Goal: Task Accomplishment & Management: Complete application form

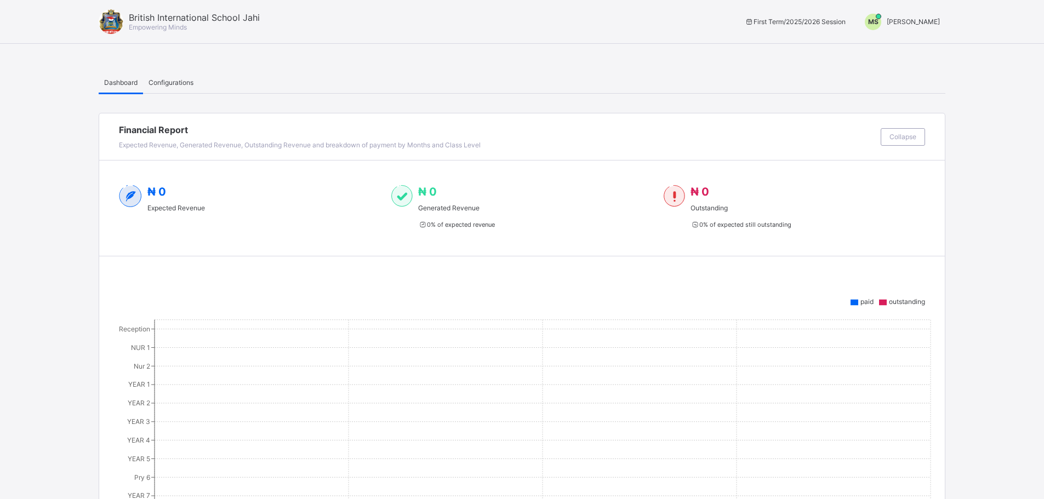
click at [885, 22] on div "MS" at bounding box center [873, 22] width 27 height 16
click at [887, 40] on ul "Switch to Admin View Logout" at bounding box center [898, 58] width 93 height 44
click at [911, 20] on span "[PERSON_NAME]" at bounding box center [913, 22] width 53 height 8
click at [902, 46] on span "Switch to Admin View" at bounding box center [898, 47] width 83 height 13
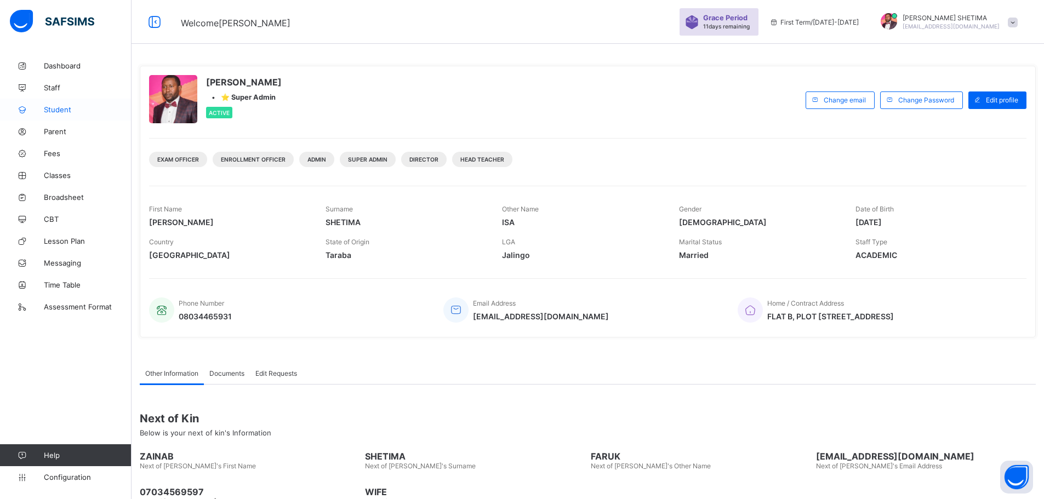
click at [67, 111] on span "Student" at bounding box center [88, 109] width 88 height 9
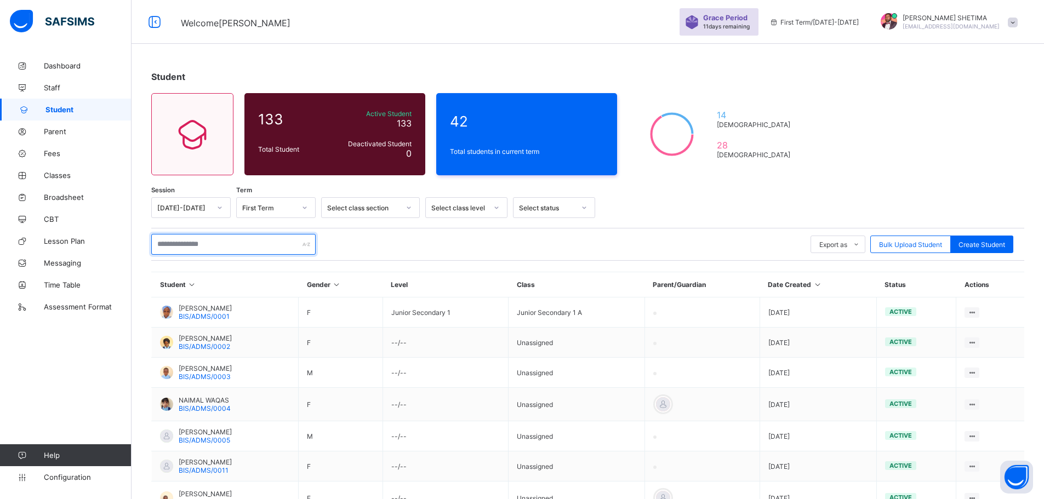
click at [261, 246] on input "text" at bounding box center [233, 244] width 164 height 21
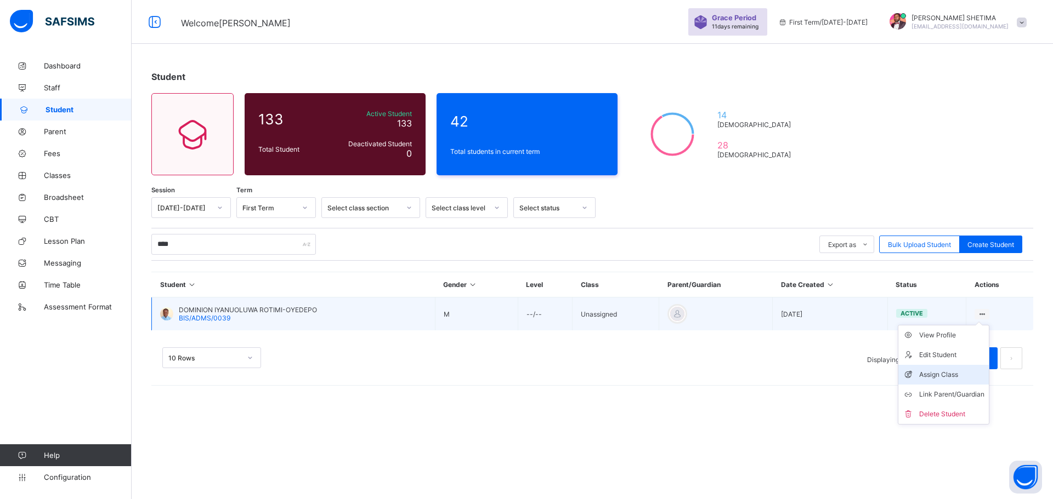
click at [953, 378] on div "Assign Class" at bounding box center [951, 374] width 65 height 11
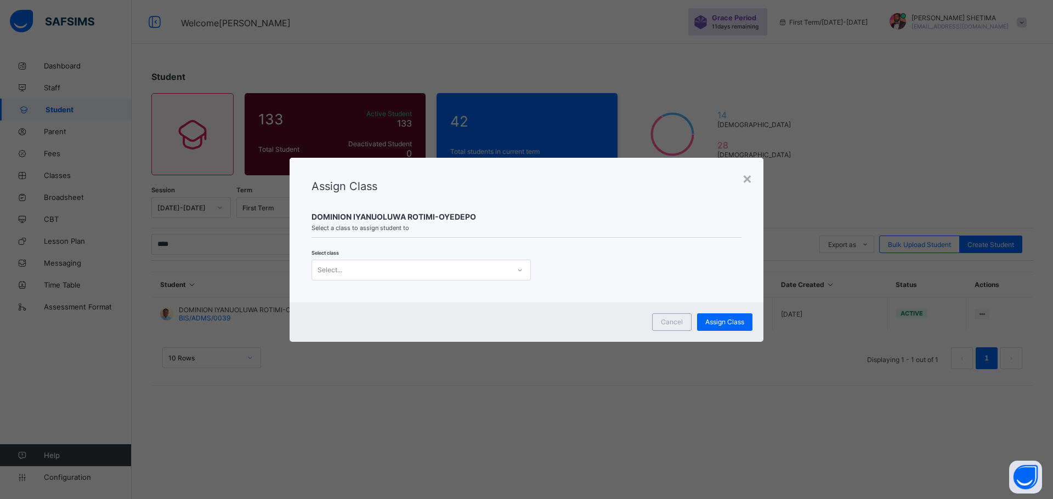
click at [525, 274] on div at bounding box center [519, 270] width 19 height 18
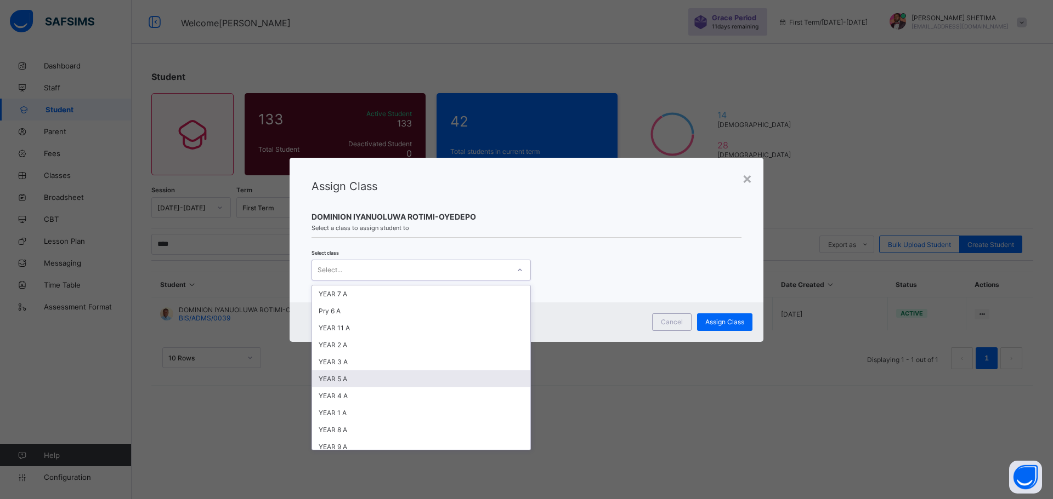
click at [397, 377] on div "YEAR 5 A" at bounding box center [421, 379] width 218 height 17
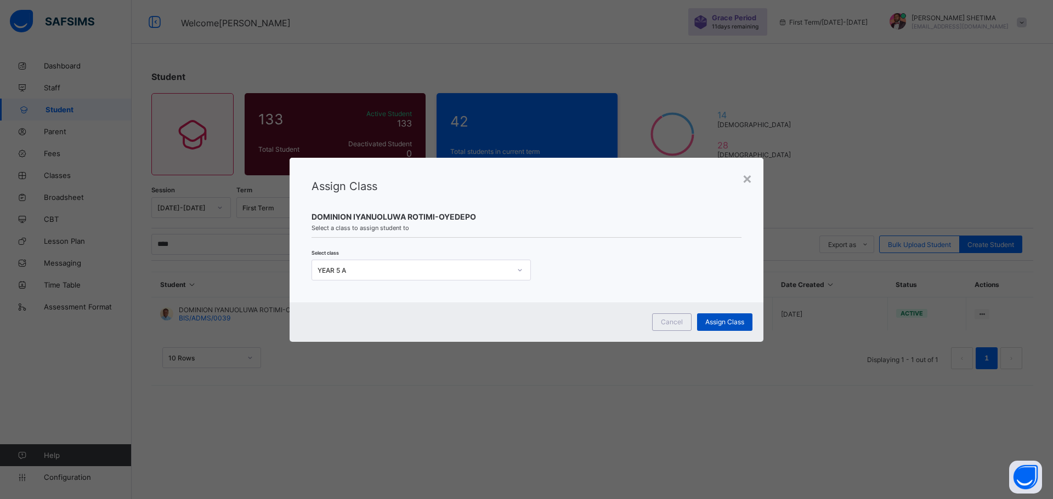
click at [726, 322] on span "Assign Class" at bounding box center [724, 322] width 39 height 8
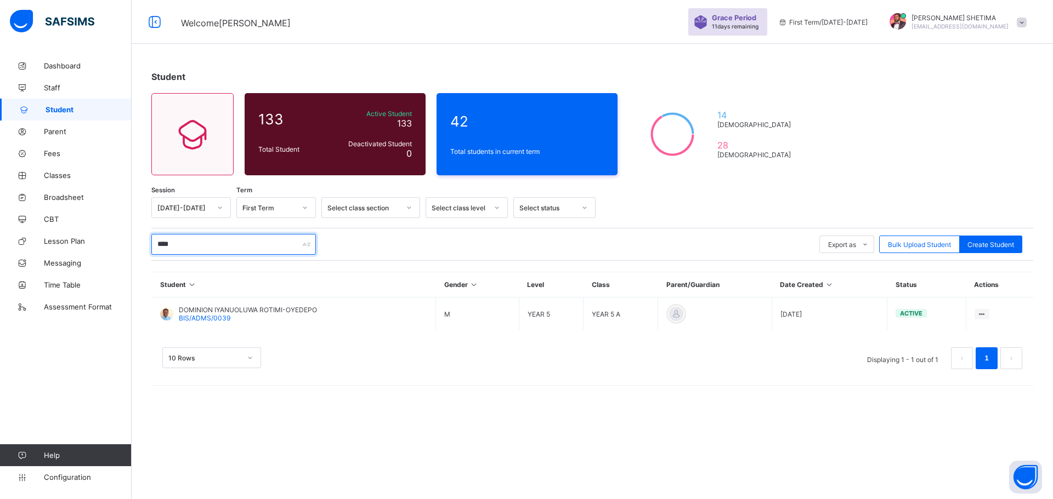
click at [223, 247] on input "****" at bounding box center [233, 244] width 164 height 21
type input "*"
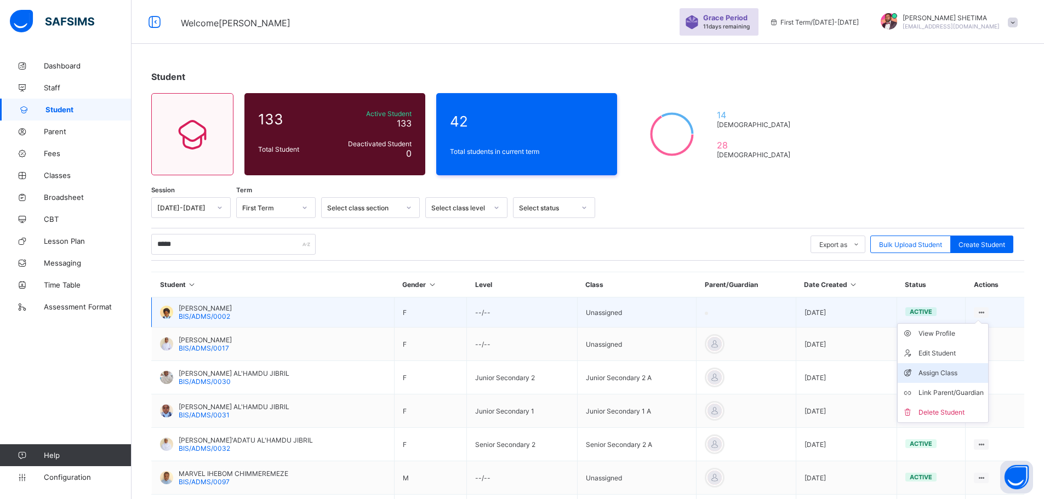
click at [956, 371] on div "Assign Class" at bounding box center [951, 373] width 65 height 11
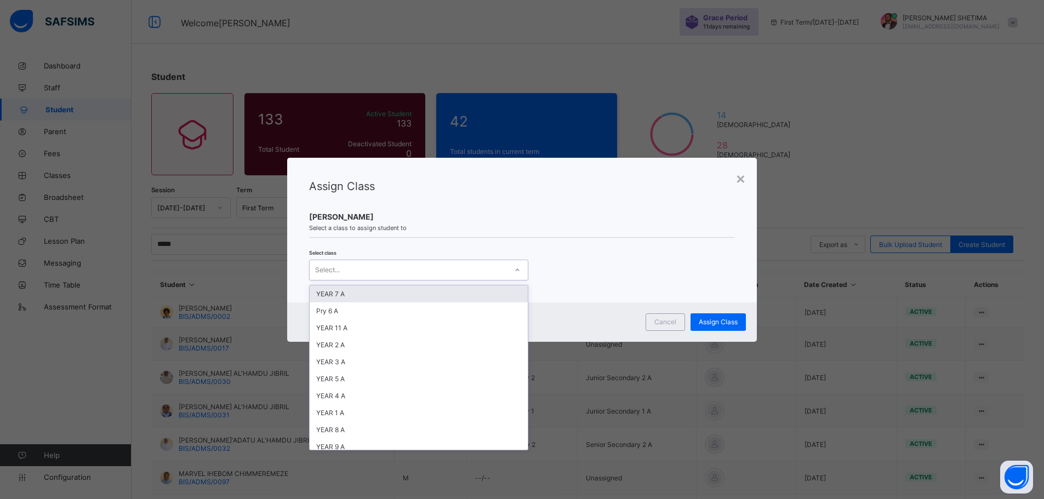
click at [463, 273] on div "Select..." at bounding box center [408, 270] width 197 height 15
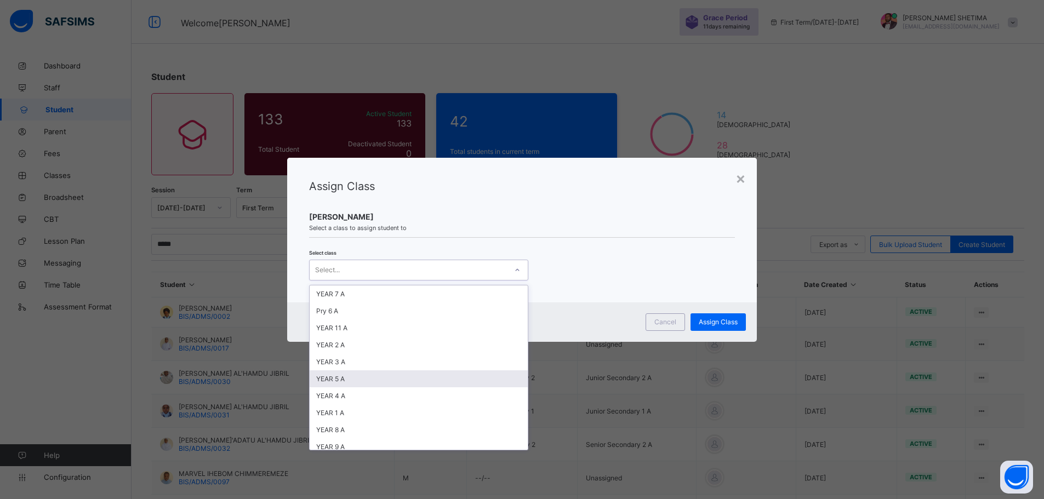
click at [368, 377] on div "YEAR 5 A" at bounding box center [419, 379] width 218 height 17
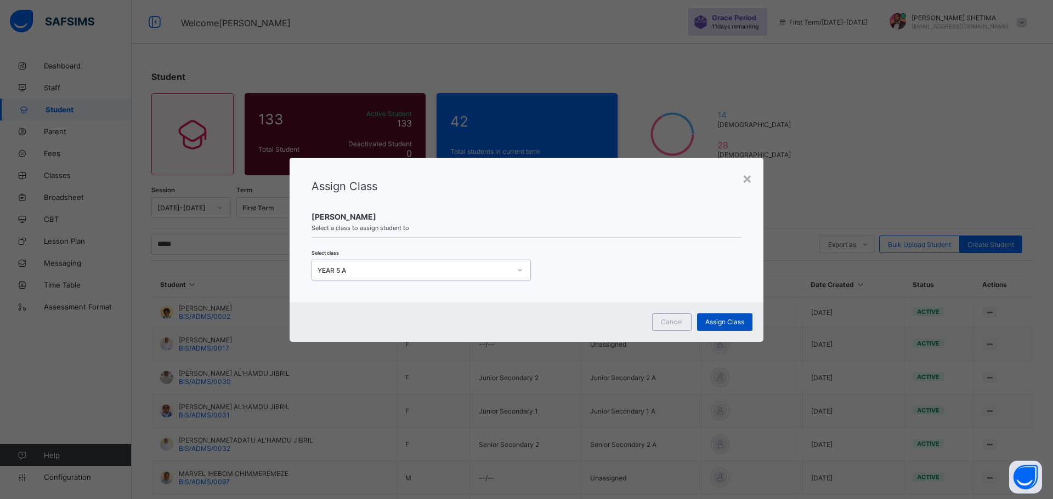
click at [736, 321] on span "Assign Class" at bounding box center [724, 322] width 39 height 8
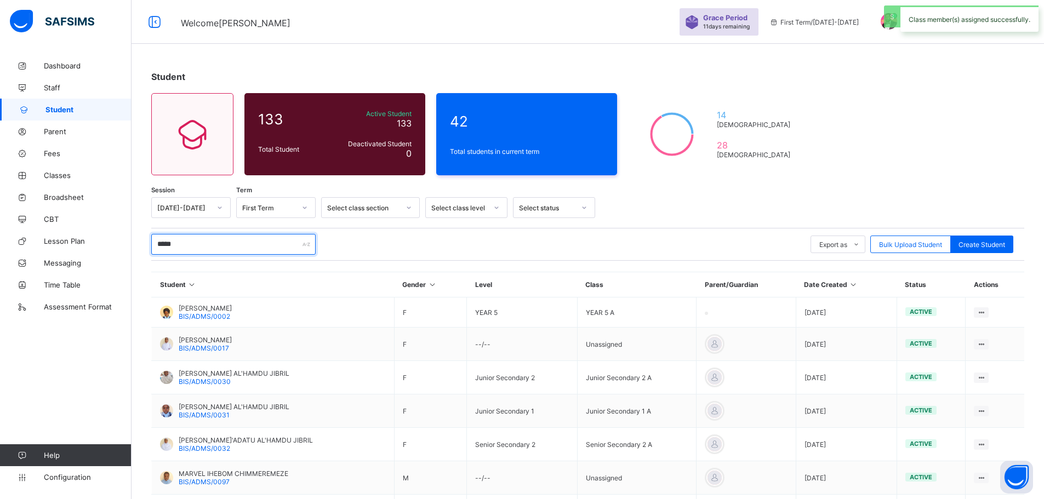
click at [221, 241] on input "*****" at bounding box center [233, 244] width 164 height 21
type input "*"
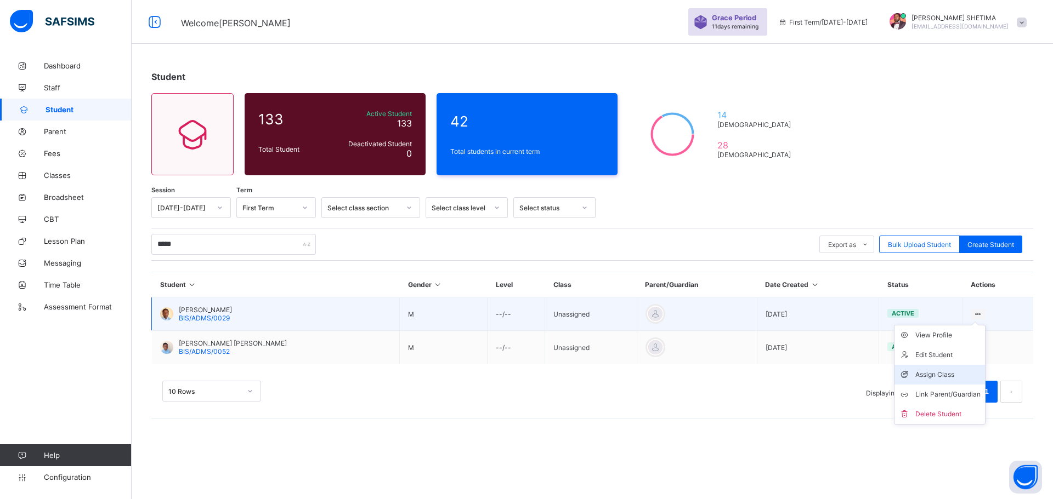
click at [938, 374] on div "Assign Class" at bounding box center [947, 374] width 65 height 11
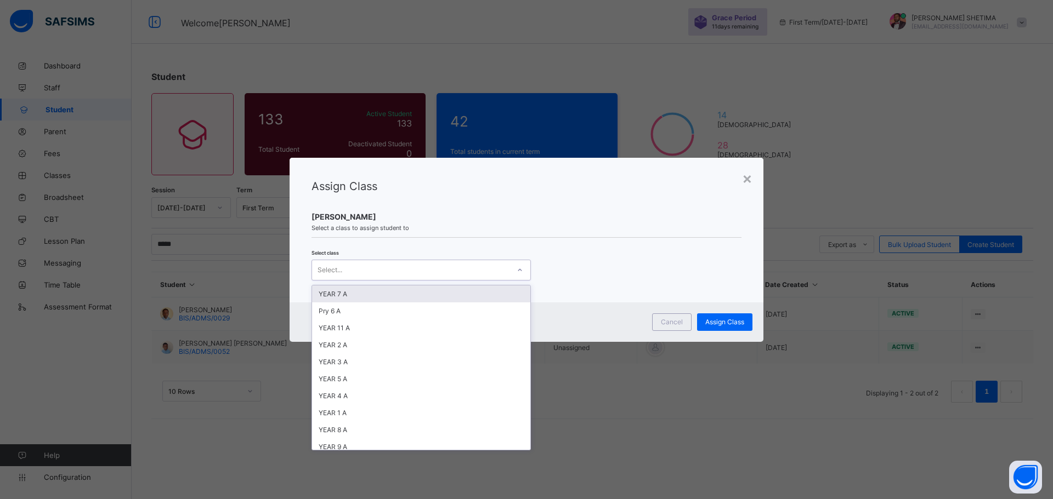
click at [521, 274] on icon at bounding box center [519, 270] width 7 height 11
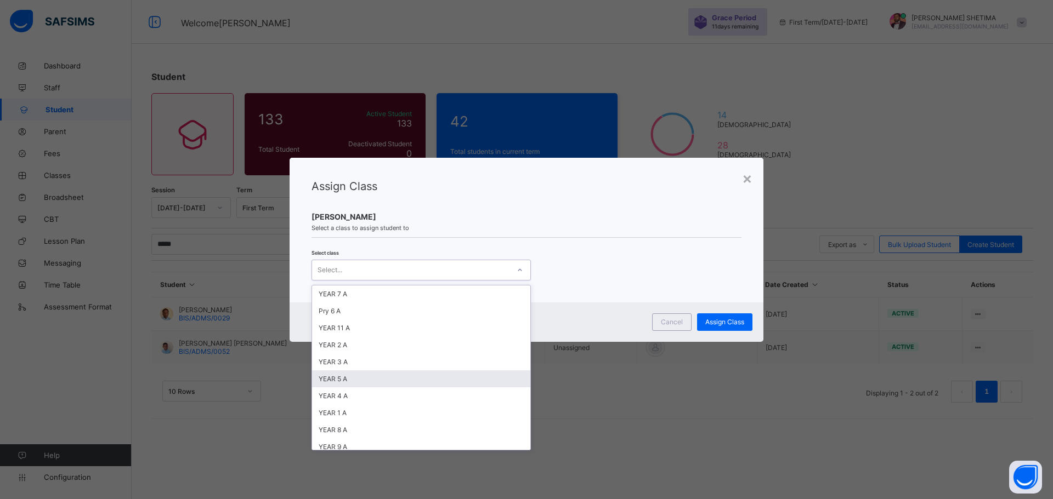
click at [385, 379] on div "YEAR 5 A" at bounding box center [421, 379] width 218 height 17
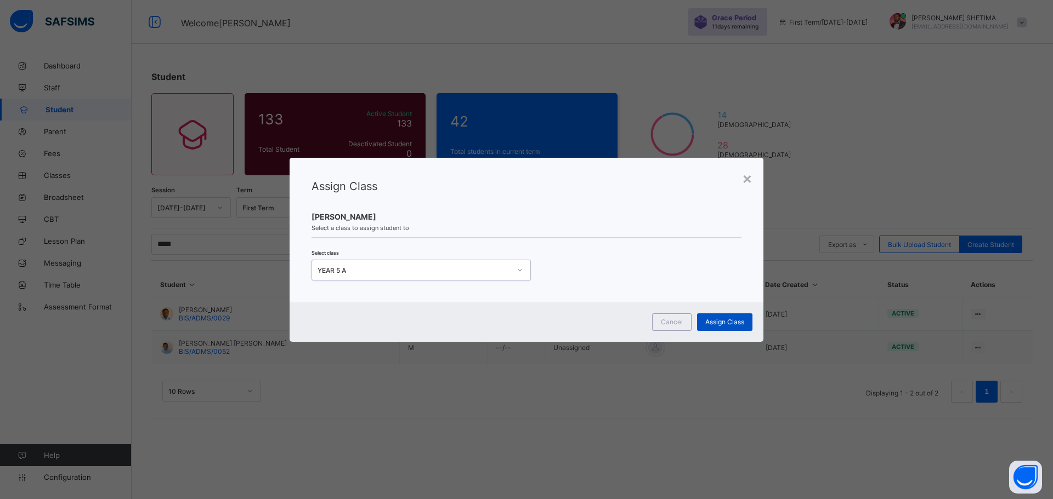
click at [718, 316] on div "Assign Class" at bounding box center [724, 323] width 55 height 18
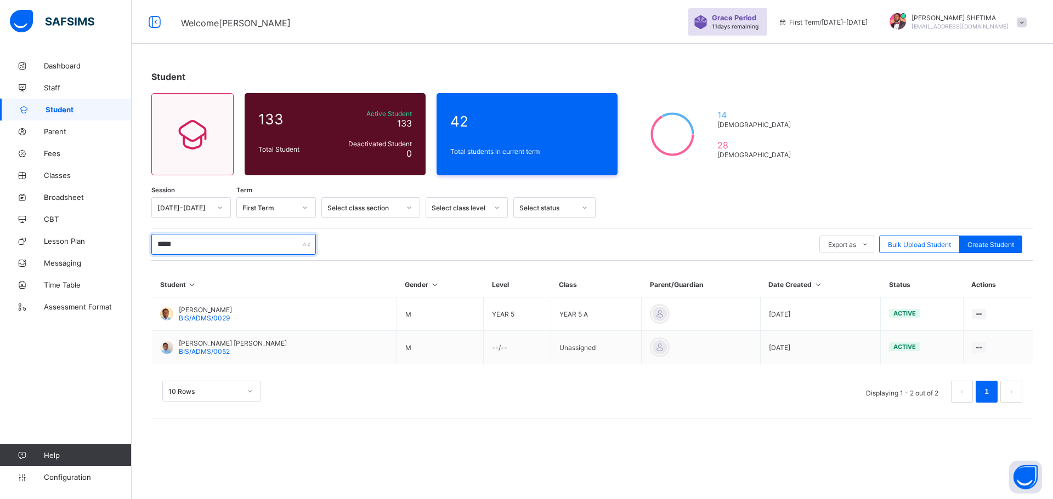
click at [202, 247] on input "*****" at bounding box center [233, 244] width 164 height 21
type input "*"
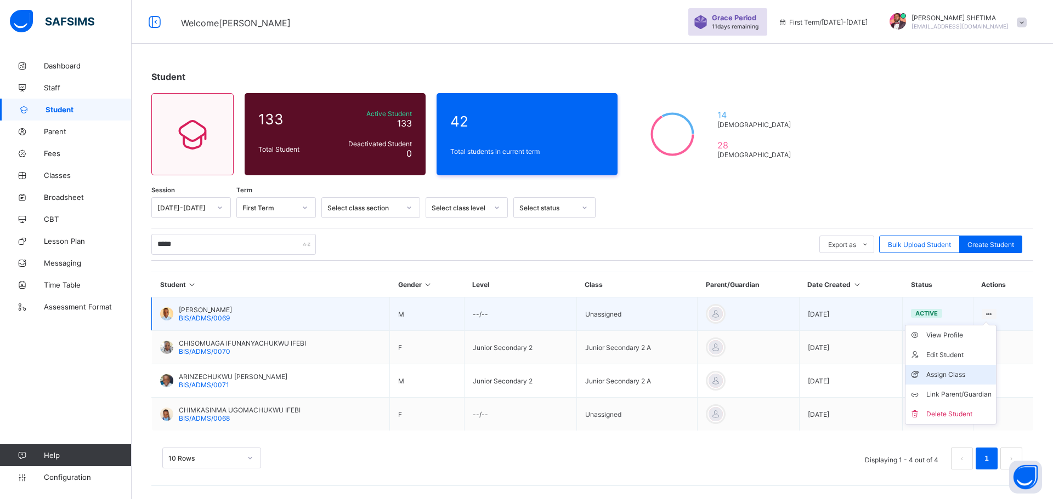
click at [946, 378] on div "Assign Class" at bounding box center [958, 374] width 65 height 11
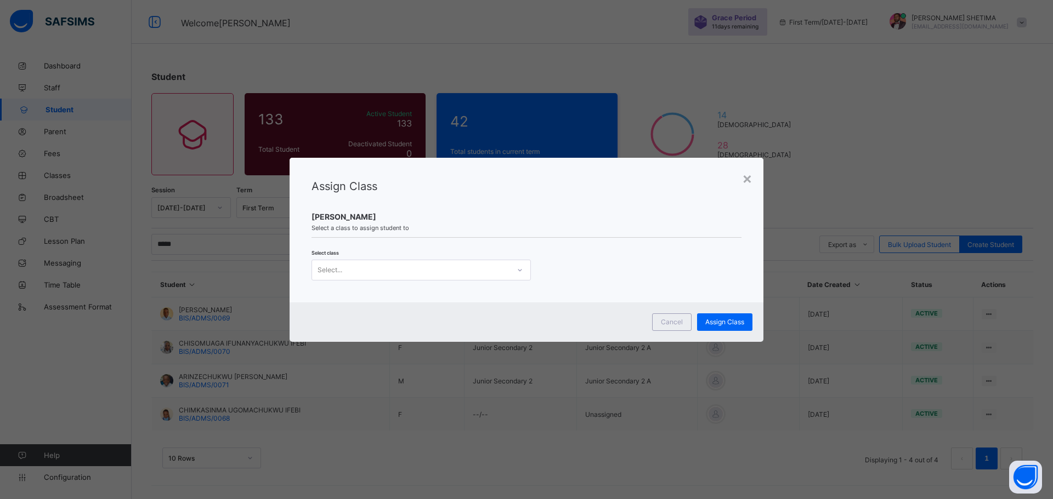
click at [405, 268] on div "Select..." at bounding box center [410, 270] width 197 height 15
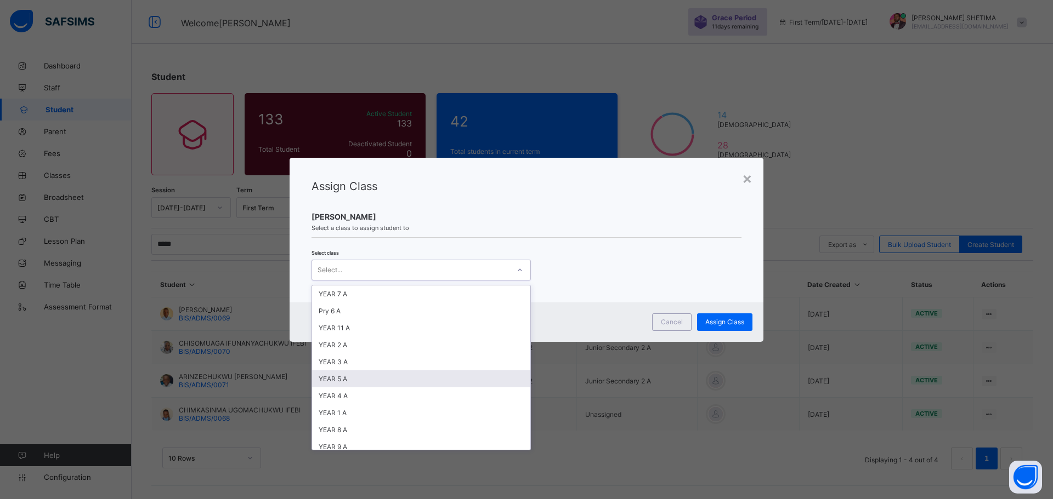
click at [376, 379] on div "YEAR 5 A" at bounding box center [421, 379] width 218 height 17
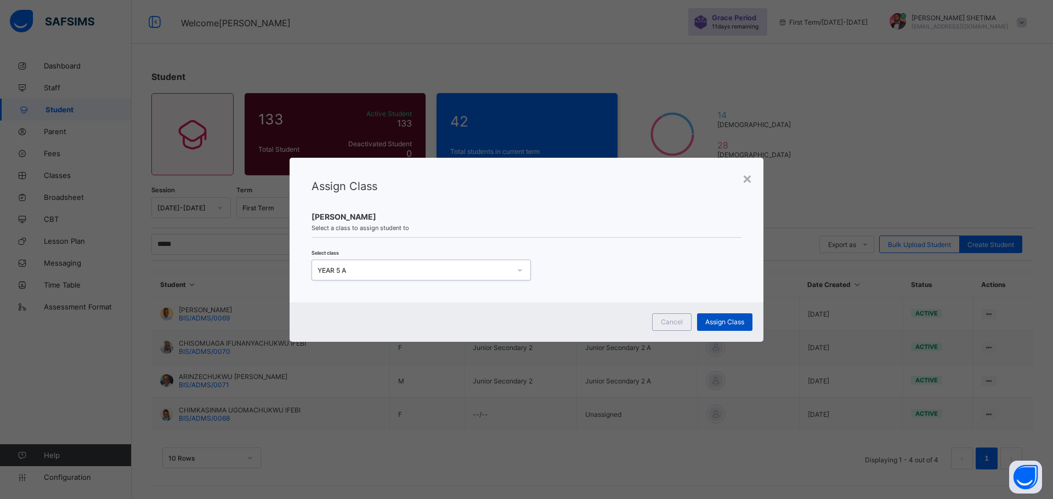
click at [733, 326] on div "Assign Class" at bounding box center [724, 323] width 55 height 18
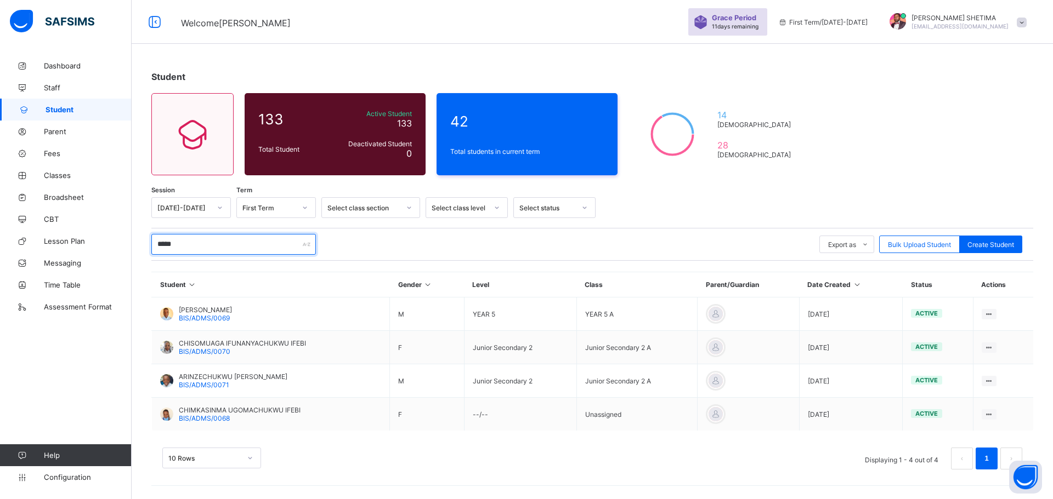
click at [281, 245] on input "*****" at bounding box center [233, 244] width 164 height 21
type input "*"
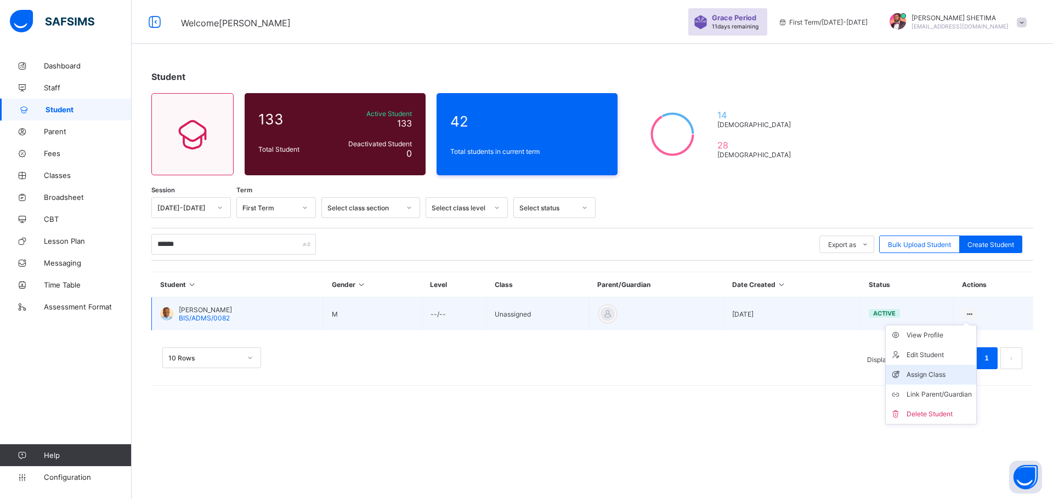
click at [942, 371] on div "Assign Class" at bounding box center [938, 374] width 65 height 11
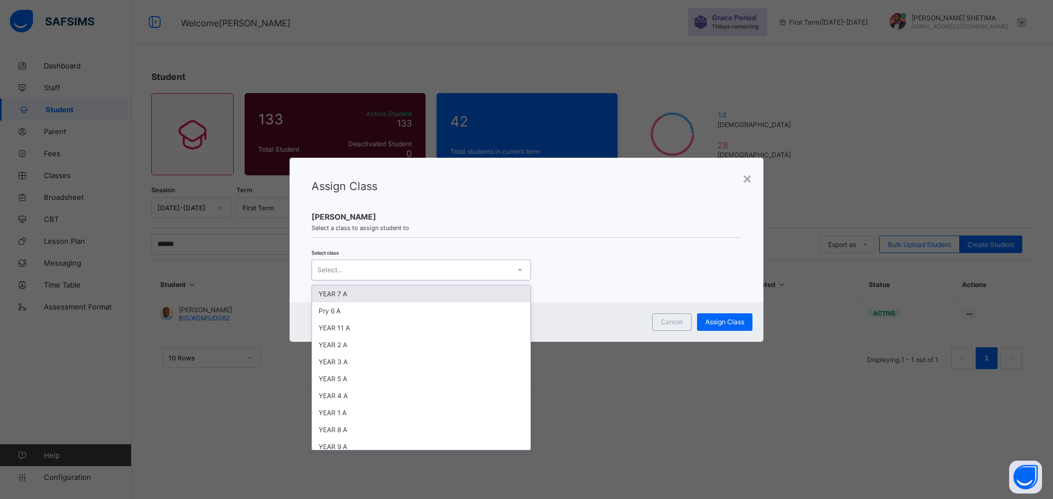
click at [411, 275] on div "Select..." at bounding box center [410, 270] width 197 height 15
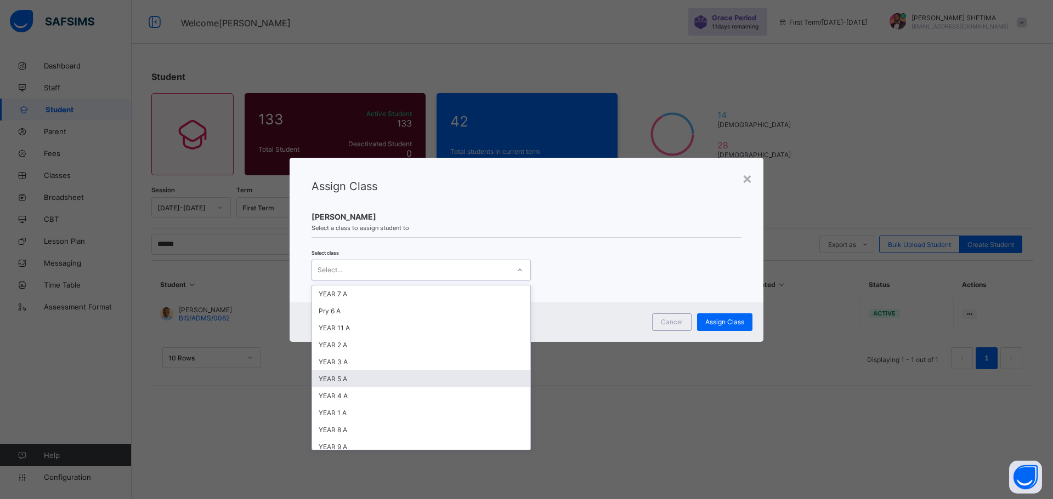
click at [371, 380] on div "YEAR 5 A" at bounding box center [421, 379] width 218 height 17
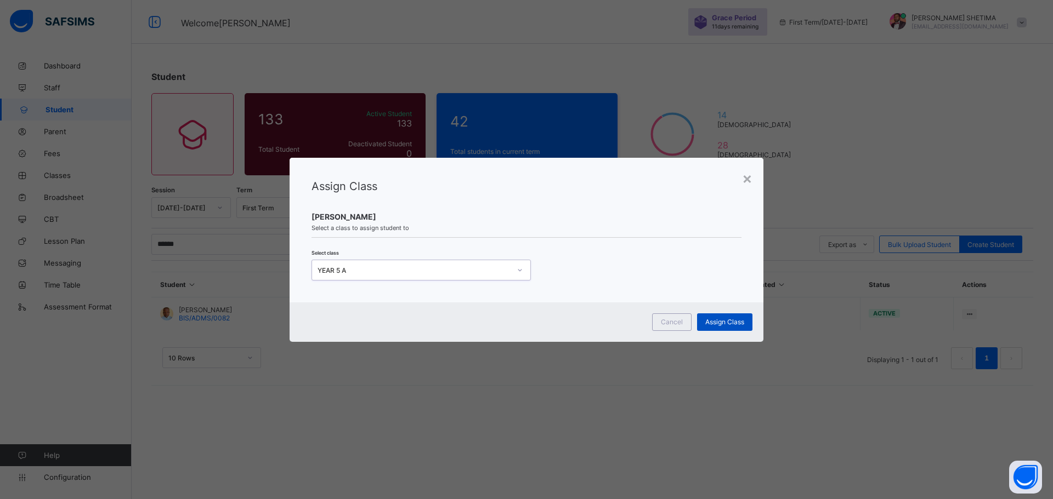
click at [711, 323] on span "Assign Class" at bounding box center [724, 322] width 39 height 8
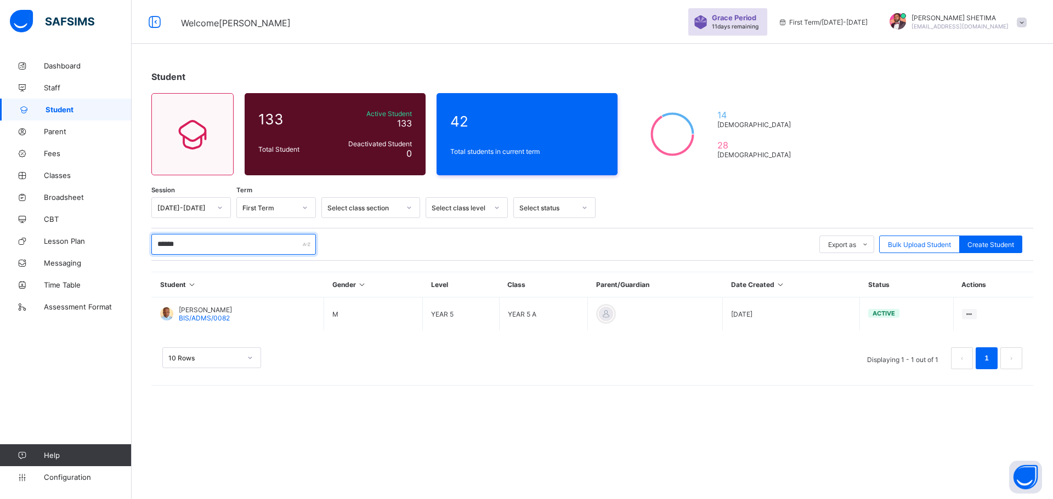
click at [203, 244] on input "******" at bounding box center [233, 244] width 164 height 21
type input "*"
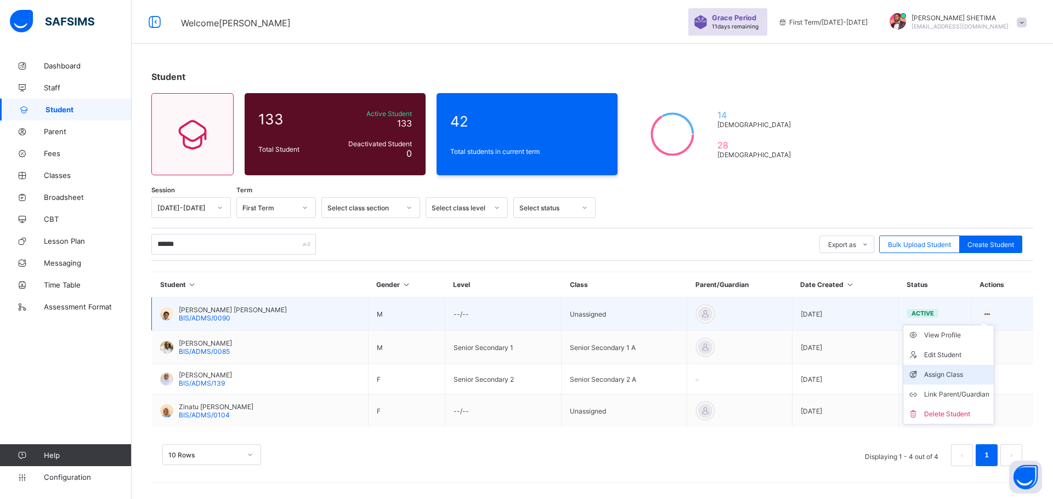
click at [938, 374] on div "Assign Class" at bounding box center [956, 374] width 65 height 11
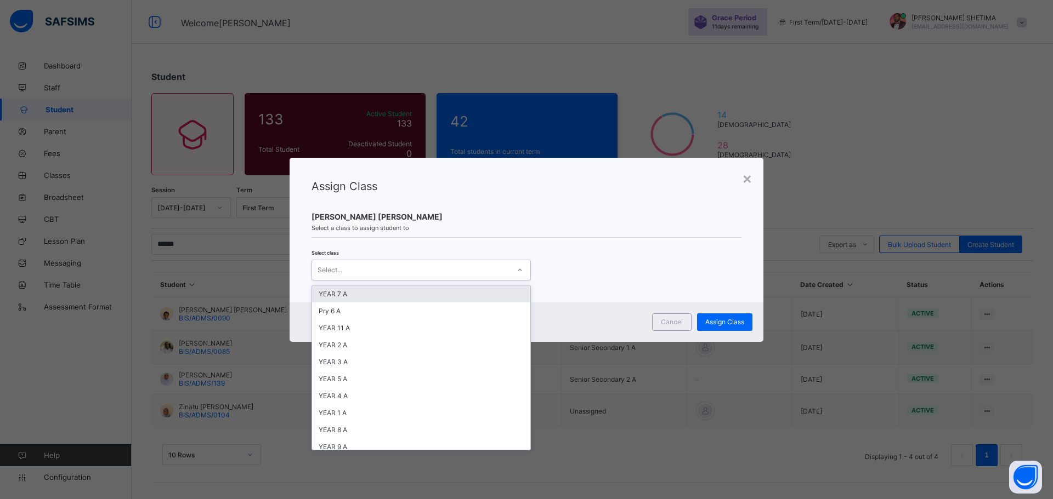
click at [465, 269] on div "Select..." at bounding box center [410, 270] width 197 height 15
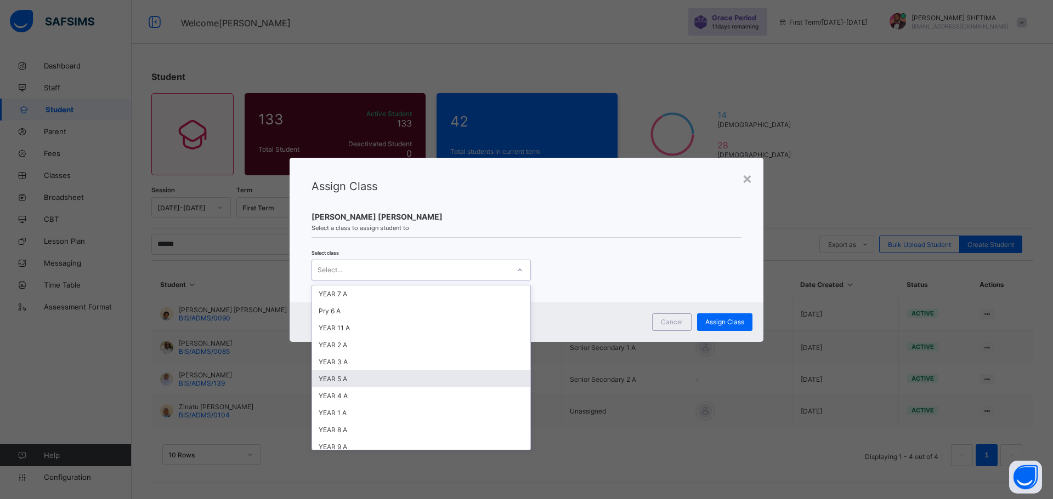
click at [350, 384] on div "YEAR 5 A" at bounding box center [421, 379] width 218 height 17
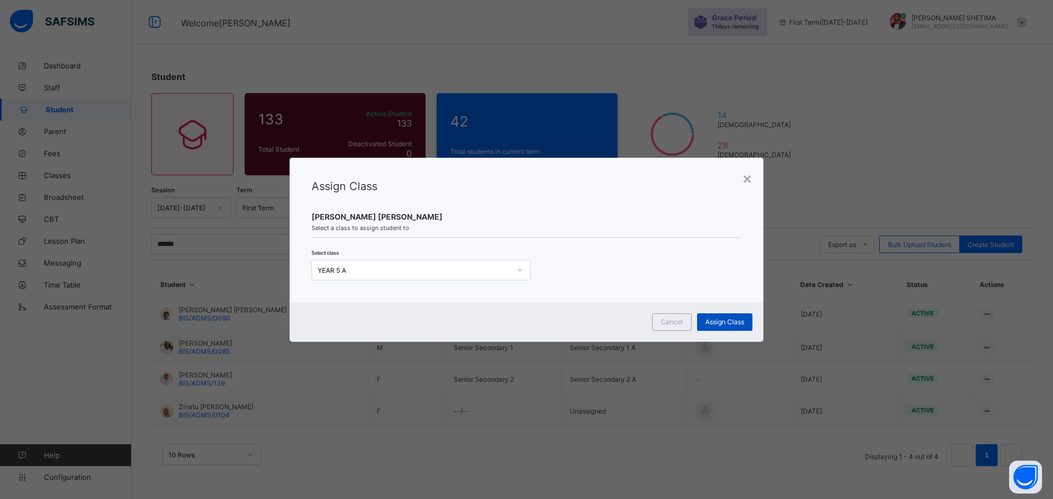
click at [721, 320] on span "Assign Class" at bounding box center [724, 322] width 39 height 8
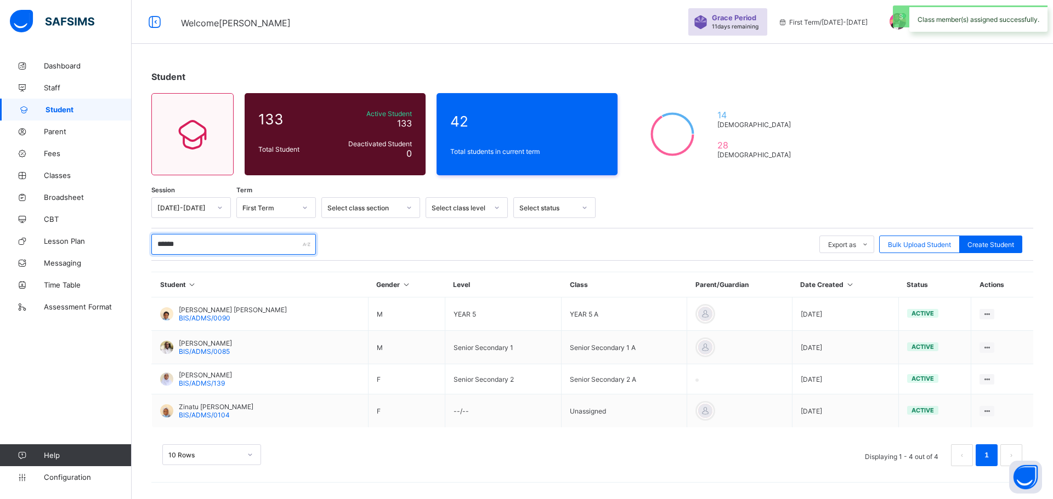
click at [198, 245] on input "******" at bounding box center [233, 244] width 164 height 21
type input "*"
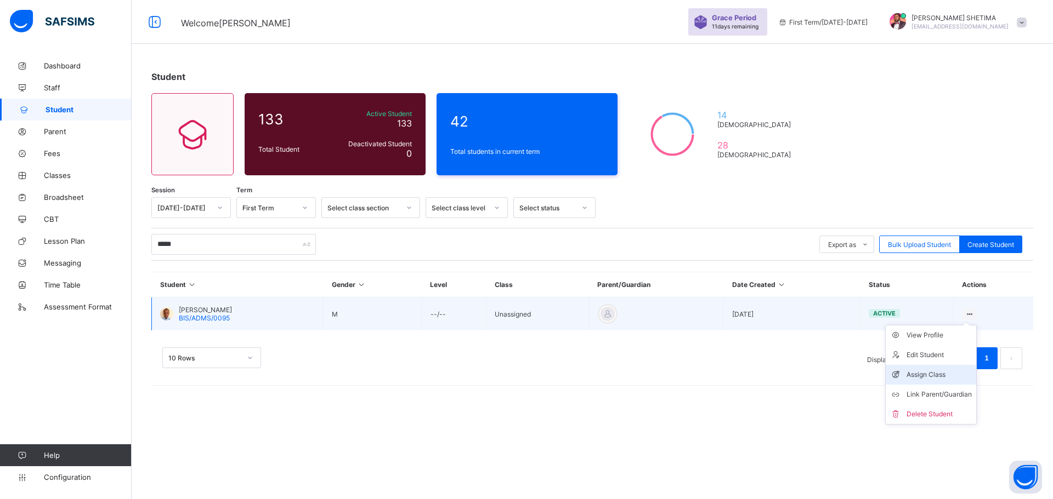
click at [937, 374] on div "Assign Class" at bounding box center [938, 374] width 65 height 11
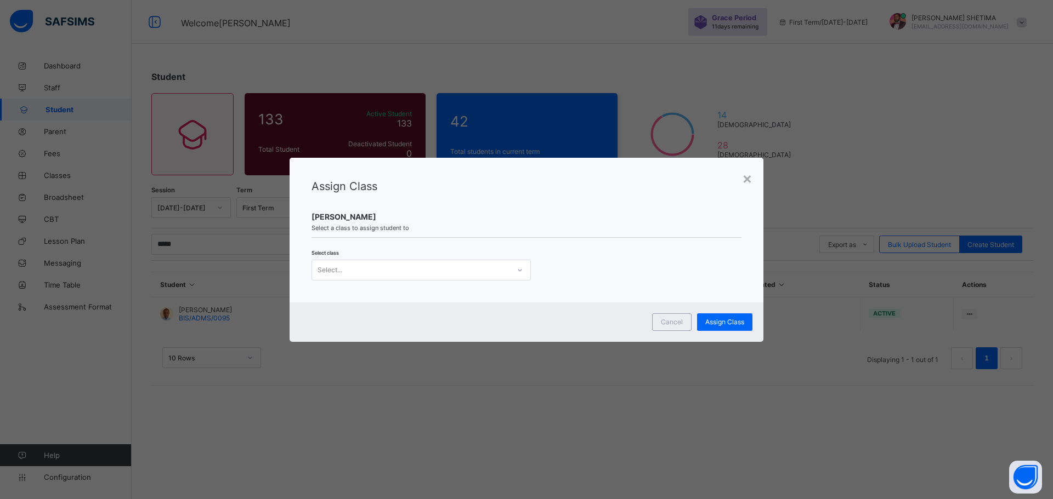
click at [459, 279] on div "Select..." at bounding box center [420, 270] width 219 height 21
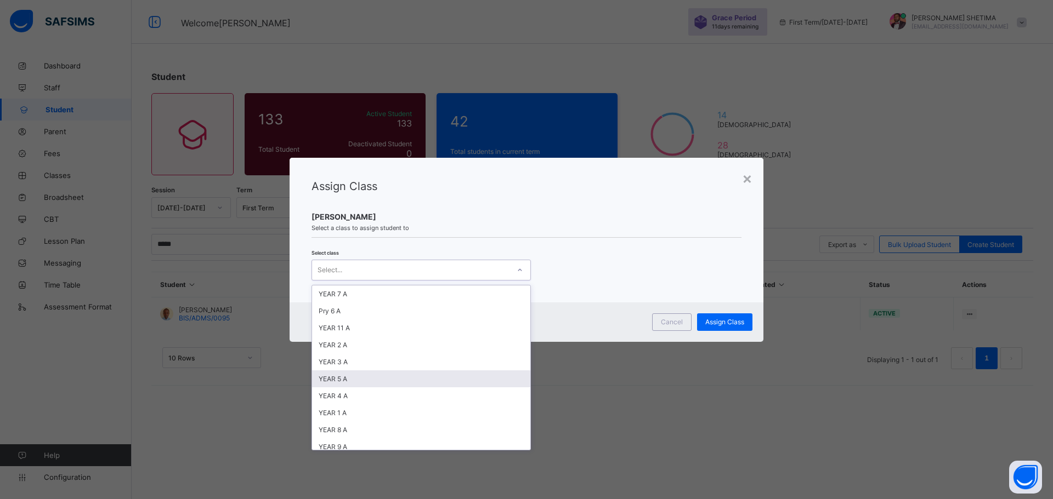
click at [382, 377] on div "YEAR 5 A" at bounding box center [421, 379] width 218 height 17
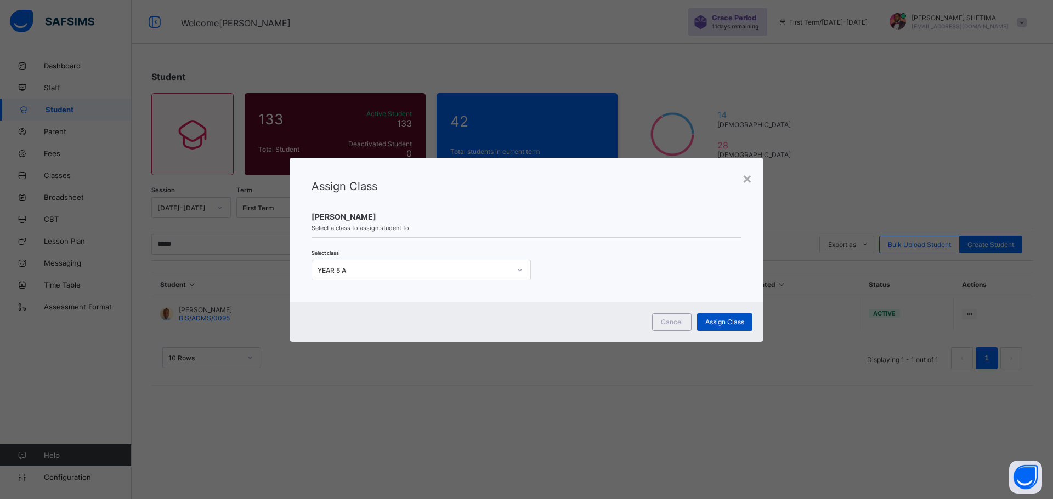
click at [715, 318] on span "Assign Class" at bounding box center [724, 322] width 39 height 8
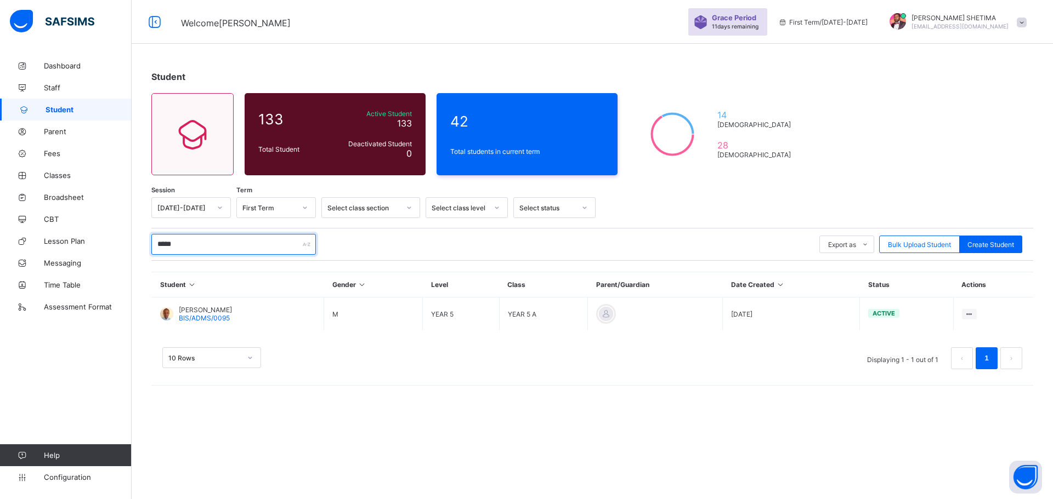
click at [208, 249] on input "*****" at bounding box center [233, 244] width 164 height 21
type input "*"
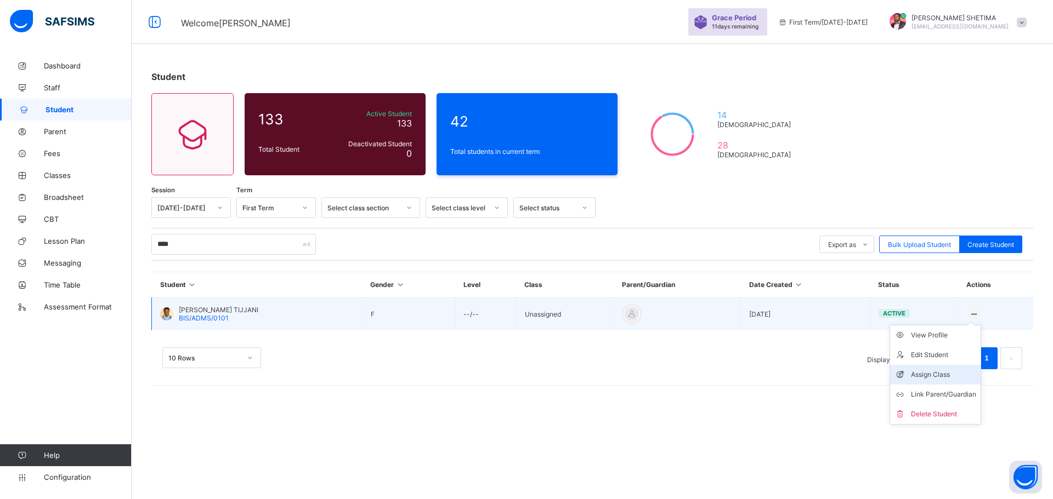
click at [935, 373] on div "Assign Class" at bounding box center [943, 374] width 65 height 11
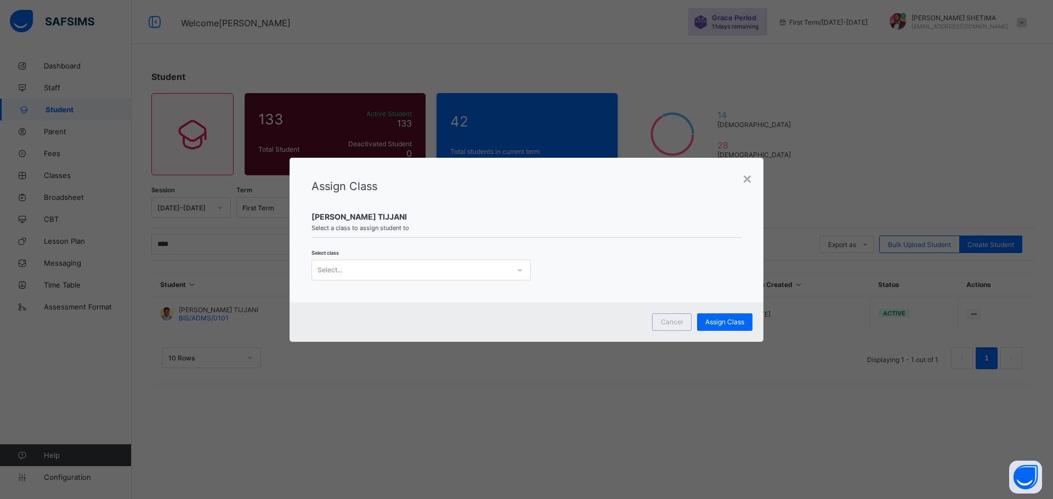
click at [389, 271] on div "Select..." at bounding box center [410, 270] width 197 height 15
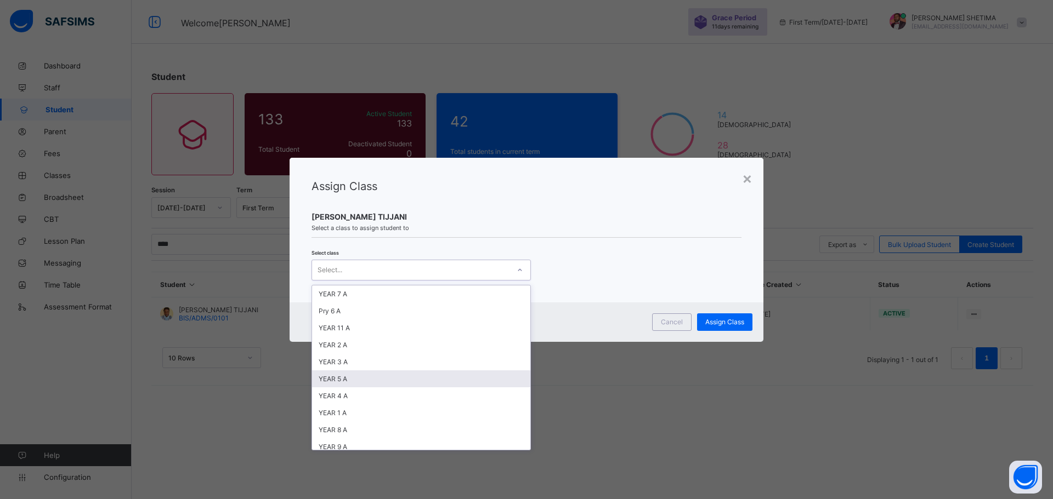
click at [356, 379] on div "YEAR 5 A" at bounding box center [421, 379] width 218 height 17
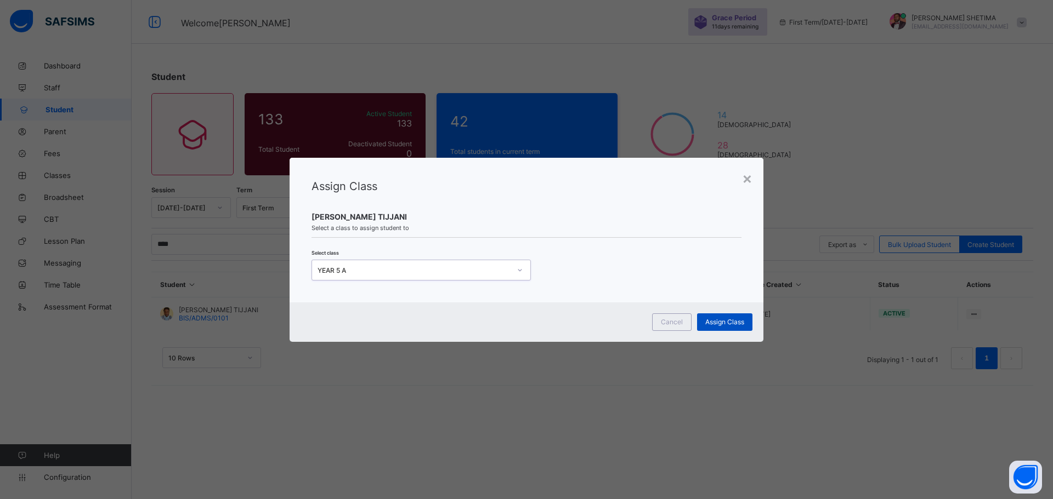
click at [740, 320] on span "Assign Class" at bounding box center [724, 322] width 39 height 8
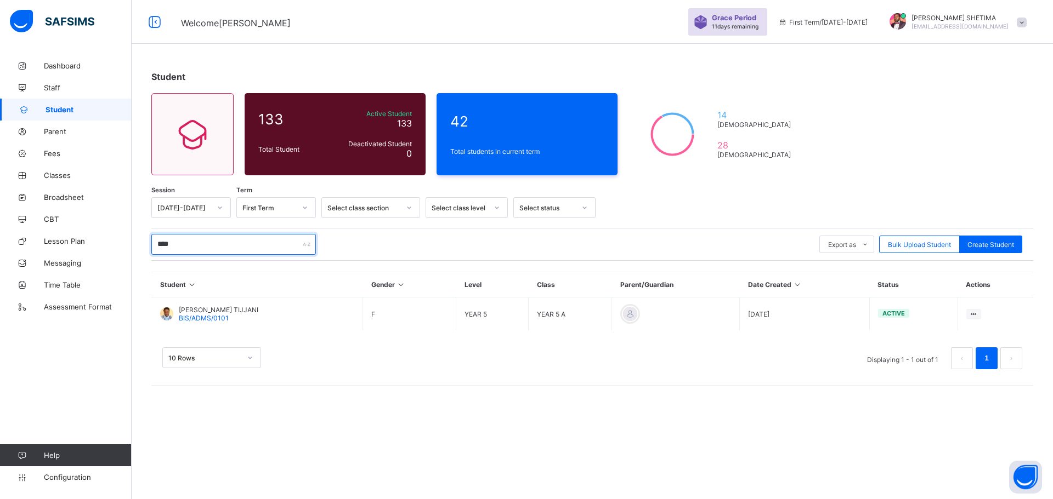
click at [205, 245] on input "****" at bounding box center [233, 244] width 164 height 21
type input "*"
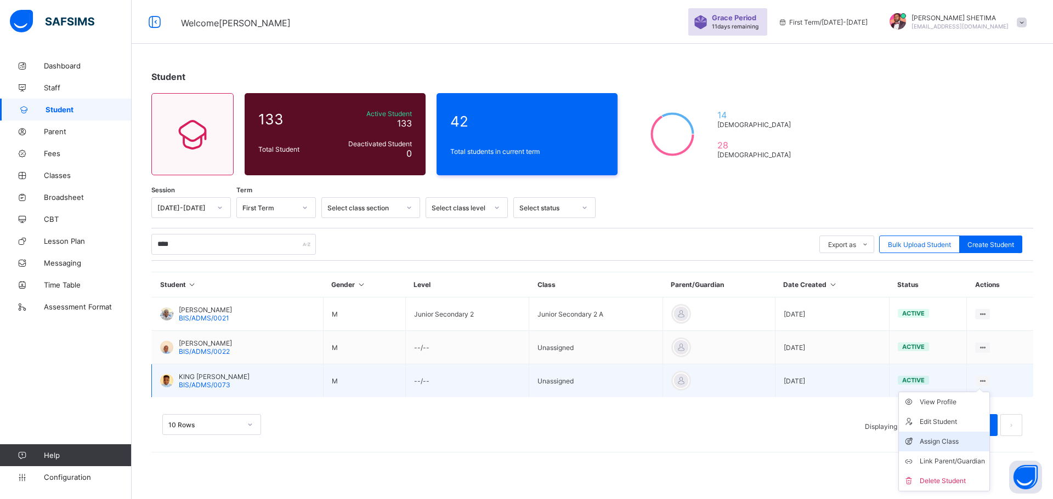
click at [932, 441] on div "Assign Class" at bounding box center [951, 441] width 65 height 11
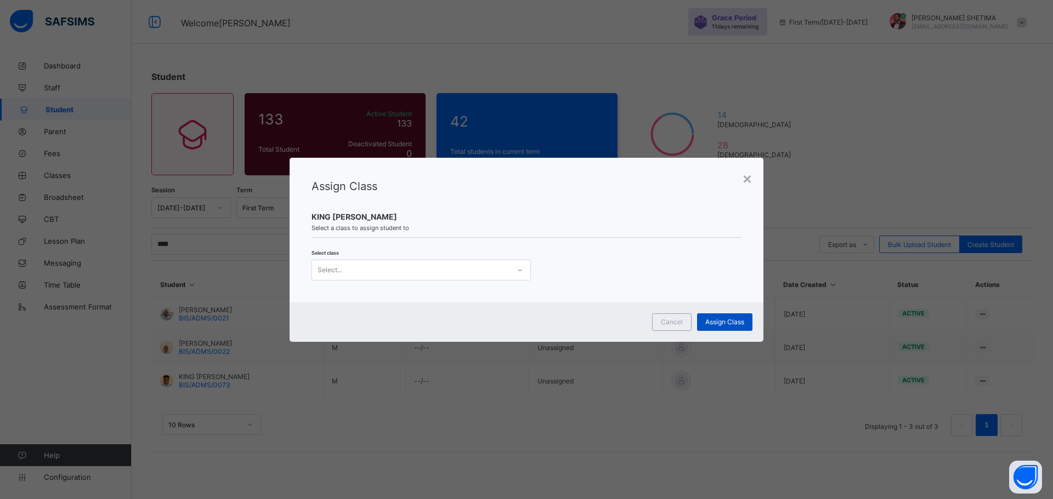
click at [721, 320] on span "Assign Class" at bounding box center [724, 322] width 39 height 8
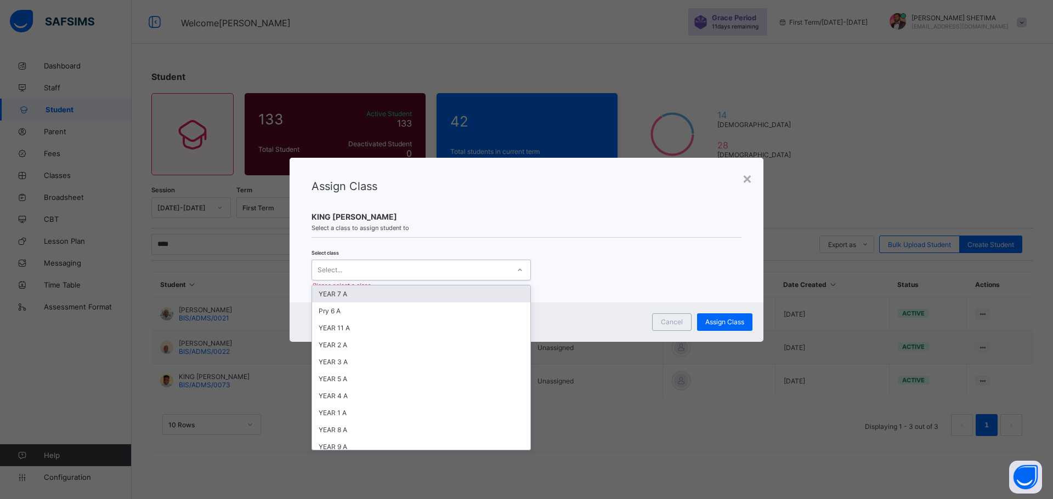
click at [519, 266] on div at bounding box center [519, 270] width 19 height 18
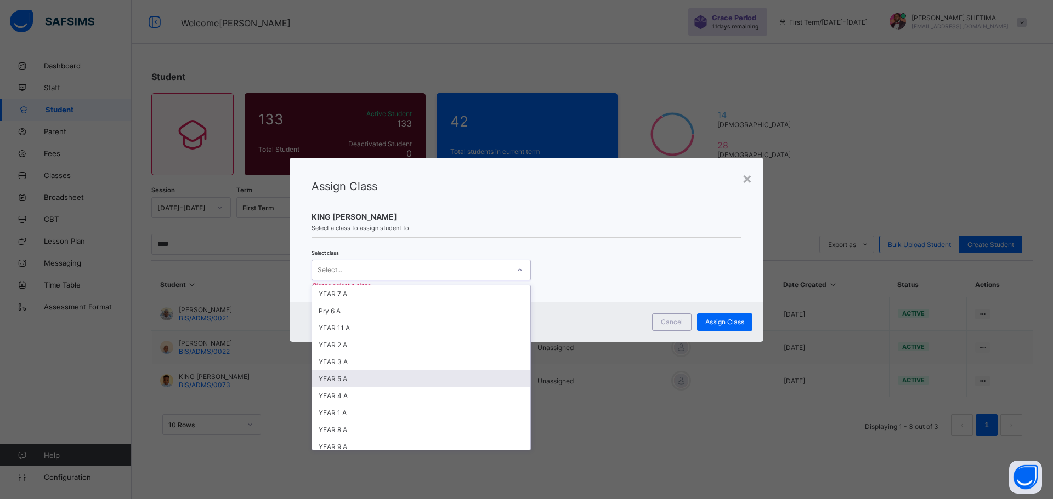
click at [377, 379] on div "YEAR 5 A" at bounding box center [421, 379] width 218 height 17
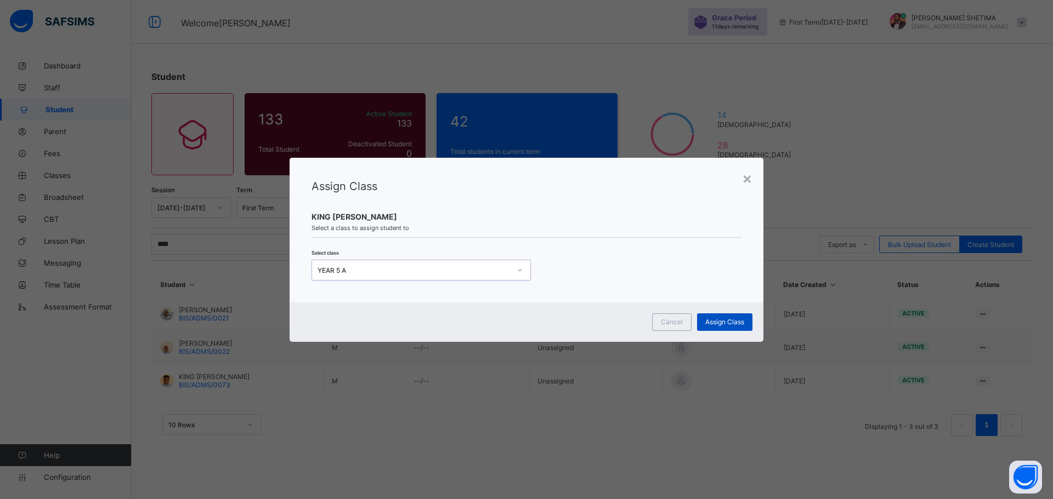
click at [726, 318] on span "Assign Class" at bounding box center [724, 322] width 39 height 8
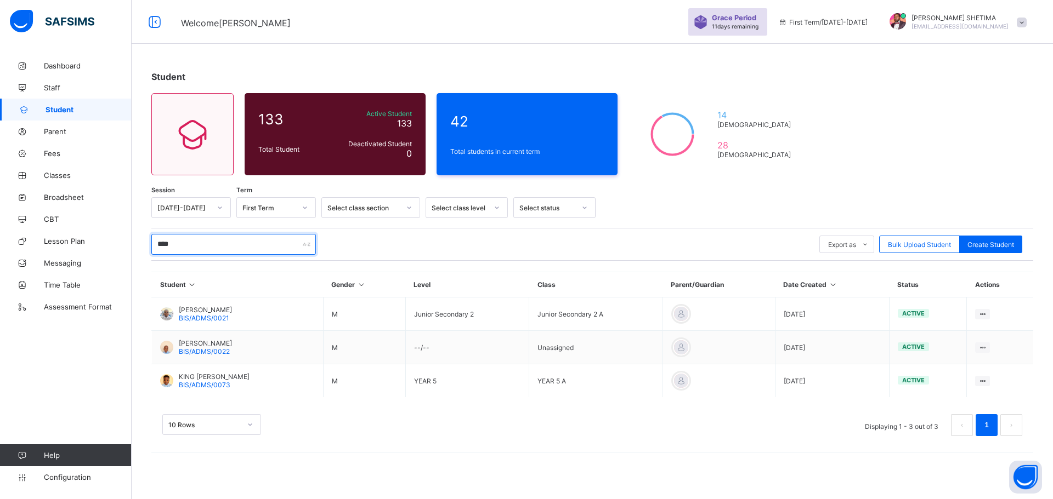
click at [185, 241] on input "****" at bounding box center [233, 244] width 164 height 21
type input "*"
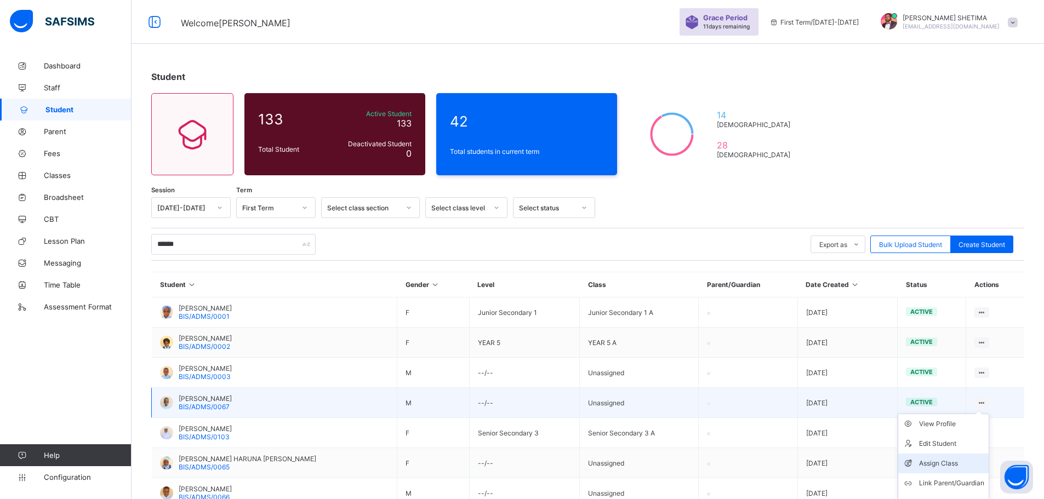
click at [949, 460] on div "Assign Class" at bounding box center [951, 463] width 65 height 11
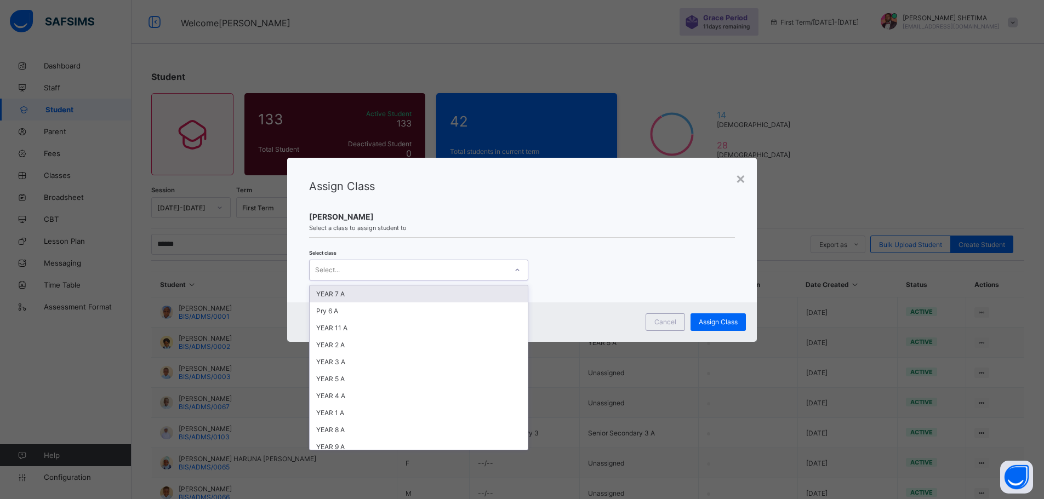
click at [442, 270] on div "Select..." at bounding box center [408, 270] width 197 height 15
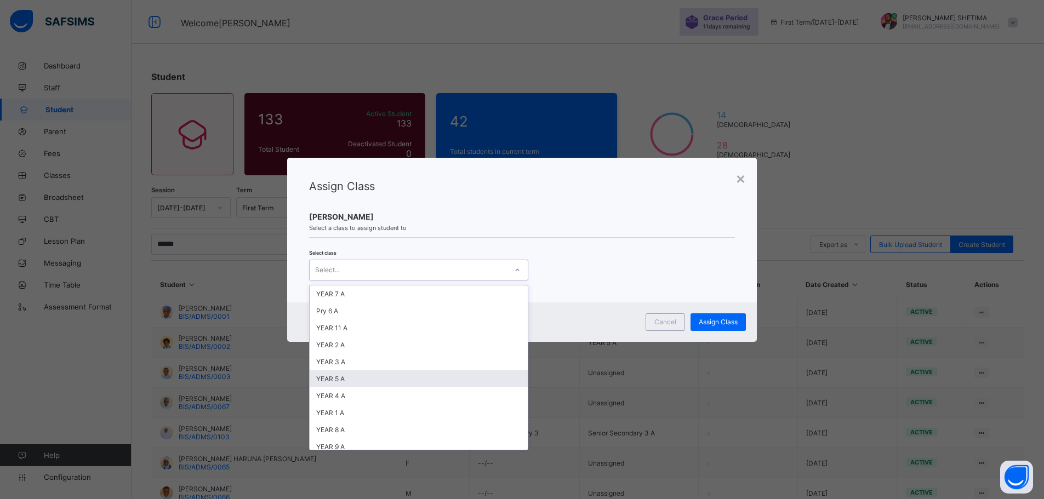
click at [359, 384] on div "YEAR 5 A" at bounding box center [419, 379] width 218 height 17
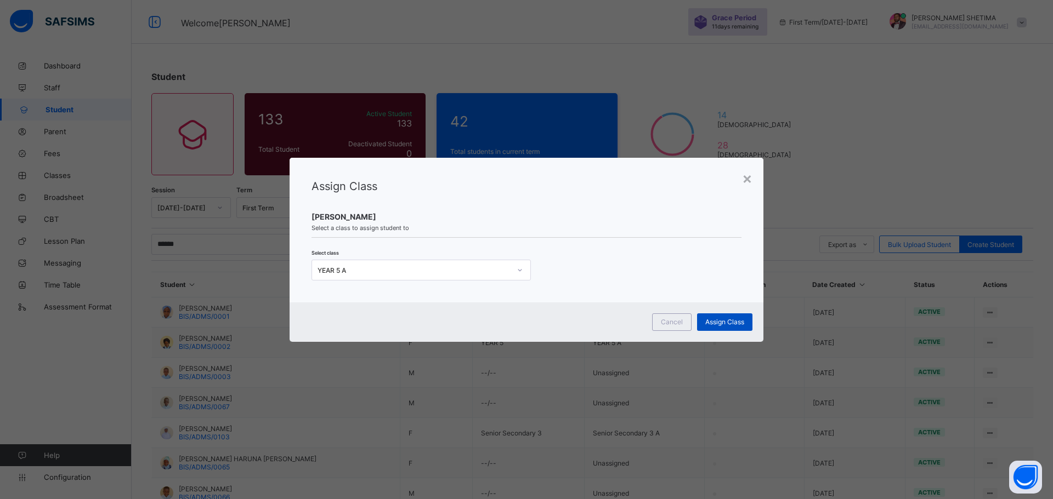
click at [735, 318] on span "Assign Class" at bounding box center [724, 322] width 39 height 8
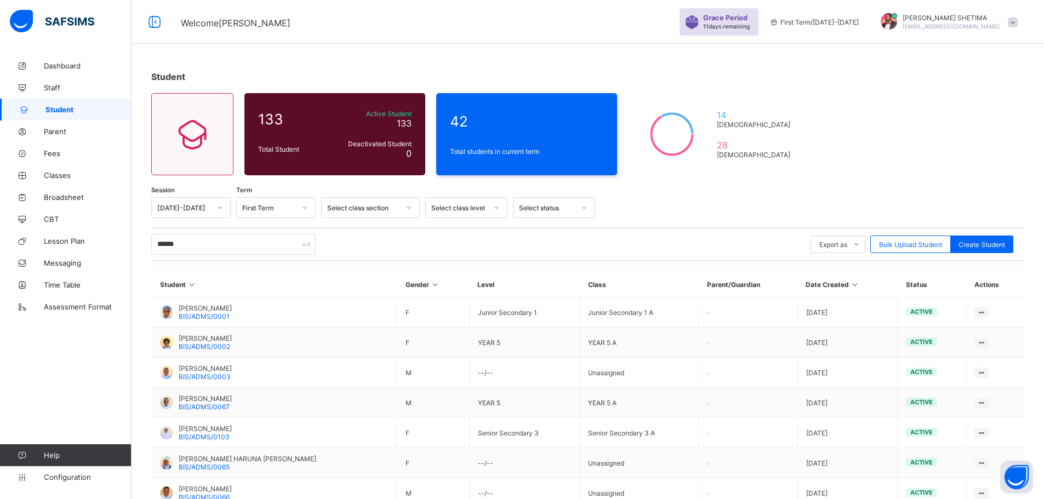
click at [246, 232] on div "****** Export as Pdf Report Excel Report Excel Report (LMS) Bulk Upload Student…" at bounding box center [587, 244] width 873 height 33
click at [251, 241] on input "******" at bounding box center [233, 244] width 164 height 21
type input "*"
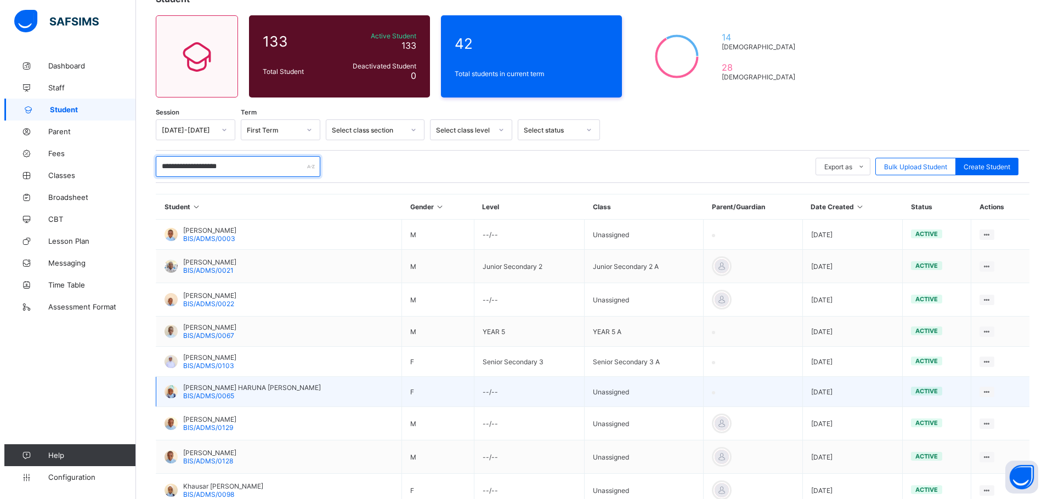
scroll to position [110, 0]
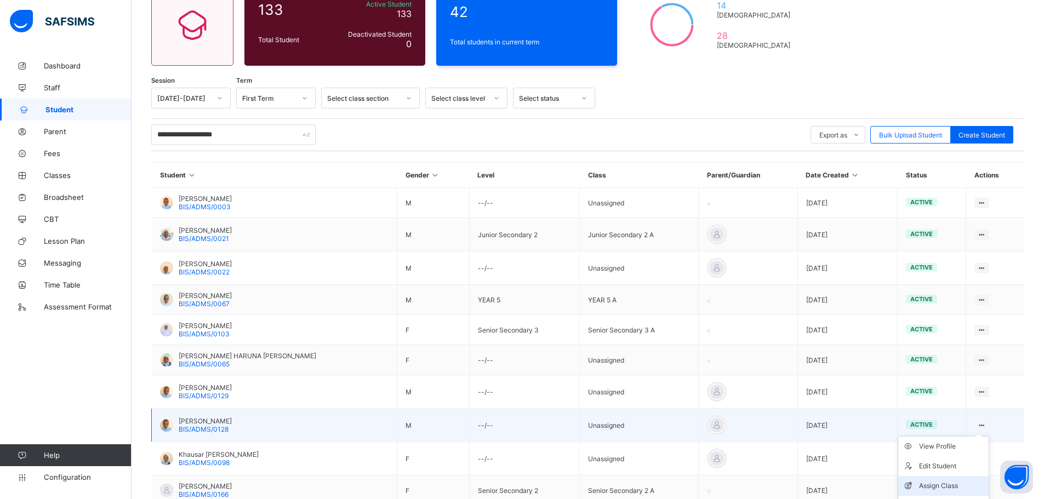
click at [945, 488] on div "Assign Class" at bounding box center [951, 486] width 65 height 11
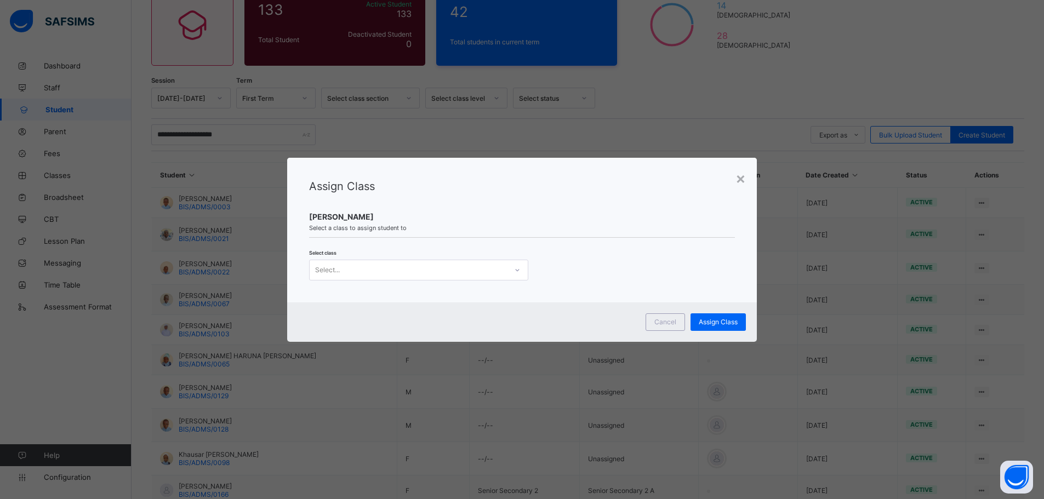
drag, startPoint x: 510, startPoint y: 277, endPoint x: 501, endPoint y: 279, distance: 8.9
click at [508, 278] on div at bounding box center [517, 270] width 19 height 18
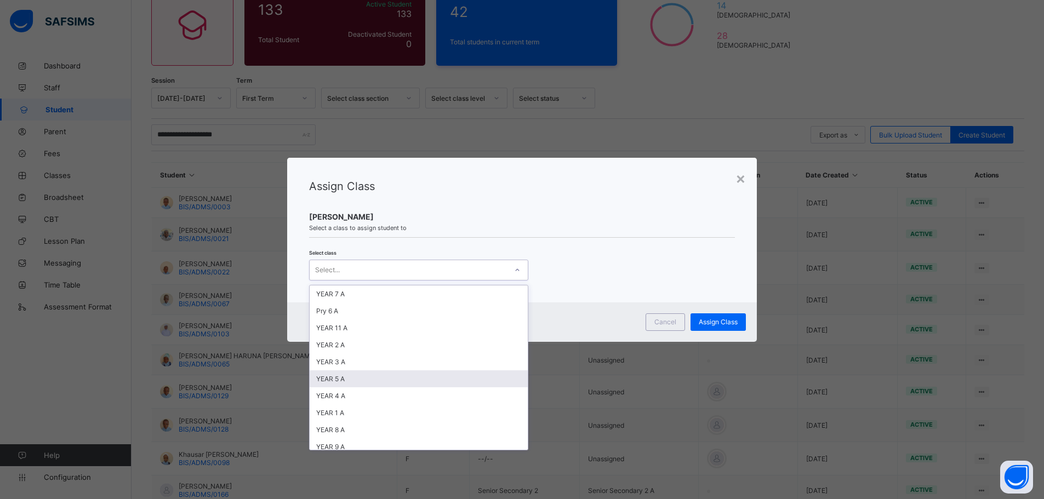
click at [360, 376] on div "YEAR 5 A" at bounding box center [419, 379] width 218 height 17
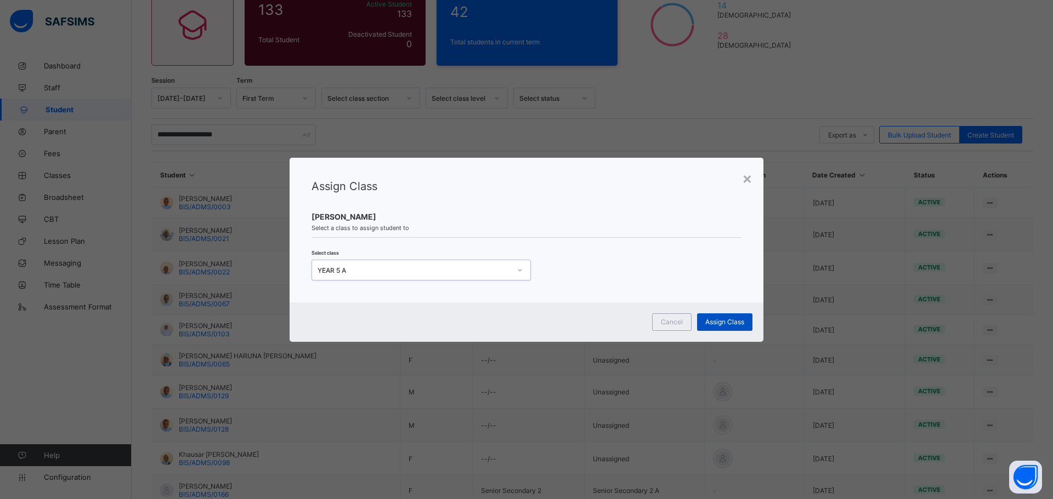
click at [722, 326] on span "Assign Class" at bounding box center [724, 322] width 39 height 8
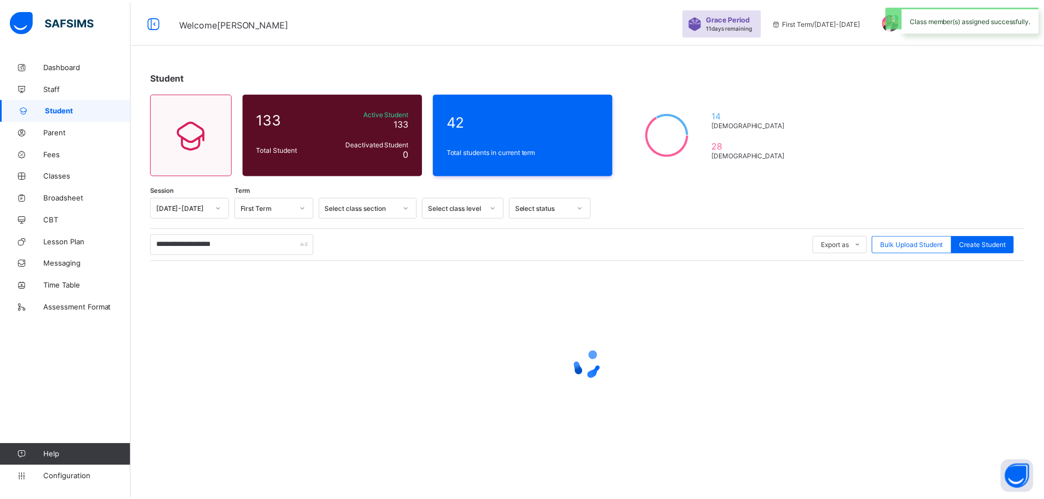
scroll to position [0, 0]
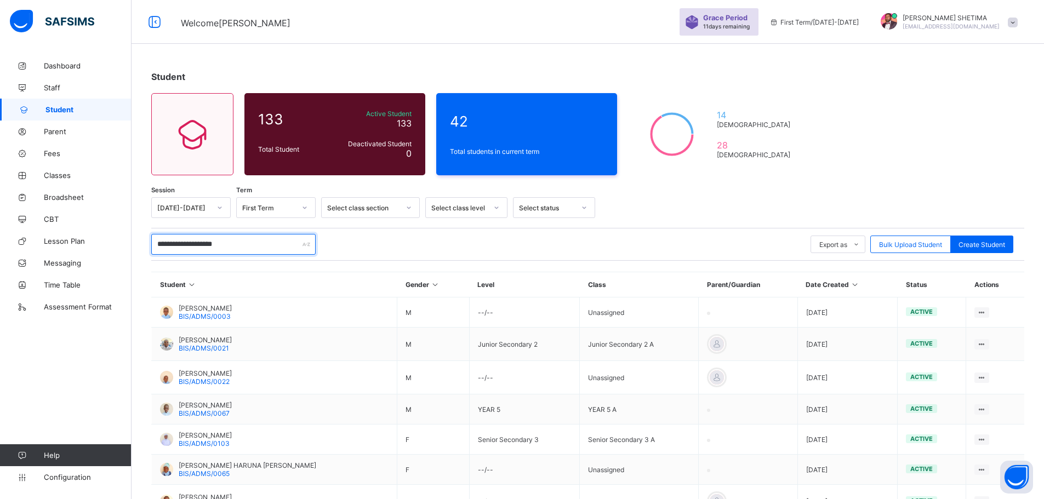
click at [244, 248] on input "**********" at bounding box center [233, 244] width 164 height 21
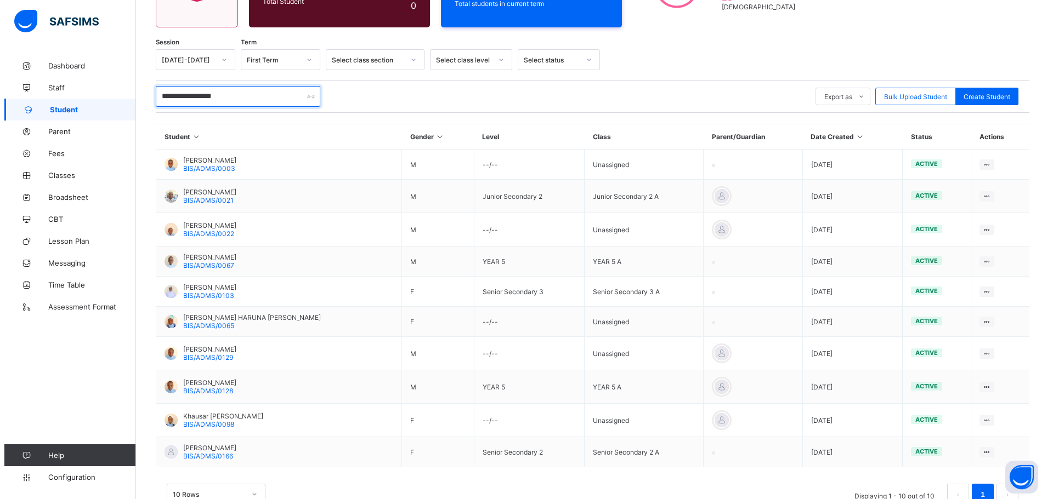
scroll to position [164, 0]
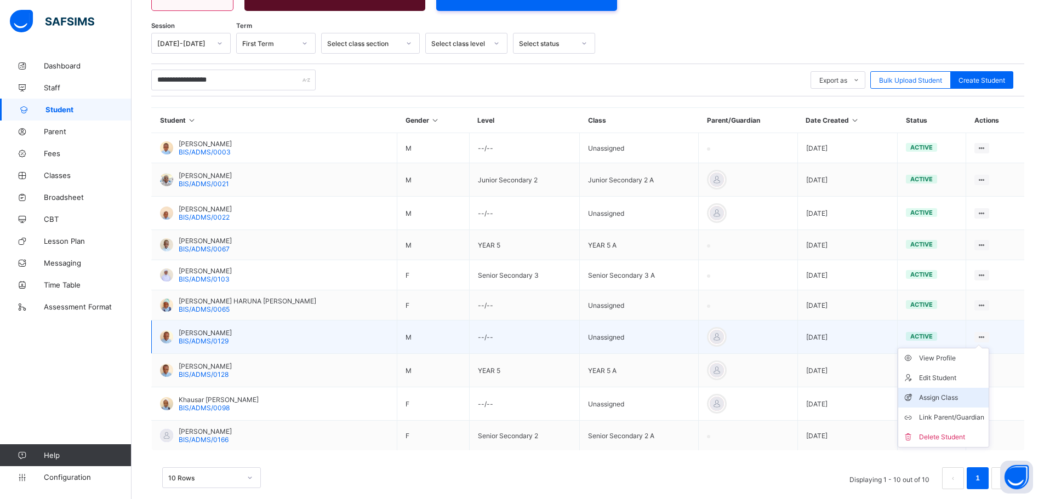
click at [959, 399] on div "Assign Class" at bounding box center [951, 398] width 65 height 11
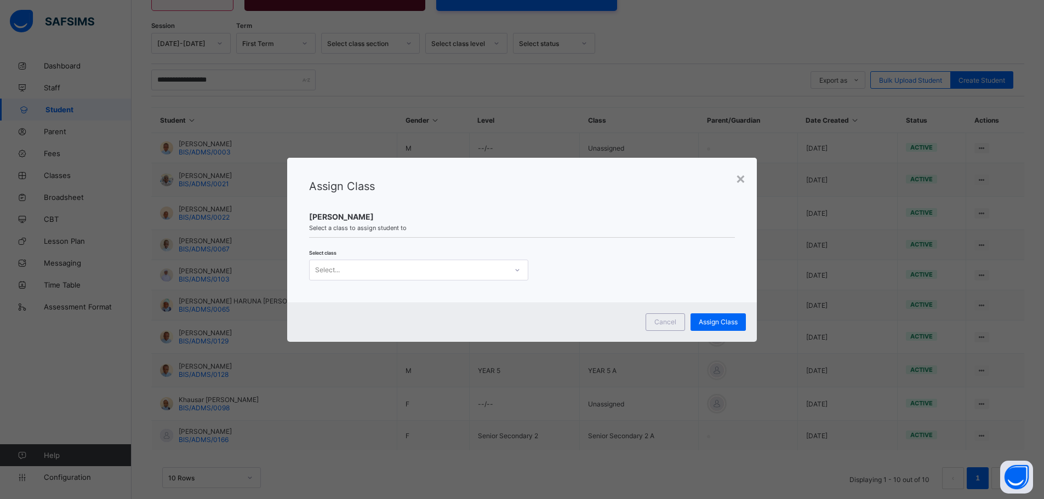
click at [485, 270] on div "Select..." at bounding box center [408, 270] width 197 height 15
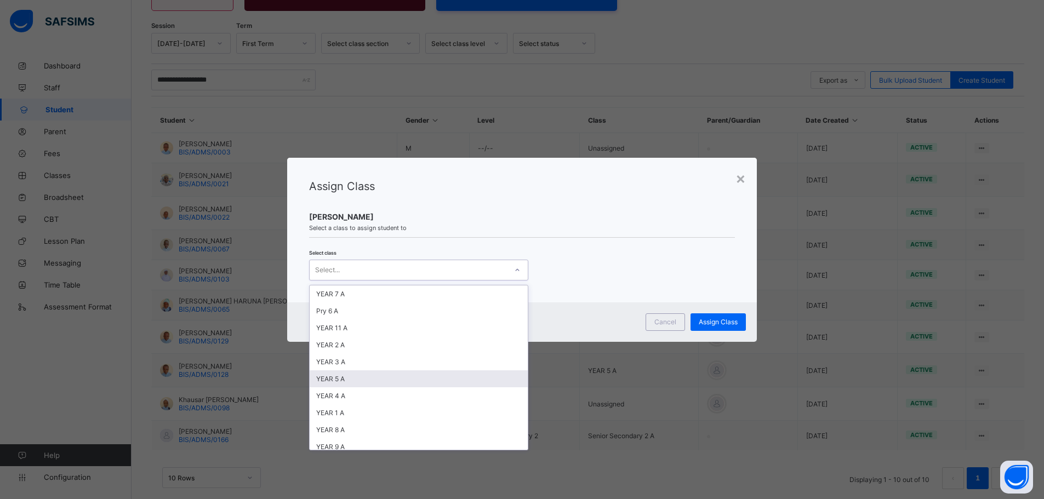
click at [337, 379] on div "YEAR 5 A" at bounding box center [419, 379] width 218 height 17
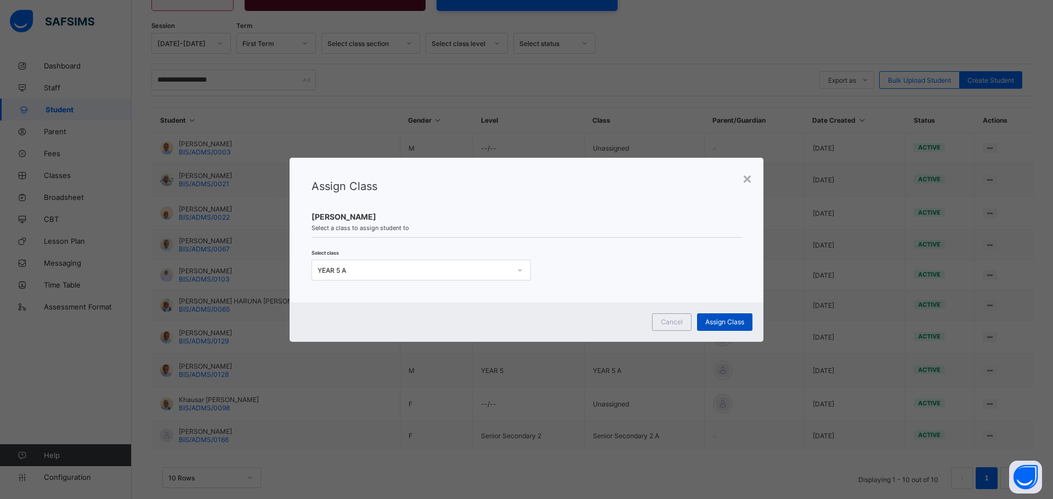
click at [742, 317] on div "Assign Class" at bounding box center [724, 323] width 55 height 18
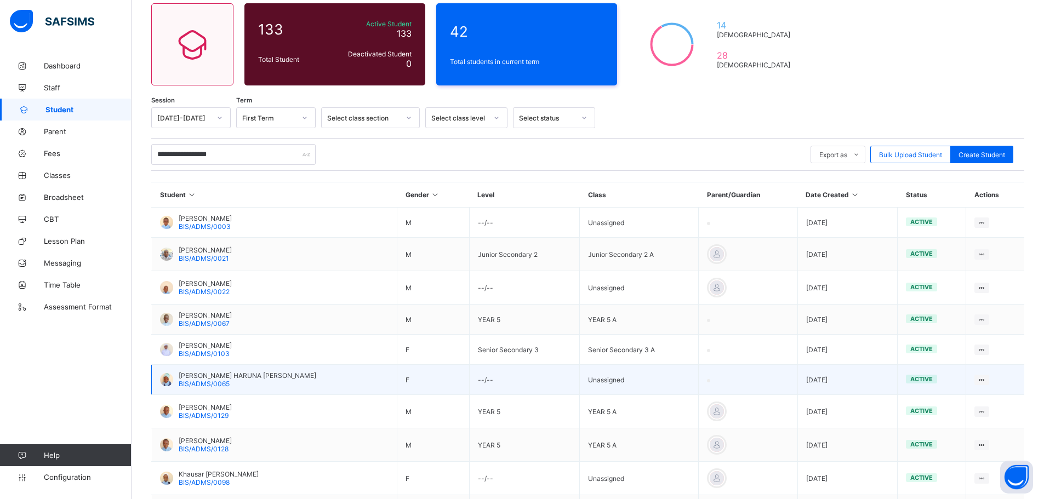
scroll to position [182, 0]
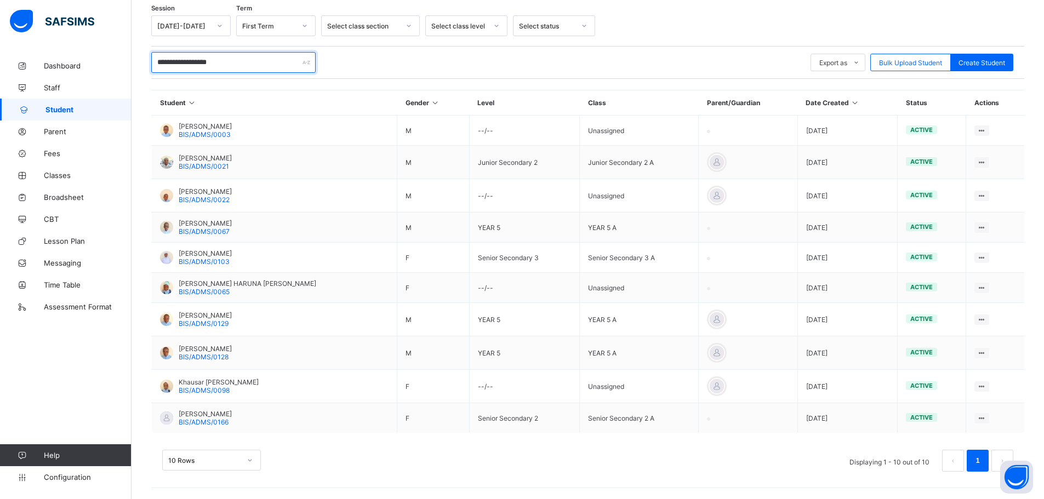
click at [248, 69] on input "**********" at bounding box center [233, 62] width 164 height 21
drag, startPoint x: 248, startPoint y: 69, endPoint x: 145, endPoint y: 73, distance: 102.6
click at [145, 73] on div "**********" at bounding box center [588, 186] width 913 height 627
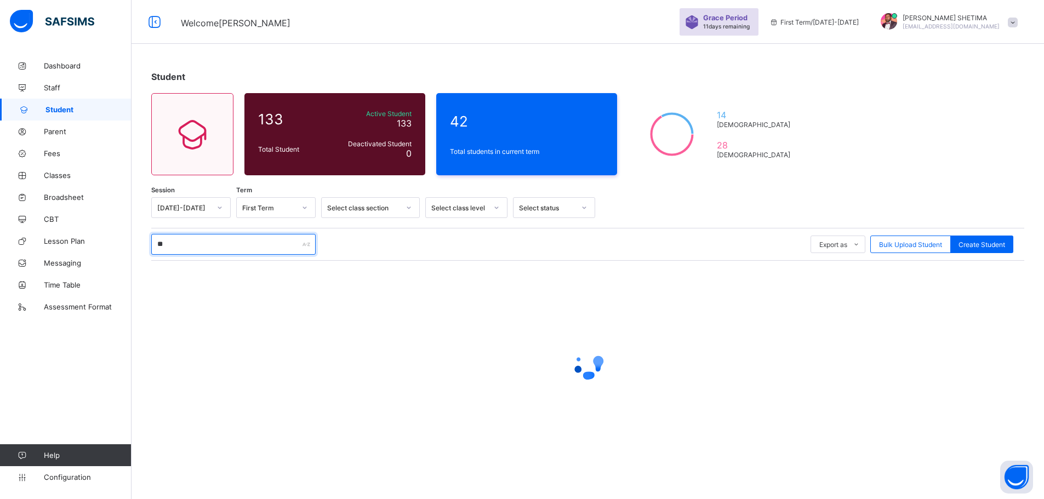
scroll to position [0, 0]
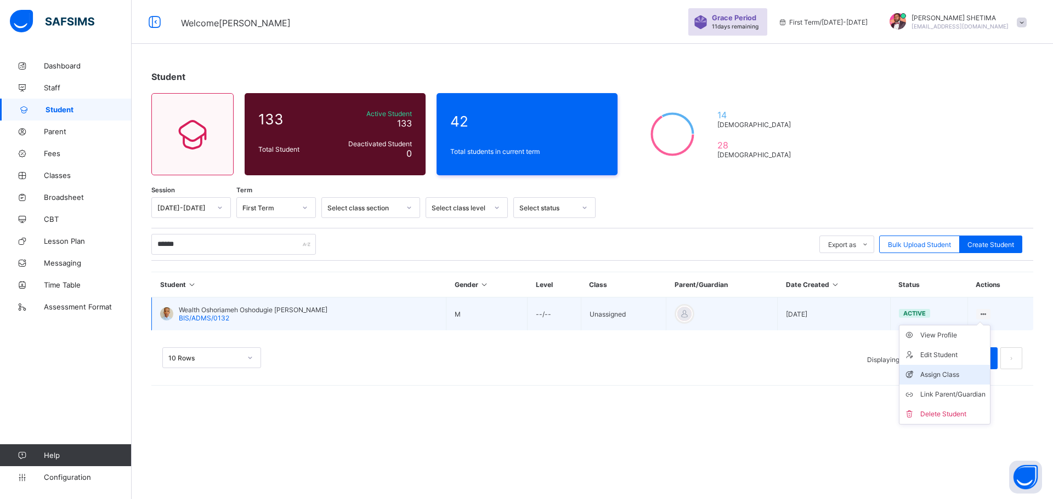
click at [952, 374] on div "Assign Class" at bounding box center [952, 374] width 65 height 11
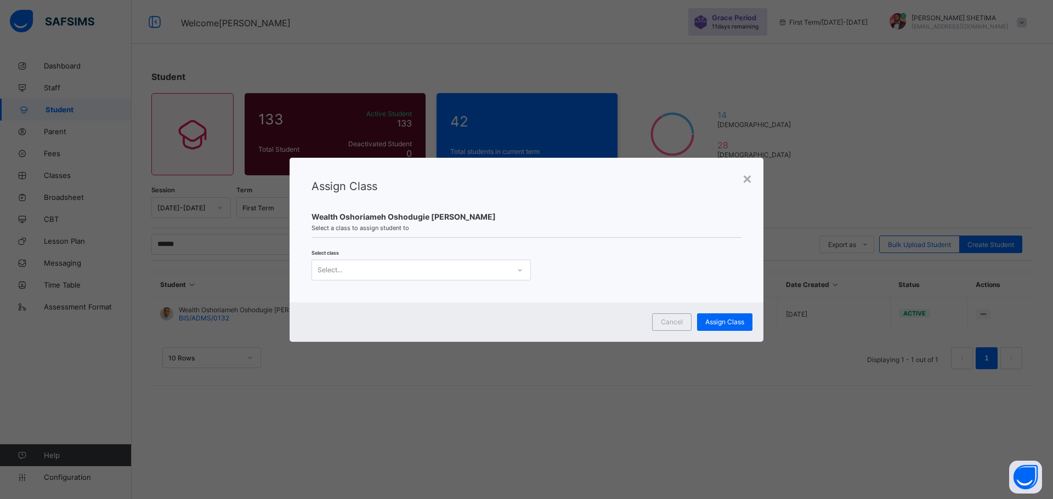
click at [508, 270] on div "Select..." at bounding box center [410, 270] width 197 height 15
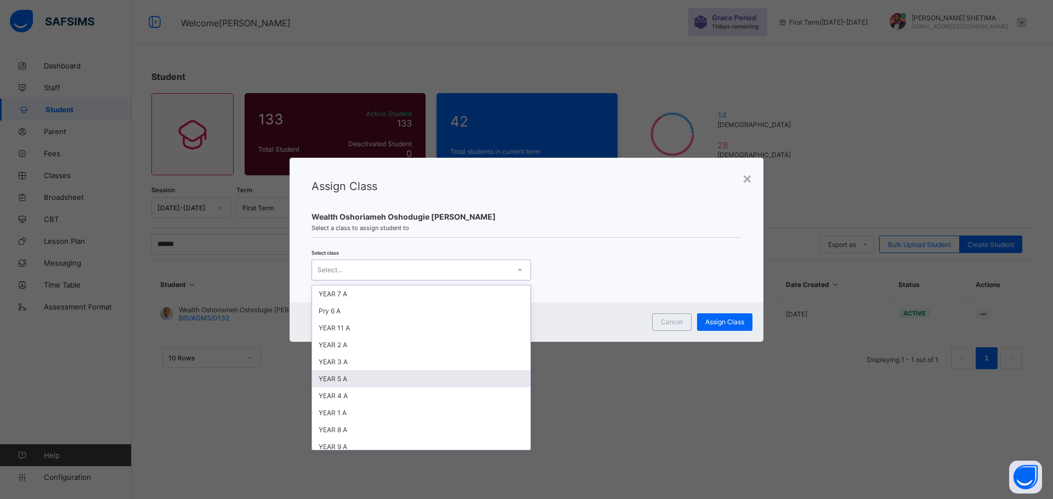
click at [384, 385] on div "YEAR 5 A" at bounding box center [421, 379] width 218 height 17
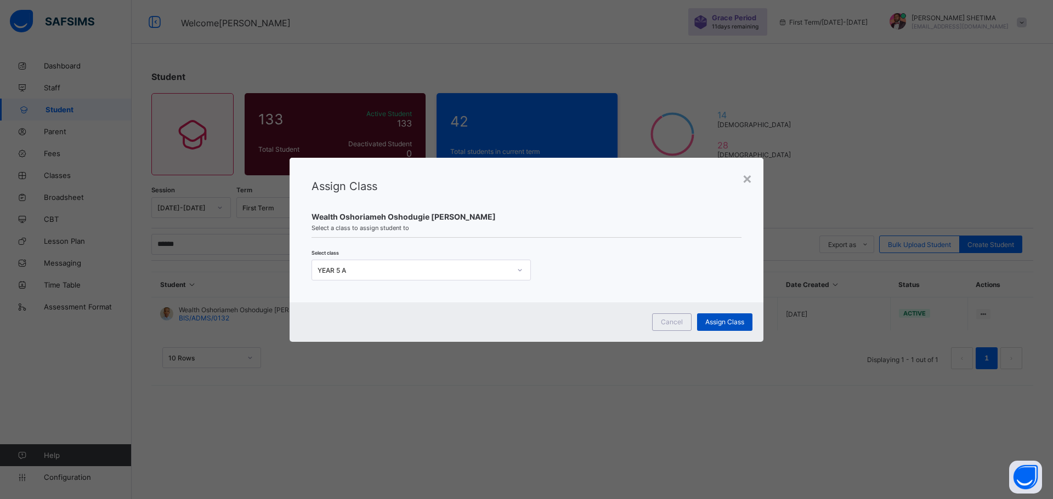
click at [725, 320] on span "Assign Class" at bounding box center [724, 322] width 39 height 8
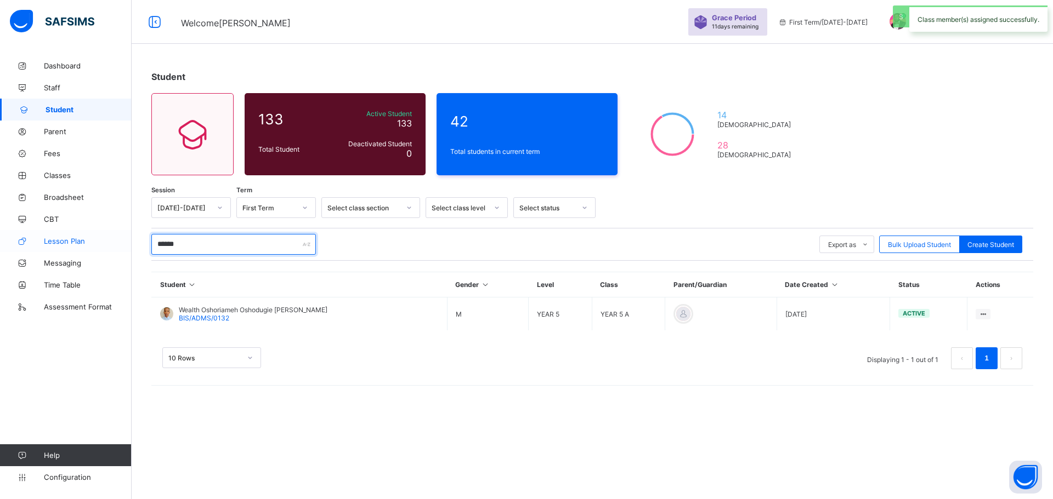
drag, startPoint x: 255, startPoint y: 241, endPoint x: 129, endPoint y: 240, distance: 126.1
click at [129, 240] on div "Welcome MAHMUD Grace Period 11 days remaining First Term / 2025-2026 MAHMUD SHE…" at bounding box center [526, 249] width 1053 height 499
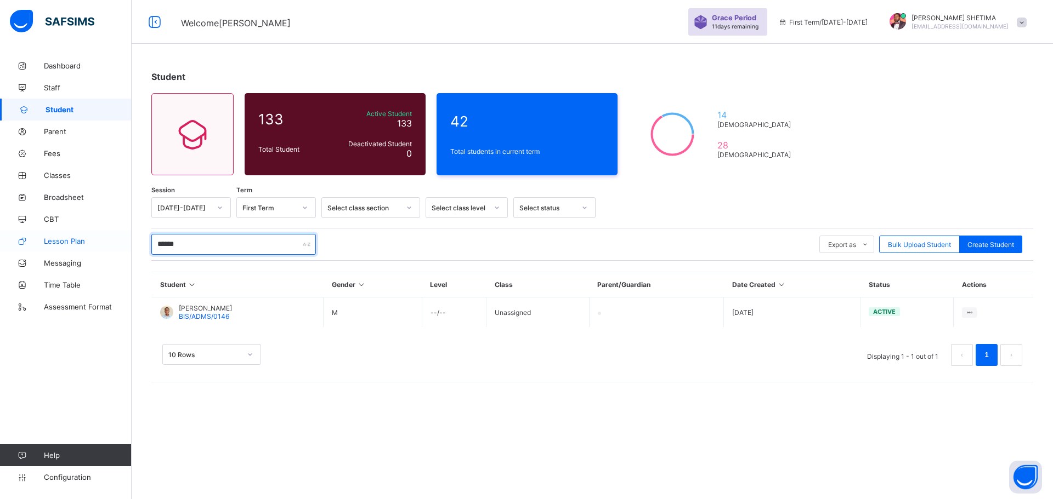
drag, startPoint x: 189, startPoint y: 247, endPoint x: 94, endPoint y: 242, distance: 95.0
click at [94, 242] on div "Welcome MAHMUD Grace Period 11 days remaining First Term / 2025-2026 MAHMUD SHE…" at bounding box center [526, 249] width 1053 height 499
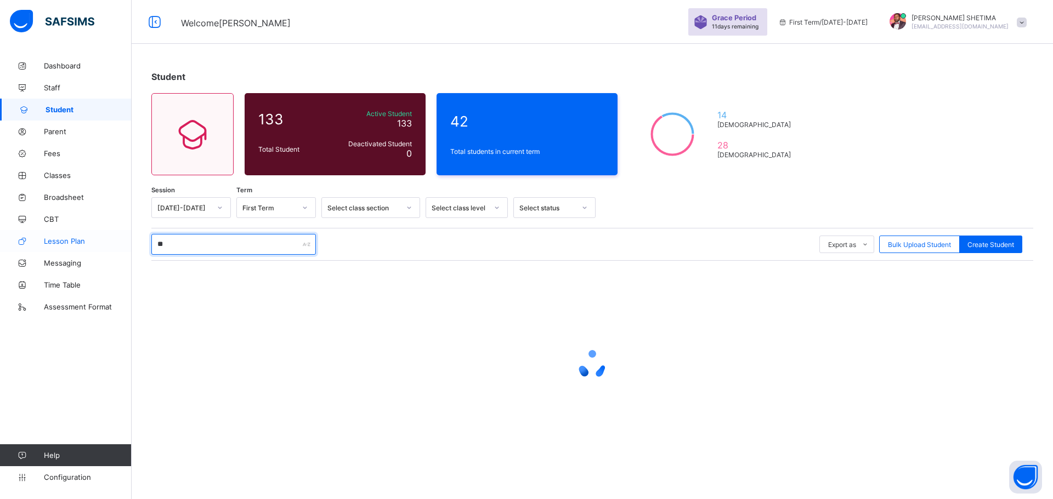
type input "*"
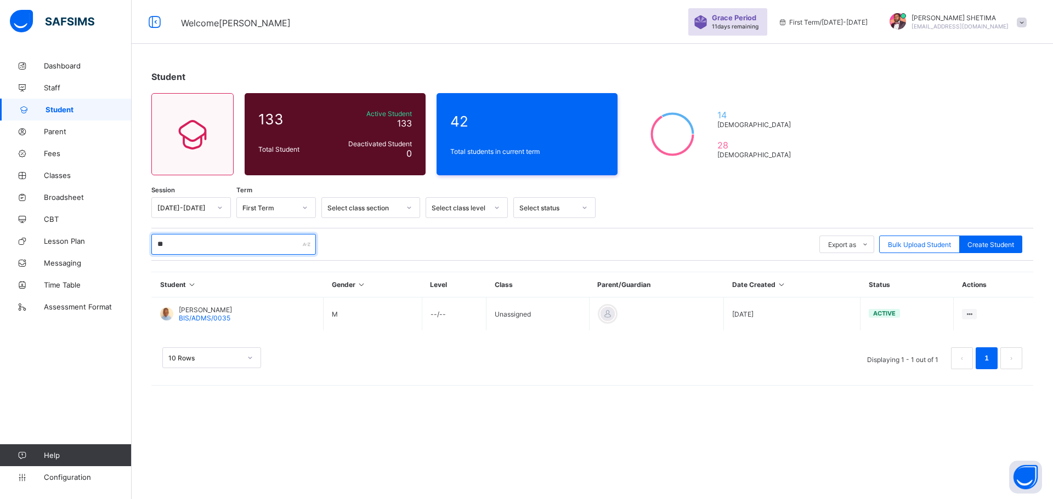
type input "*"
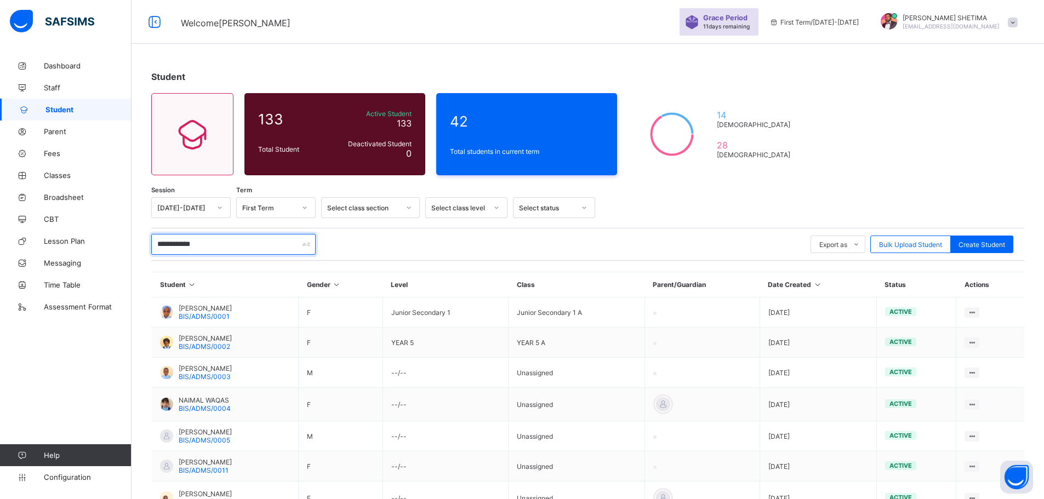
drag, startPoint x: 223, startPoint y: 242, endPoint x: 155, endPoint y: 243, distance: 67.4
click at [155, 243] on input "**********" at bounding box center [233, 244] width 164 height 21
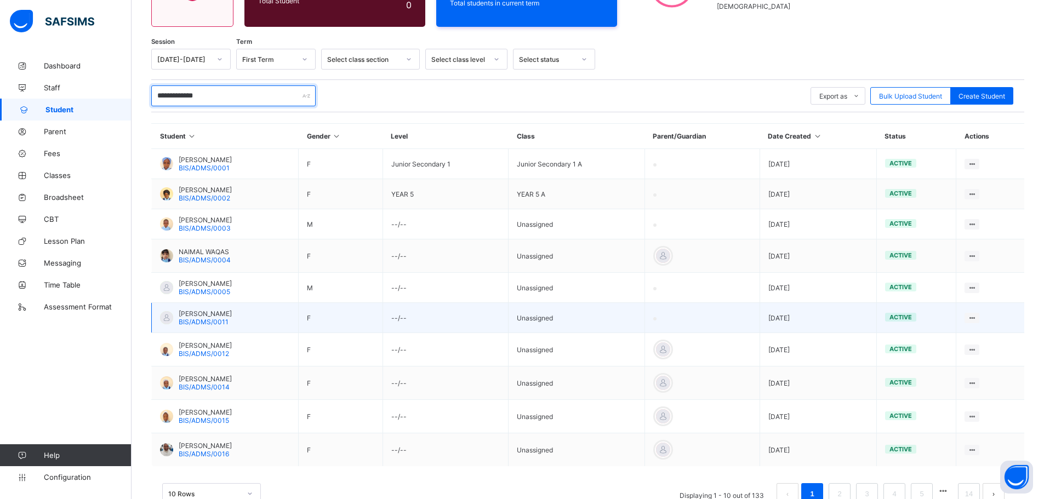
scroll to position [182, 0]
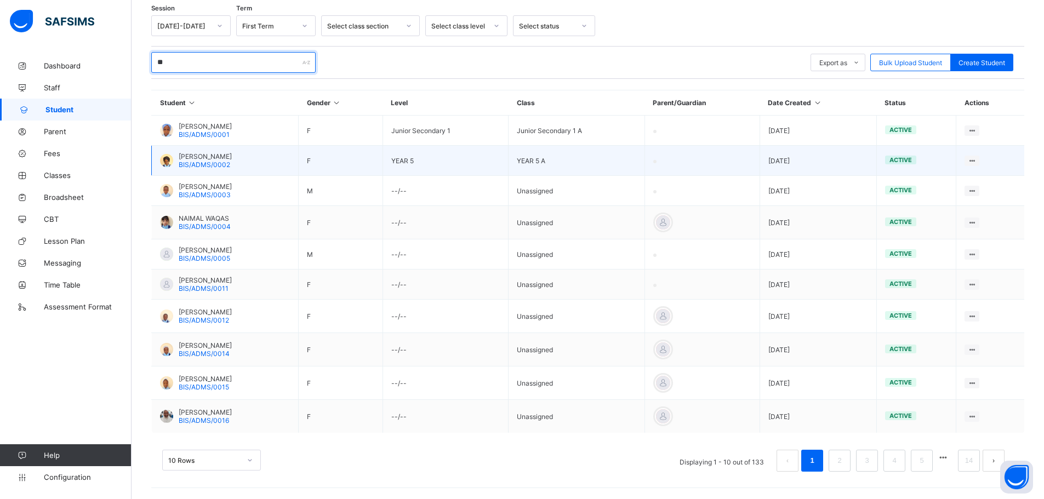
type input "*"
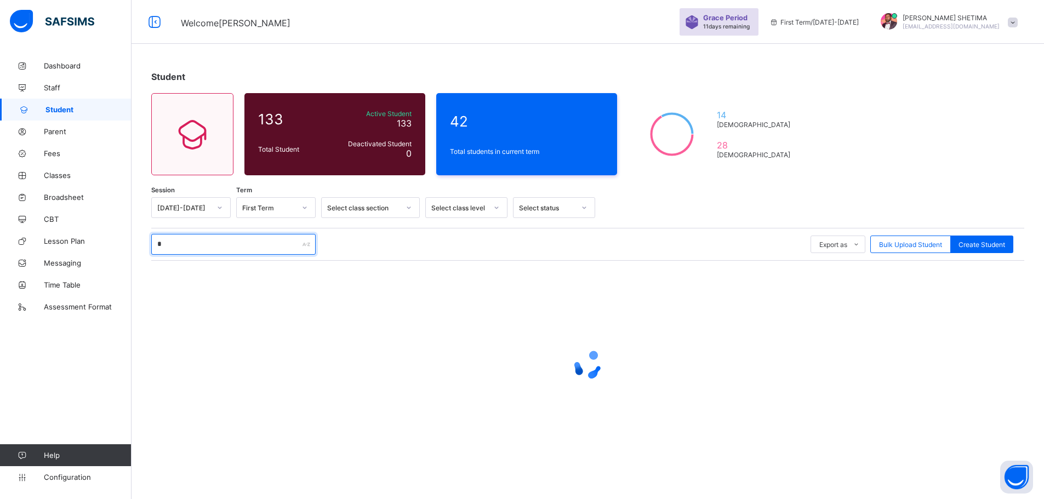
scroll to position [0, 0]
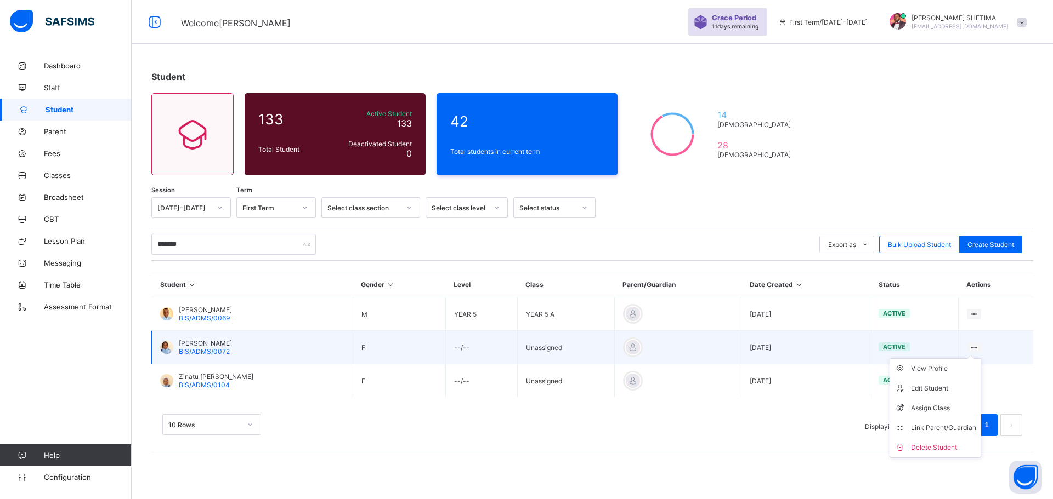
click at [975, 359] on ul "View Profile Edit Student Assign Class Link Parent/Guardian Delete Student" at bounding box center [935, 409] width 92 height 100
click at [929, 410] on div "Assign Class" at bounding box center [943, 408] width 65 height 11
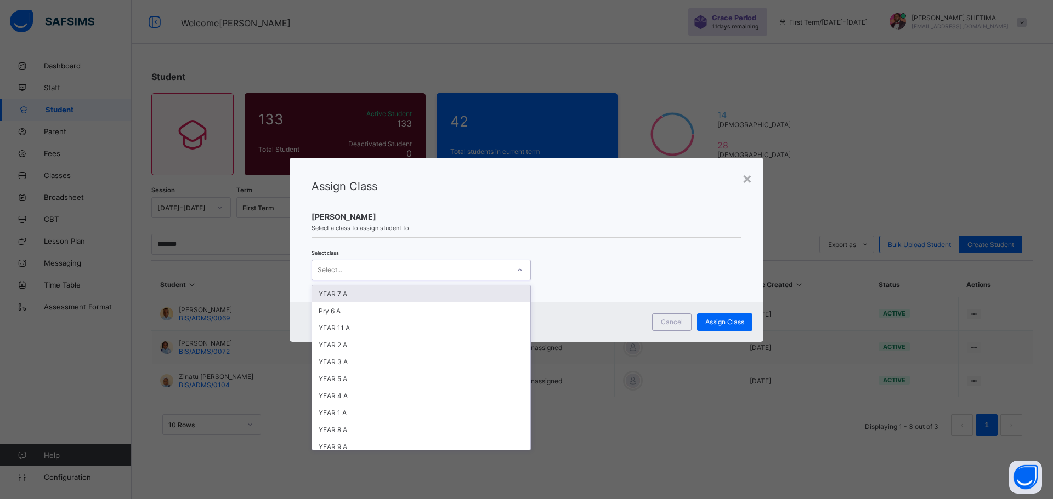
click at [389, 269] on div "Select..." at bounding box center [410, 270] width 197 height 15
click at [351, 394] on div "YEAR 4 A" at bounding box center [421, 396] width 218 height 17
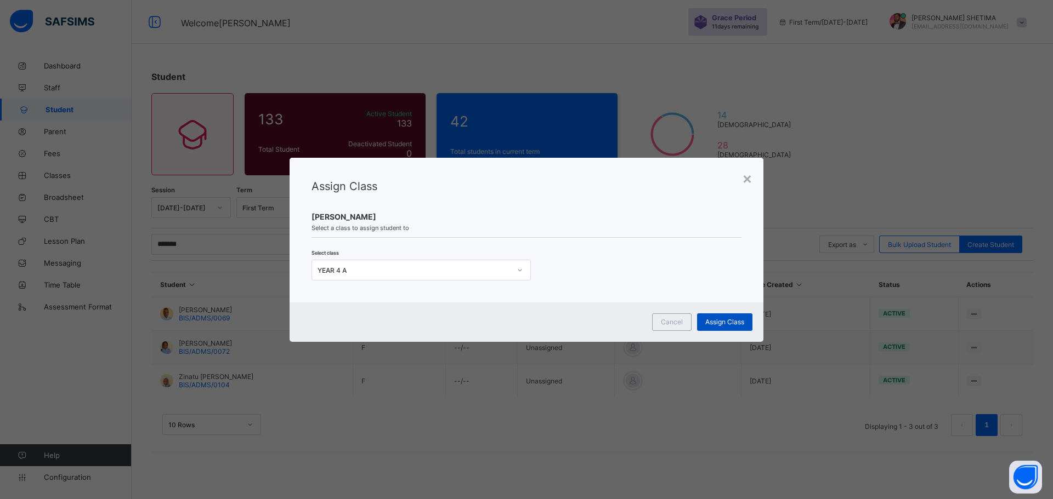
click at [702, 319] on div "Assign Class" at bounding box center [724, 323] width 55 height 18
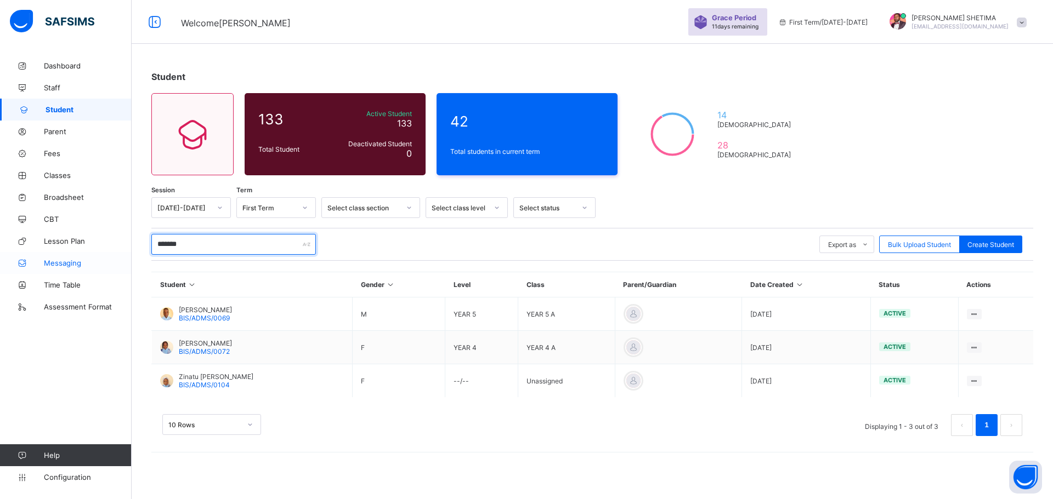
drag, startPoint x: 204, startPoint y: 243, endPoint x: 30, endPoint y: 255, distance: 174.7
click at [30, 255] on div "Welcome MAHMUD Grace Period 11 days remaining First Term / 2025-2026 MAHMUD SHE…" at bounding box center [526, 249] width 1053 height 499
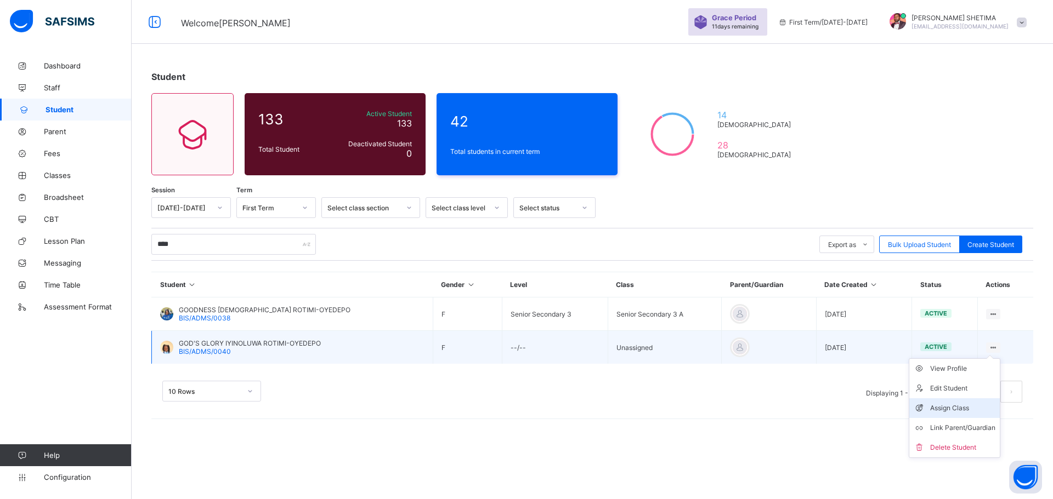
click at [958, 407] on div "Assign Class" at bounding box center [962, 408] width 65 height 11
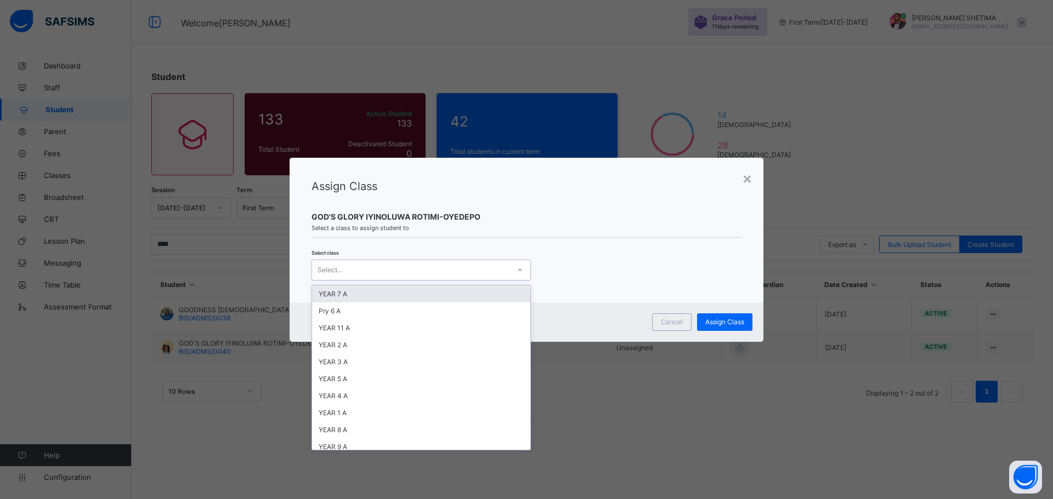
click at [520, 272] on icon at bounding box center [519, 270] width 7 height 11
click at [386, 391] on div "YEAR 4 A" at bounding box center [421, 396] width 218 height 17
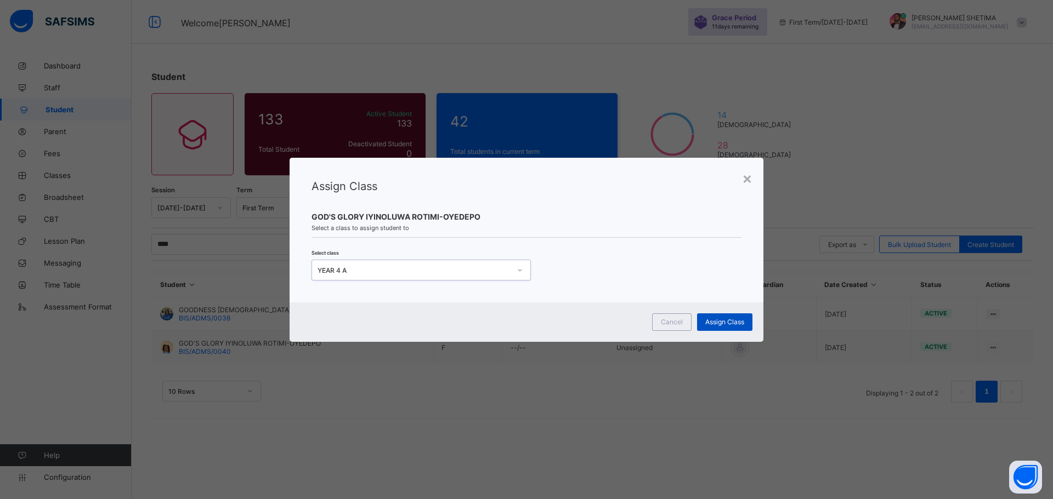
click at [715, 323] on span "Assign Class" at bounding box center [724, 322] width 39 height 8
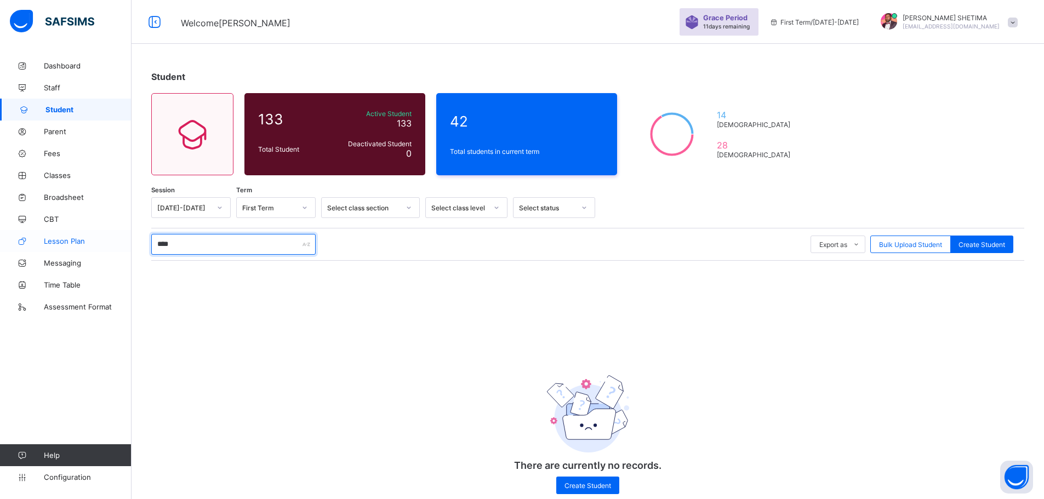
drag, startPoint x: 233, startPoint y: 243, endPoint x: 128, endPoint y: 251, distance: 105.5
click at [128, 251] on div "Welcome MAHMUD Grace Period 11 days remaining First Term / 2025-2026 MAHMUD SHE…" at bounding box center [522, 261] width 1044 height 522
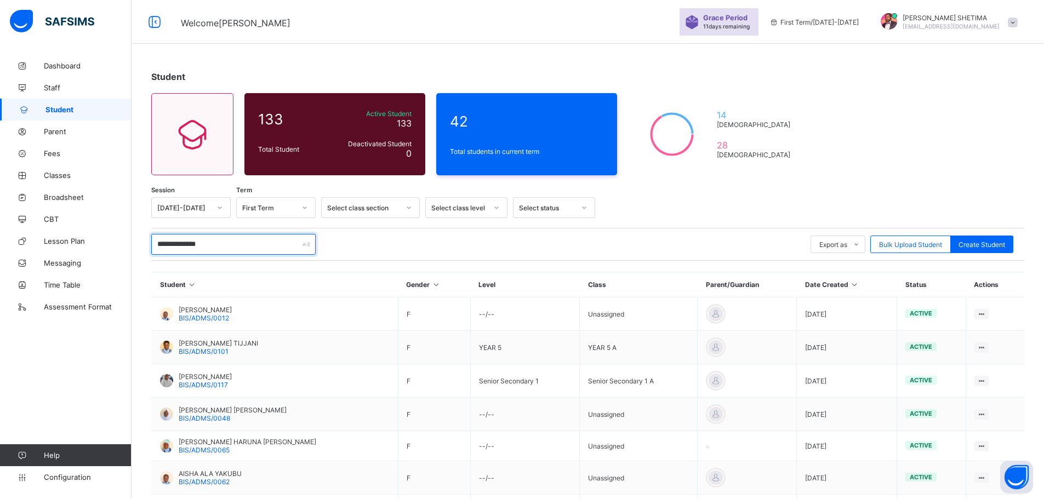
drag, startPoint x: 232, startPoint y: 240, endPoint x: 143, endPoint y: 246, distance: 90.1
click at [144, 249] on div "**********" at bounding box center [588, 324] width 913 height 539
paste input "text"
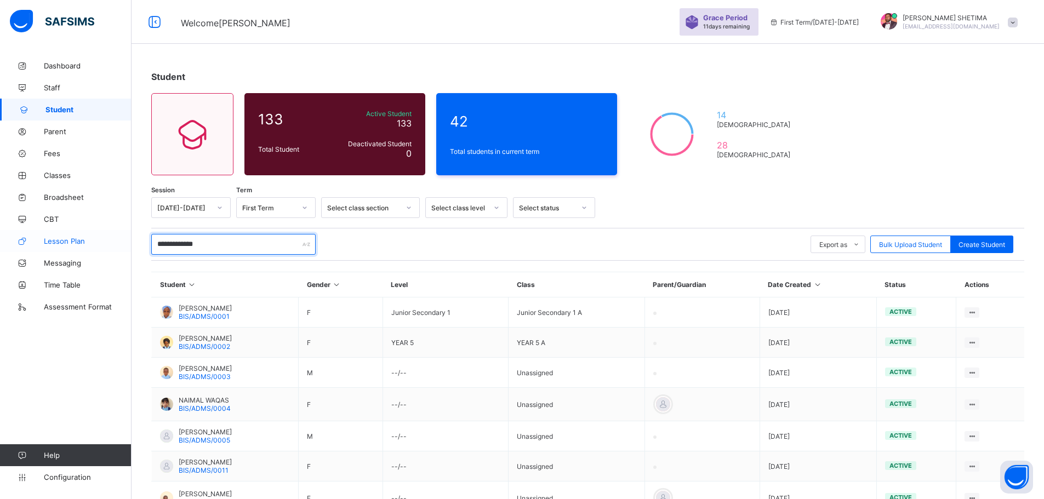
drag, startPoint x: 228, startPoint y: 246, endPoint x: 130, endPoint y: 242, distance: 97.7
click at [132, 242] on div "**********" at bounding box center [588, 368] width 913 height 627
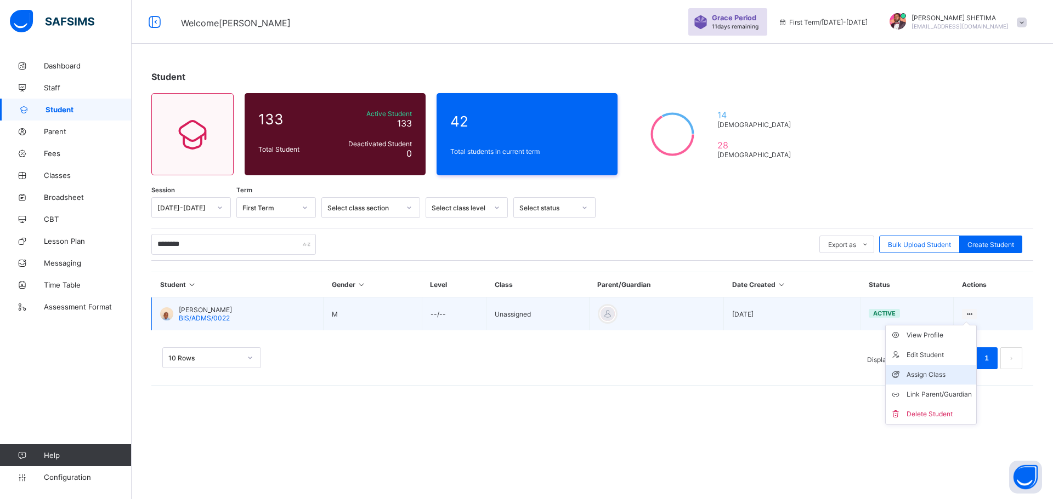
click at [935, 378] on div "Assign Class" at bounding box center [938, 374] width 65 height 11
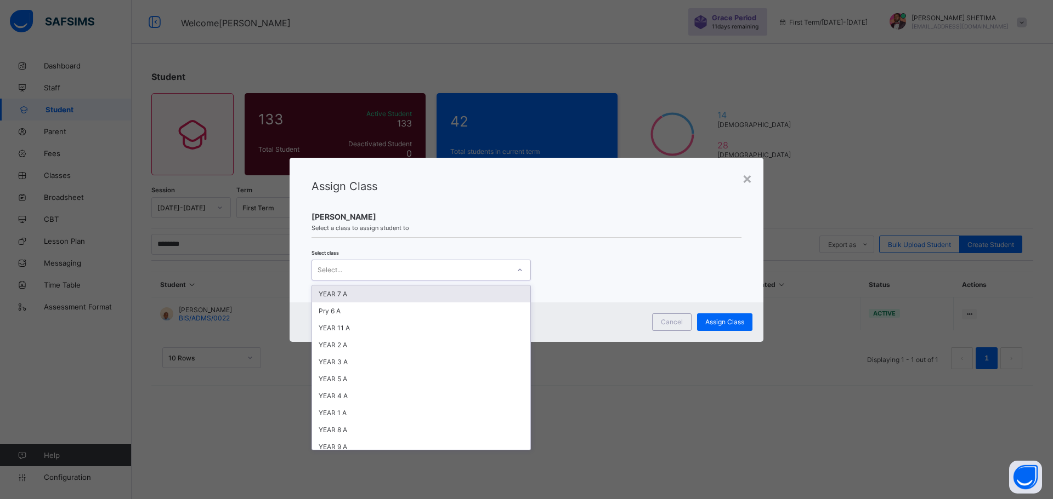
click at [439, 268] on div "Select..." at bounding box center [410, 270] width 197 height 15
click at [346, 395] on div "YEAR 4 A" at bounding box center [421, 396] width 218 height 17
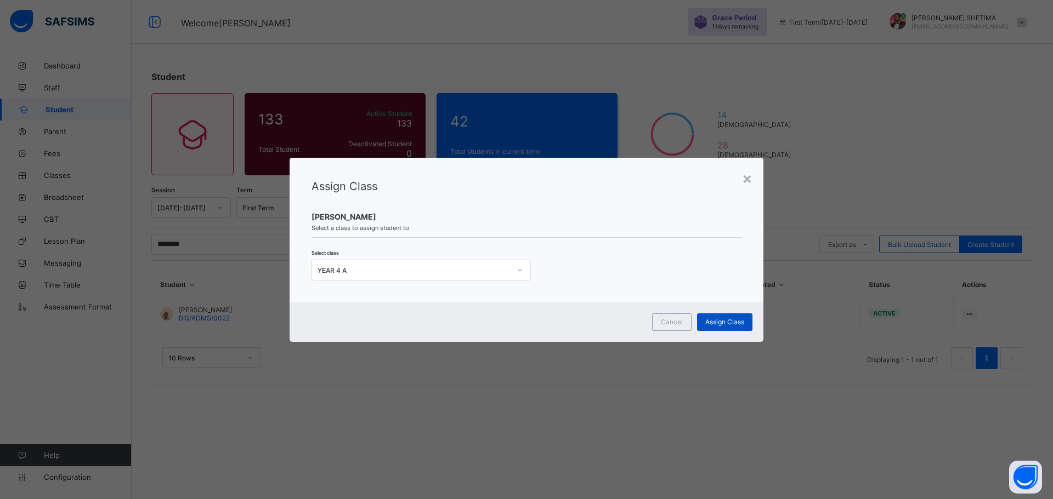
click at [729, 323] on span "Assign Class" at bounding box center [724, 322] width 39 height 8
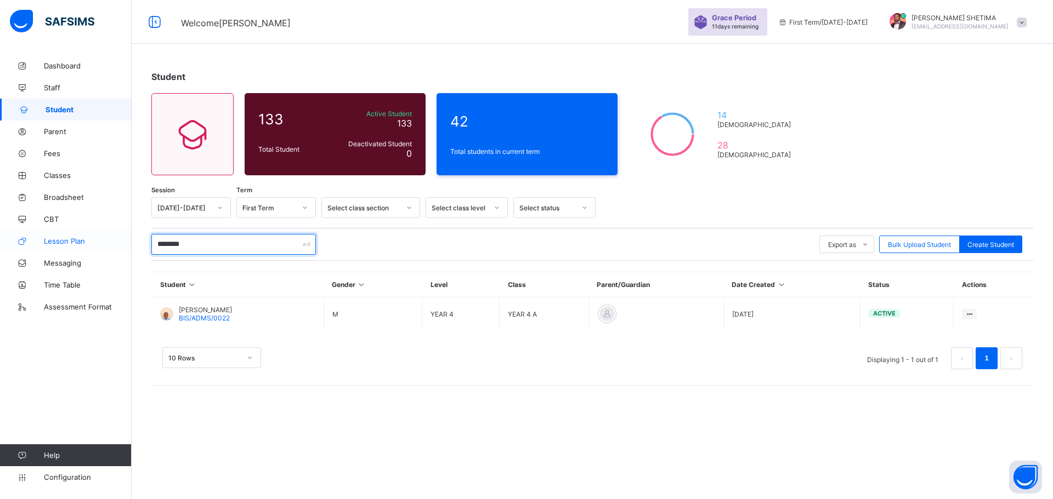
drag, startPoint x: 198, startPoint y: 242, endPoint x: 73, endPoint y: 234, distance: 124.7
click at [89, 240] on div "Welcome MAHMUD Grace Period 11 days remaining First Term / 2025-2026 MAHMUD SHE…" at bounding box center [526, 249] width 1053 height 499
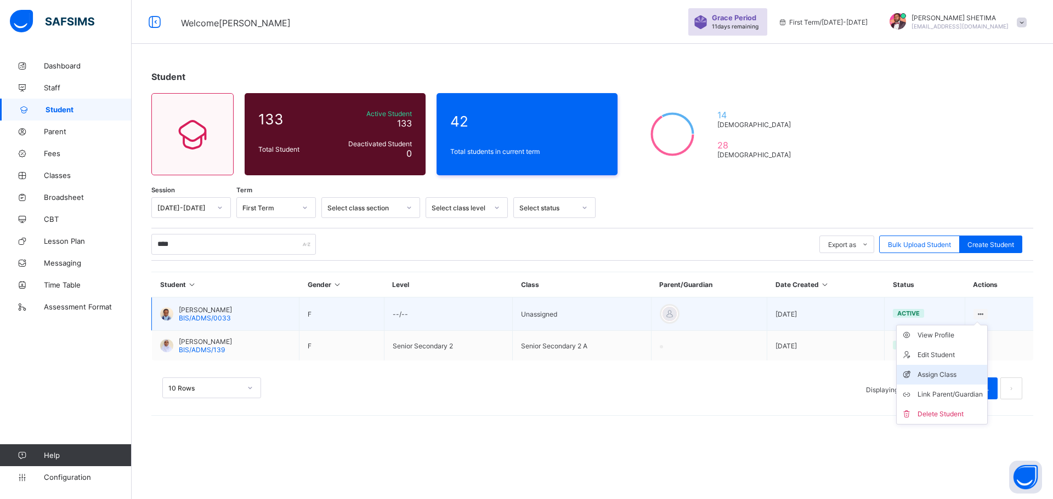
click at [941, 374] on div "Assign Class" at bounding box center [949, 374] width 65 height 11
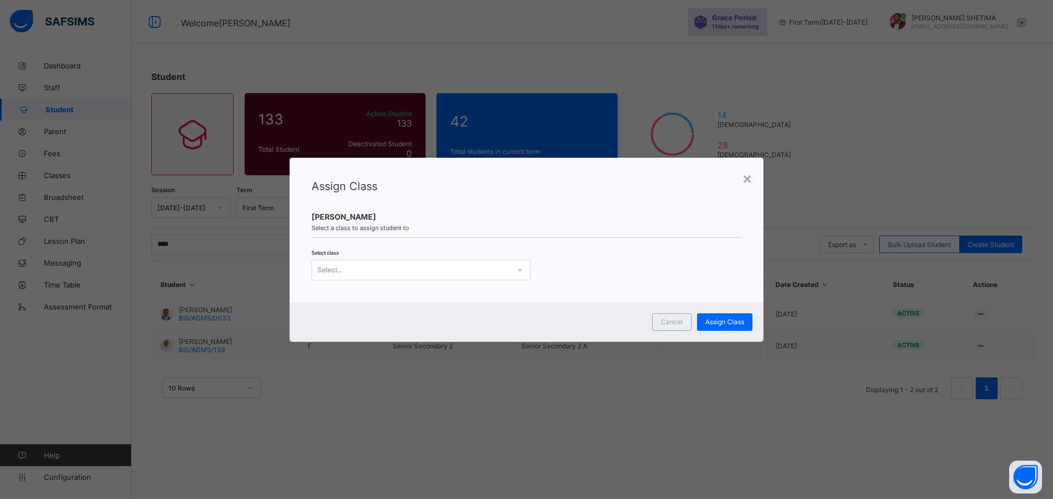
click at [442, 265] on div "Select..." at bounding box center [410, 270] width 197 height 15
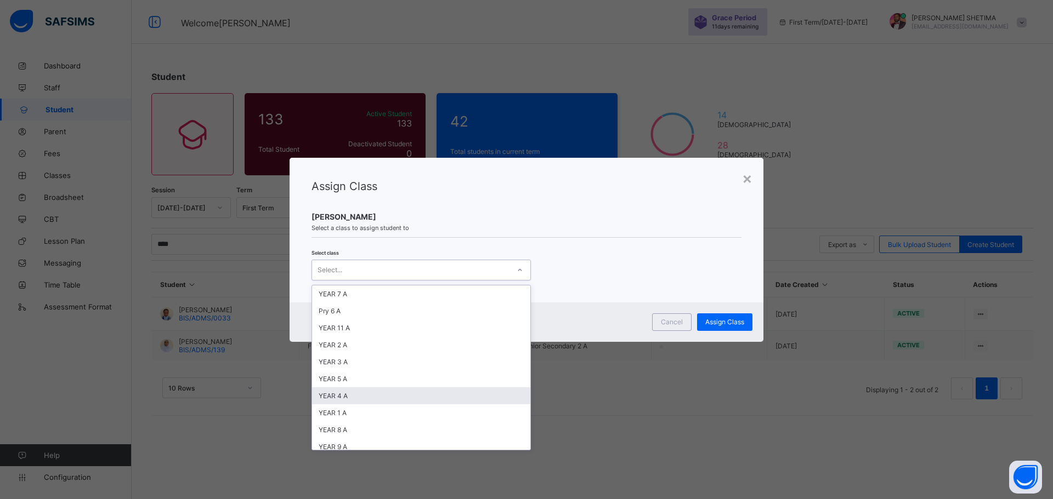
click at [341, 393] on div "YEAR 4 A" at bounding box center [421, 396] width 218 height 17
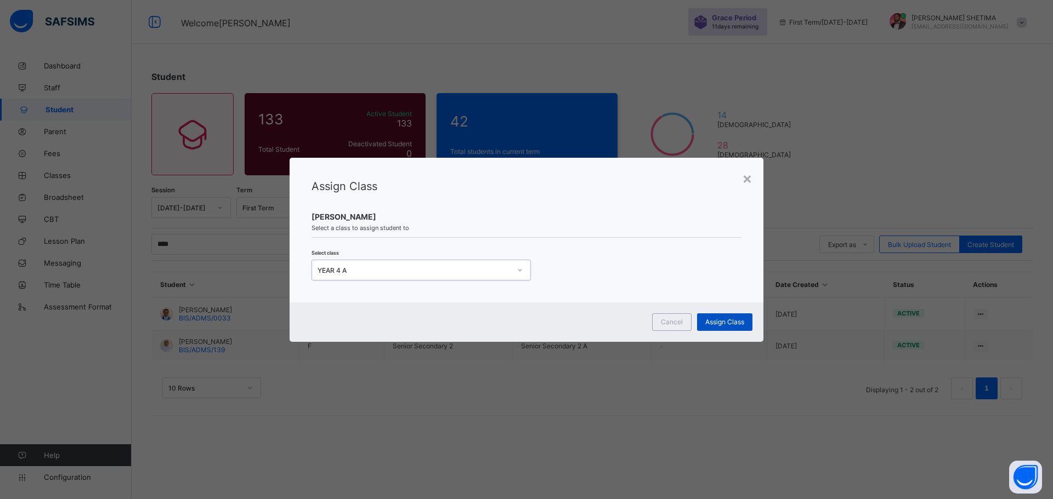
click at [713, 319] on span "Assign Class" at bounding box center [724, 322] width 39 height 8
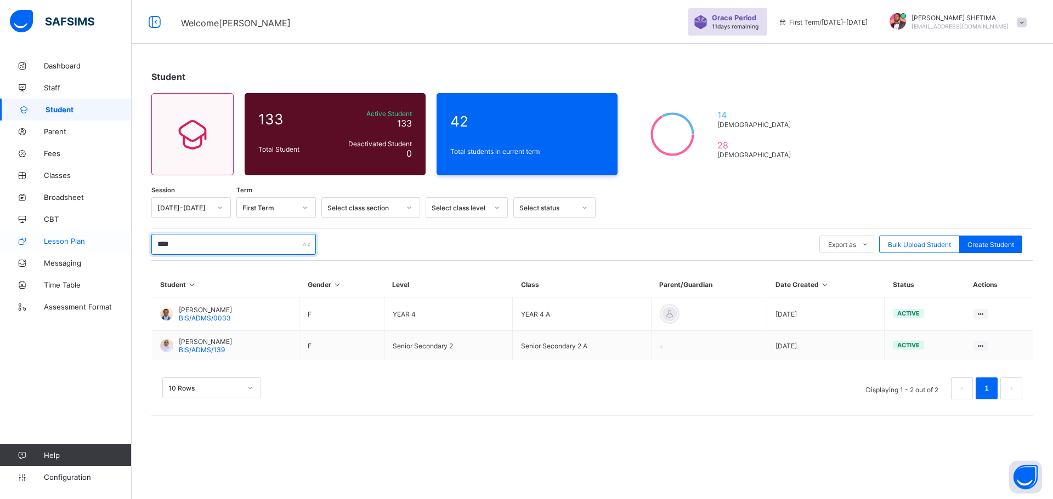
drag, startPoint x: 190, startPoint y: 242, endPoint x: 131, endPoint y: 247, distance: 58.9
click at [131, 247] on div "Welcome MAHMUD Grace Period 11 days remaining First Term / 2025-2026 MAHMUD SHE…" at bounding box center [526, 249] width 1053 height 499
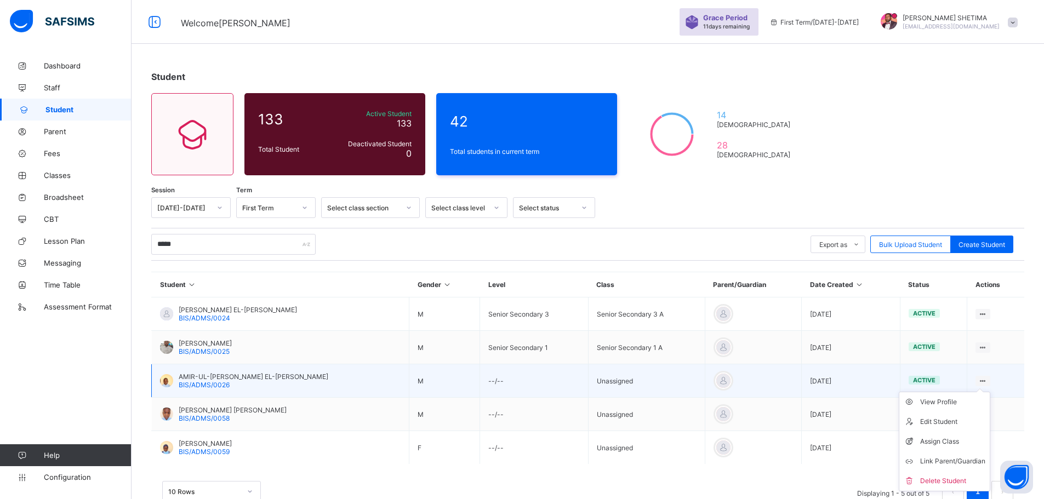
click at [987, 379] on icon at bounding box center [983, 381] width 9 height 8
click at [951, 442] on div "Assign Class" at bounding box center [952, 441] width 65 height 11
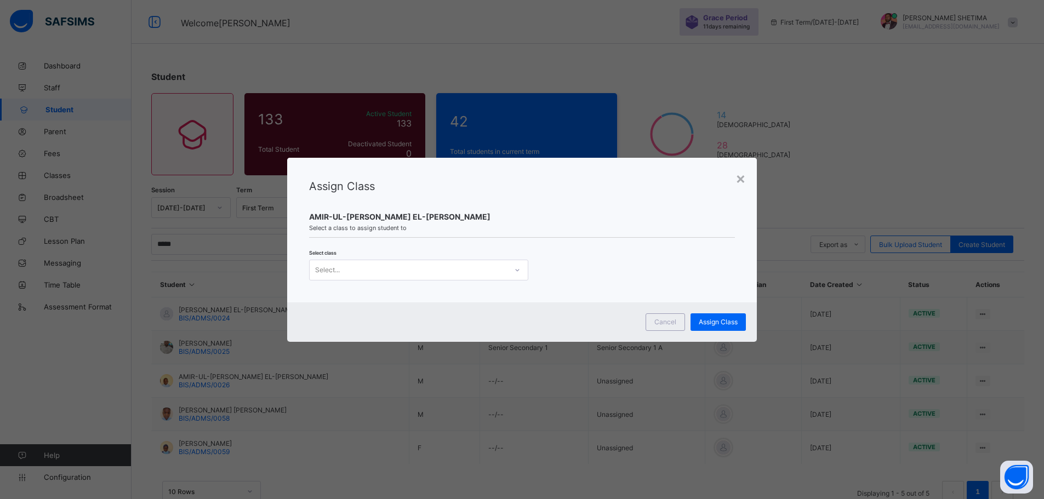
click at [508, 273] on div at bounding box center [517, 270] width 19 height 18
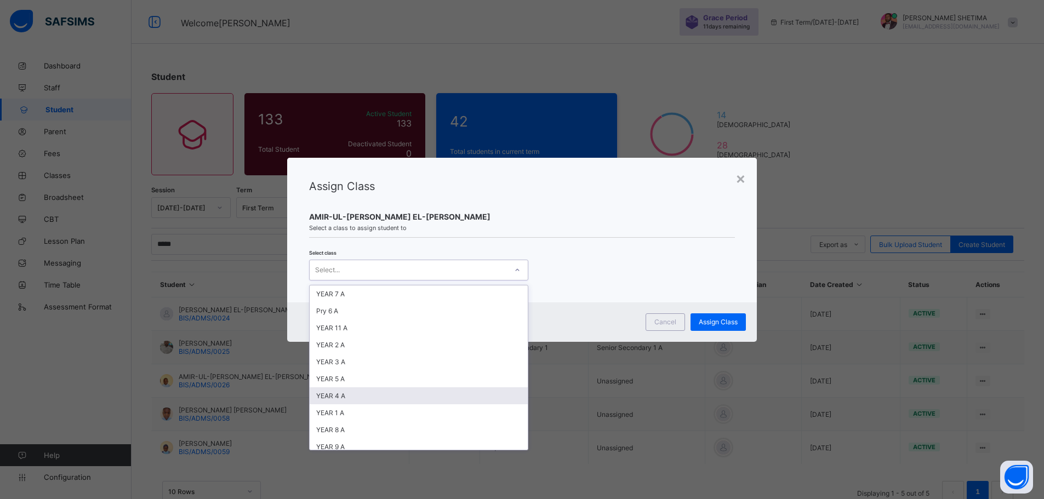
click at [339, 396] on div "YEAR 4 A" at bounding box center [419, 396] width 218 height 17
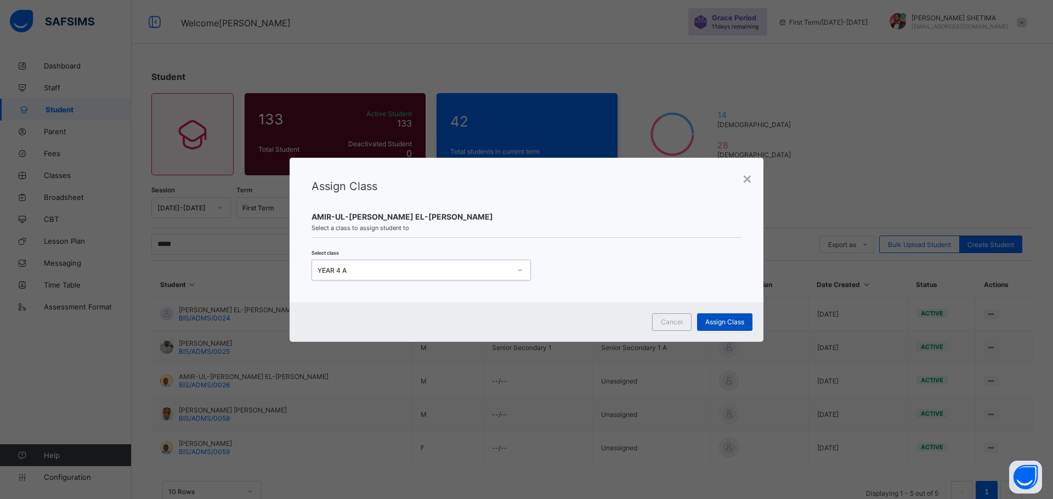
click at [726, 320] on span "Assign Class" at bounding box center [724, 322] width 39 height 8
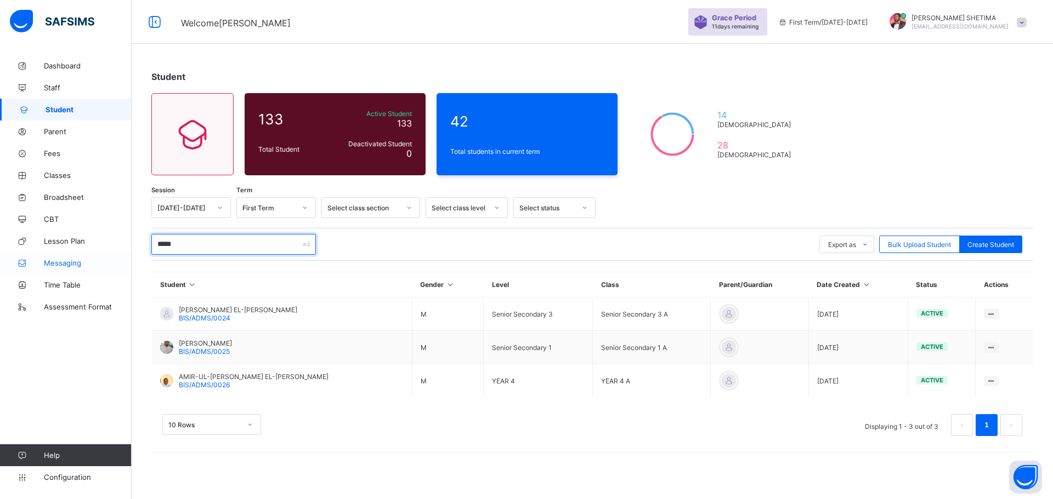
drag, startPoint x: 192, startPoint y: 247, endPoint x: 66, endPoint y: 252, distance: 126.8
click at [66, 252] on div "Welcome MAHMUD Grace Period 11 days remaining First Term / 2025-2026 MAHMUD SHE…" at bounding box center [526, 249] width 1053 height 499
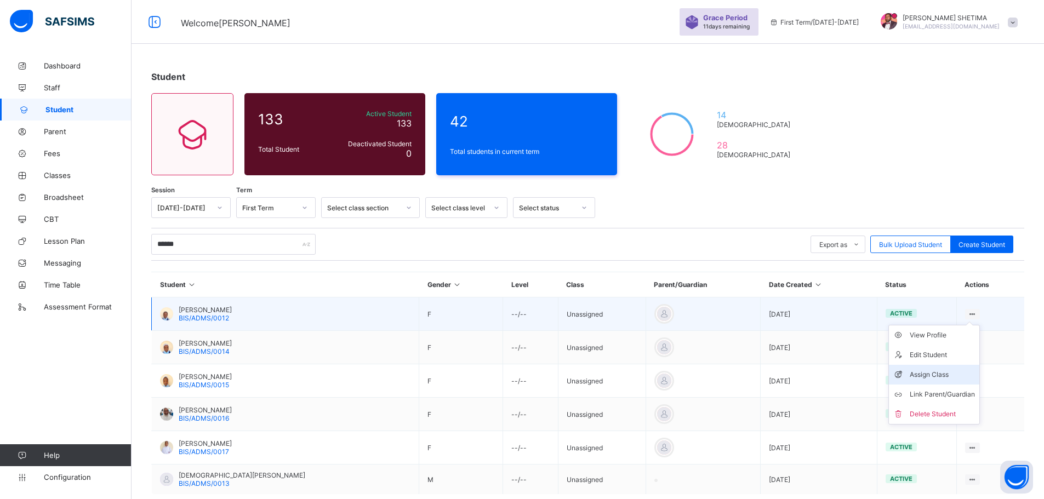
click at [927, 372] on div "Assign Class" at bounding box center [942, 374] width 65 height 11
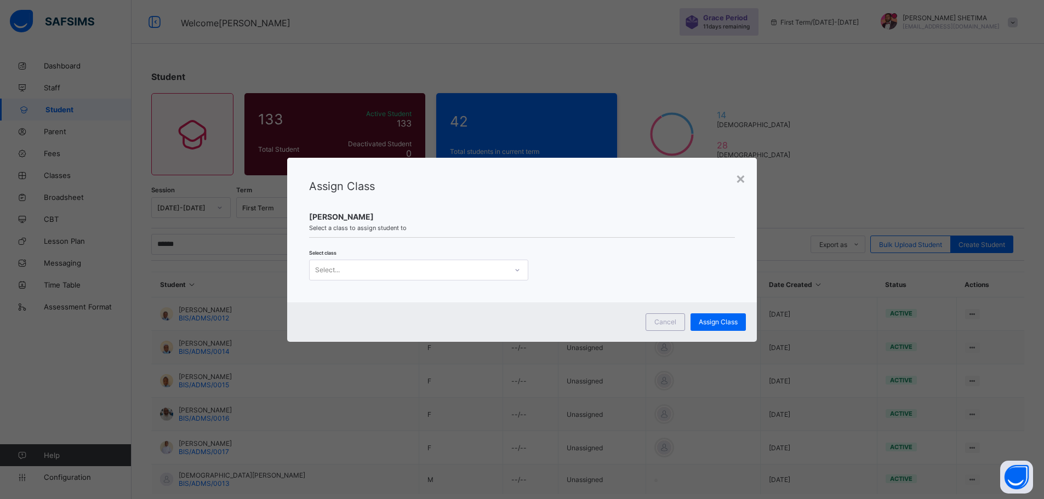
click at [379, 270] on div "Select..." at bounding box center [408, 270] width 197 height 15
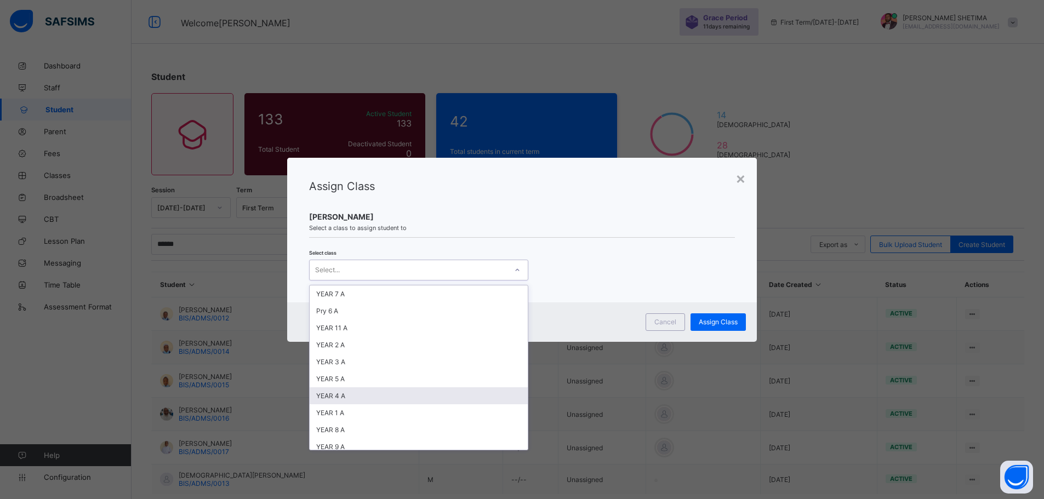
click at [343, 397] on div "YEAR 4 A" at bounding box center [419, 396] width 218 height 17
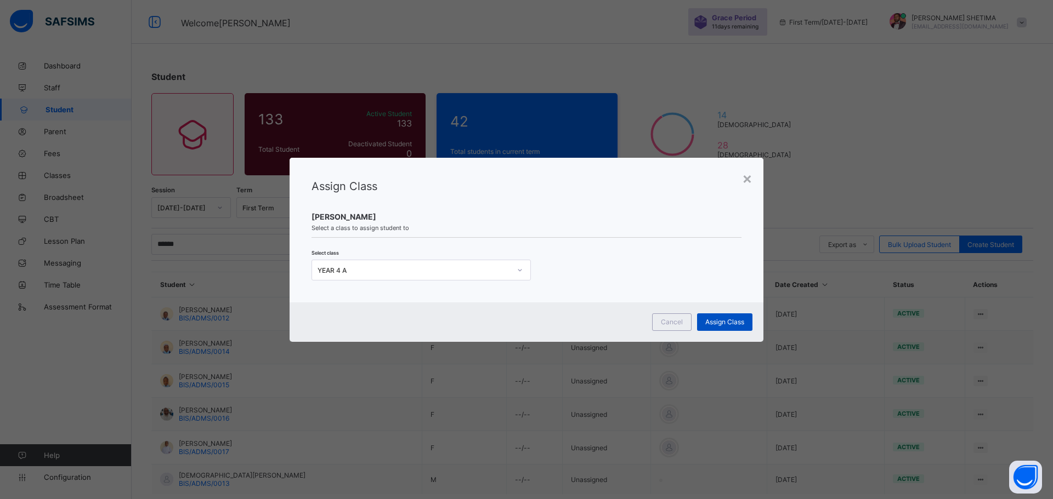
click at [735, 324] on span "Assign Class" at bounding box center [724, 322] width 39 height 8
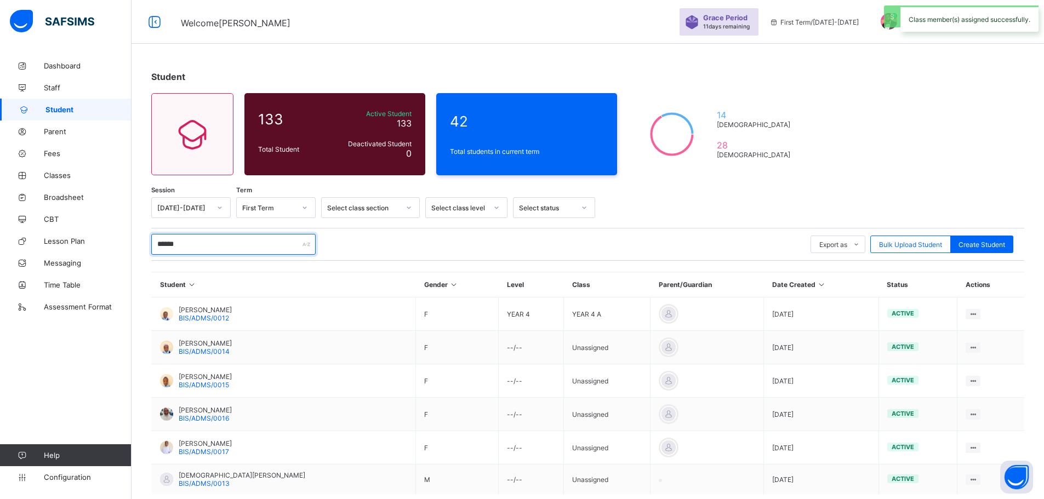
click at [187, 243] on input "******" at bounding box center [233, 244] width 164 height 21
type input "*"
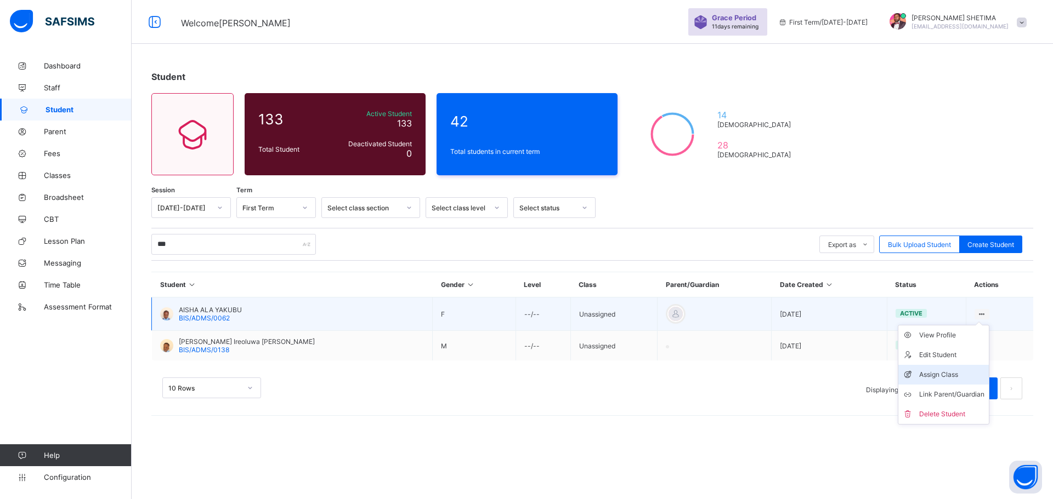
click at [920, 374] on div "Assign Class" at bounding box center [951, 374] width 65 height 11
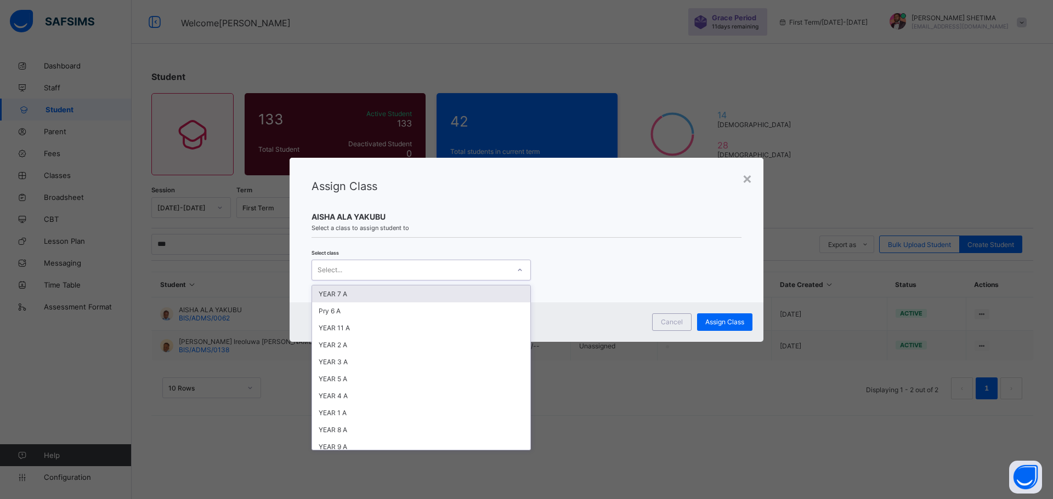
click at [345, 268] on div "Select..." at bounding box center [410, 270] width 197 height 15
drag, startPoint x: 344, startPoint y: 391, endPoint x: 383, endPoint y: 391, distance: 38.9
click at [345, 391] on div "YEAR 4 A" at bounding box center [421, 396] width 218 height 17
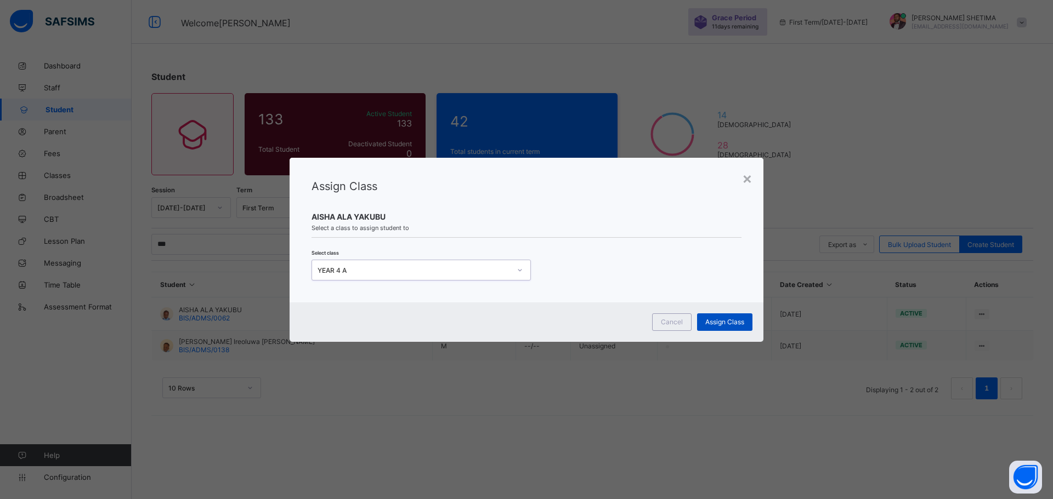
click at [731, 326] on div "Assign Class" at bounding box center [724, 323] width 55 height 18
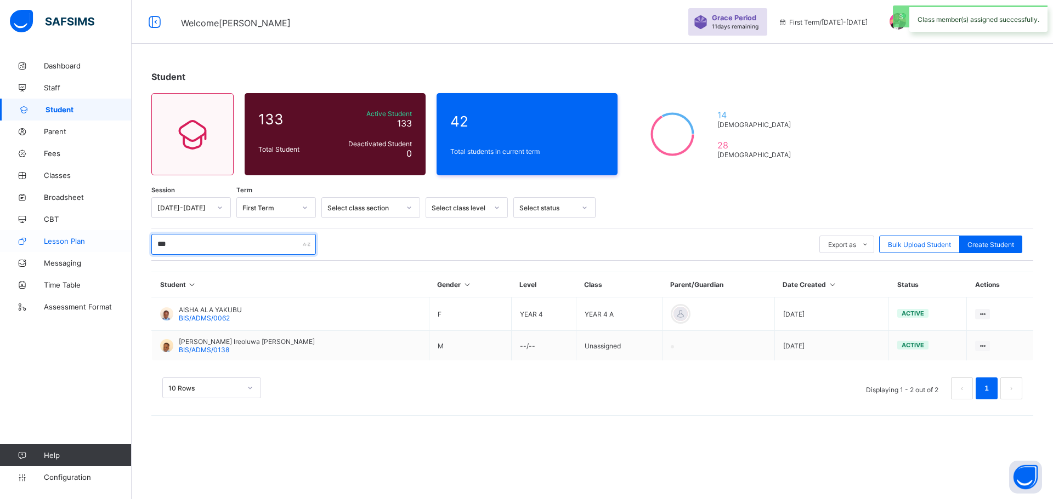
drag, startPoint x: 224, startPoint y: 240, endPoint x: 130, endPoint y: 250, distance: 94.3
click at [130, 250] on div "Welcome MAHMUD Grace Period 11 days remaining First Term / 2025-2026 MAHMUD SHE…" at bounding box center [526, 249] width 1053 height 499
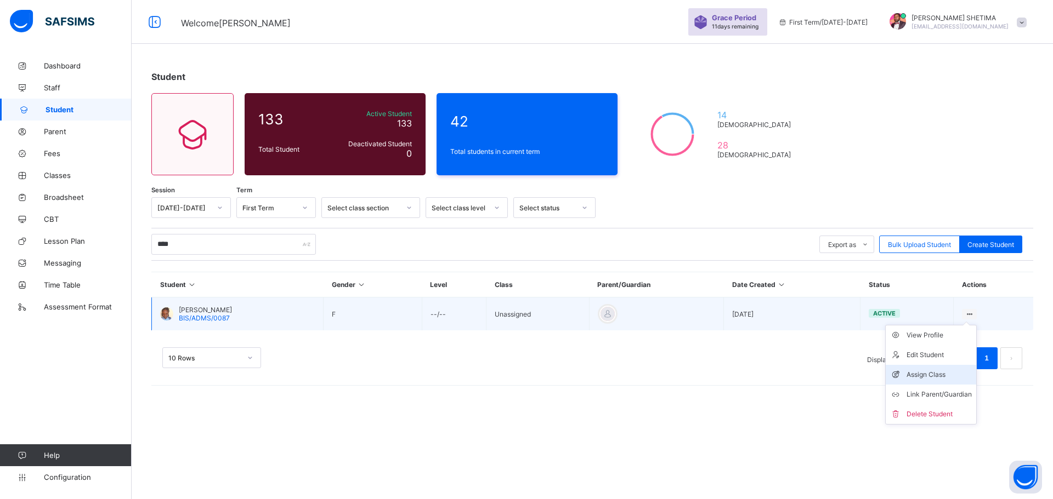
click at [921, 374] on div "Assign Class" at bounding box center [938, 374] width 65 height 11
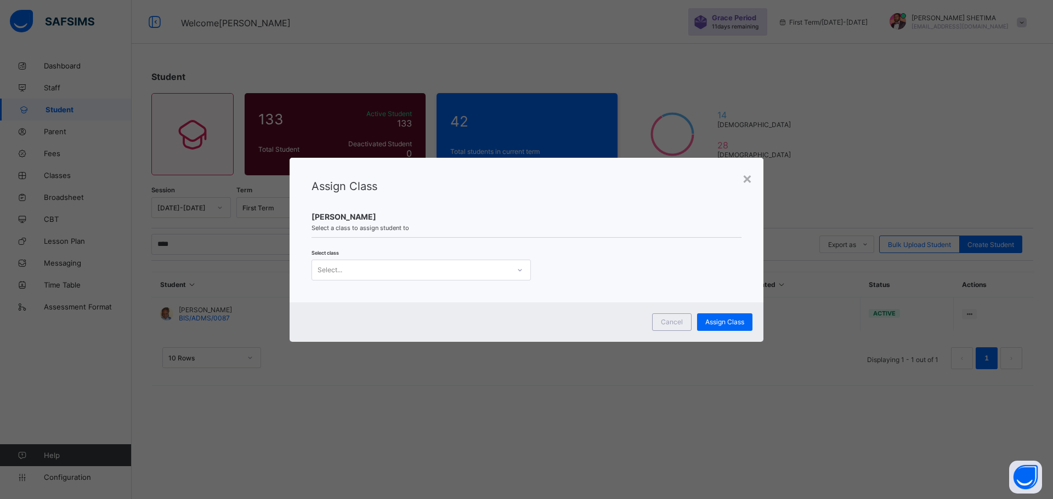
click at [440, 266] on div "Select..." at bounding box center [410, 270] width 197 height 15
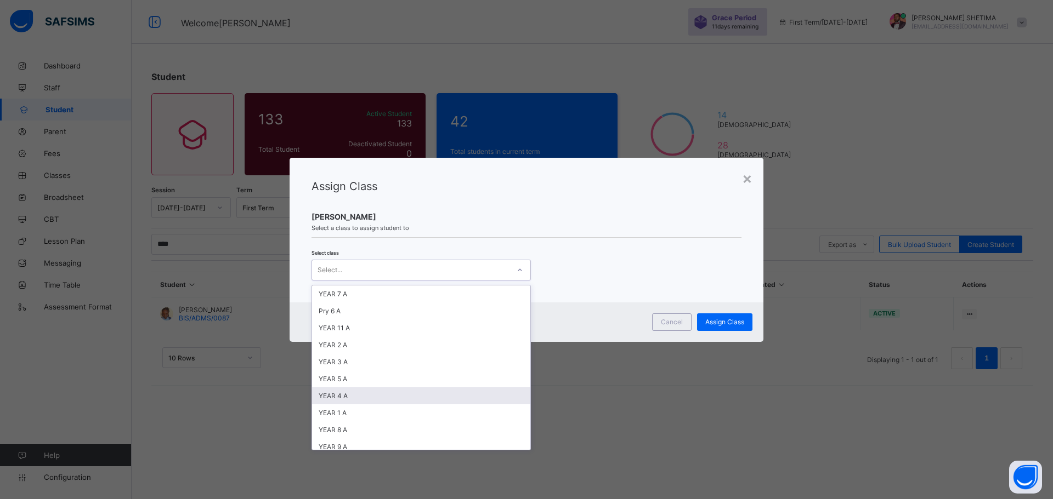
click at [346, 393] on div "YEAR 4 A" at bounding box center [421, 396] width 218 height 17
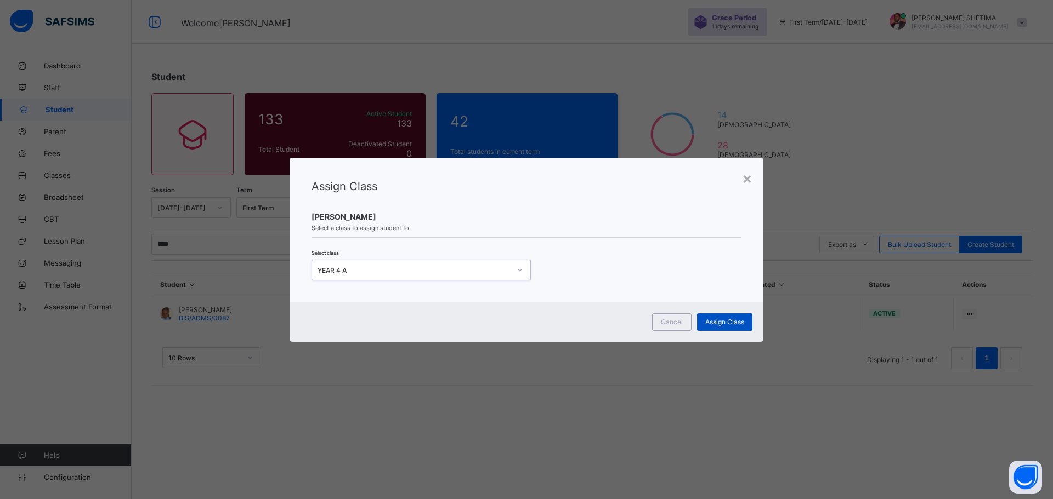
click at [728, 325] on span "Assign Class" at bounding box center [724, 322] width 39 height 8
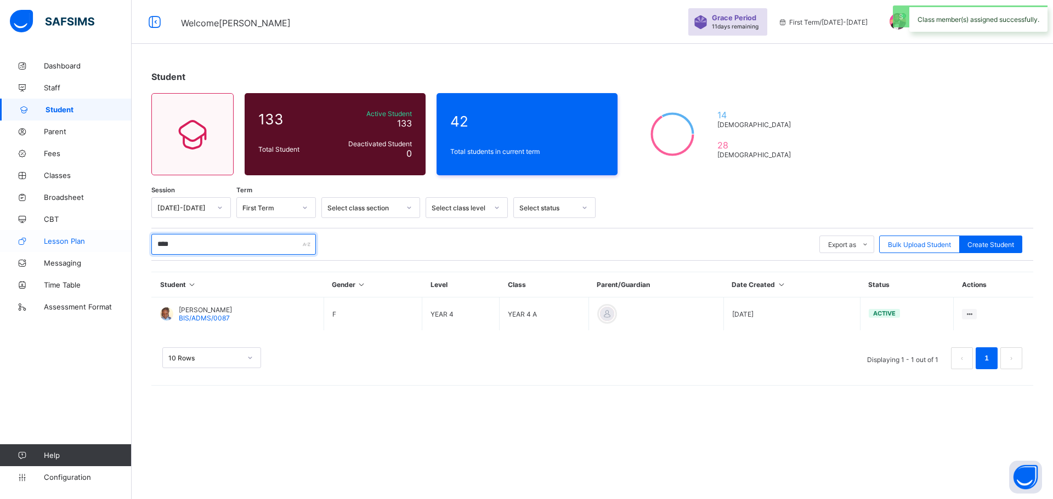
drag, startPoint x: 191, startPoint y: 244, endPoint x: 129, endPoint y: 244, distance: 61.4
click at [129, 244] on div "Welcome MAHMUD Grace Period 11 days remaining First Term / 2025-2026 MAHMUD SHE…" at bounding box center [526, 249] width 1053 height 499
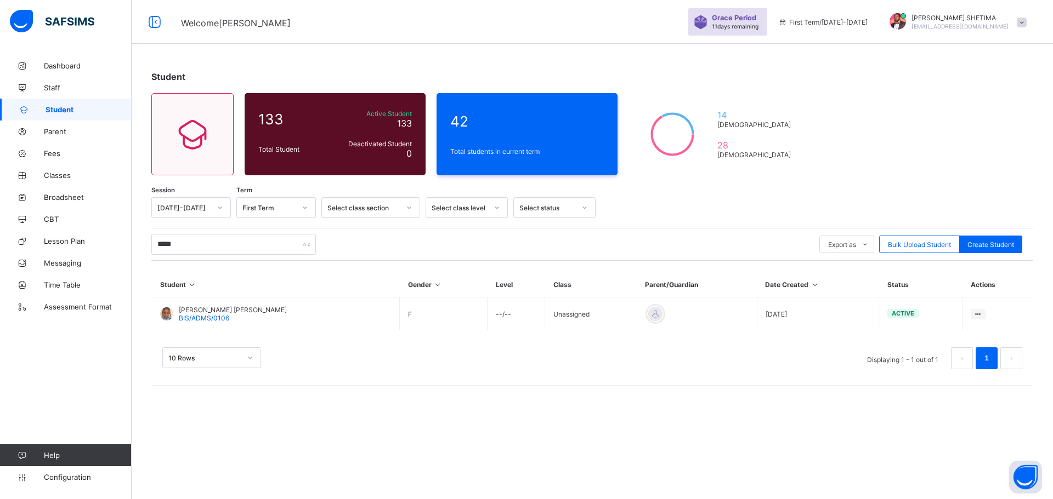
drag, startPoint x: 928, startPoint y: 378, endPoint x: 915, endPoint y: 378, distance: 13.2
click at [0, 0] on div "Assign Class" at bounding box center [0, 0] width 0 height 0
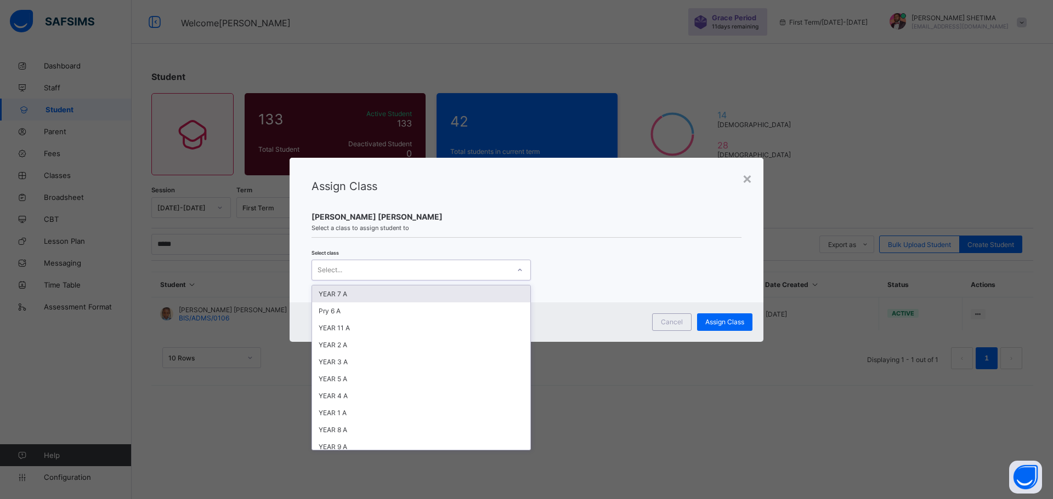
click at [406, 269] on div "Select..." at bounding box center [410, 270] width 197 height 15
click at [356, 398] on div "YEAR 4 A" at bounding box center [421, 396] width 218 height 17
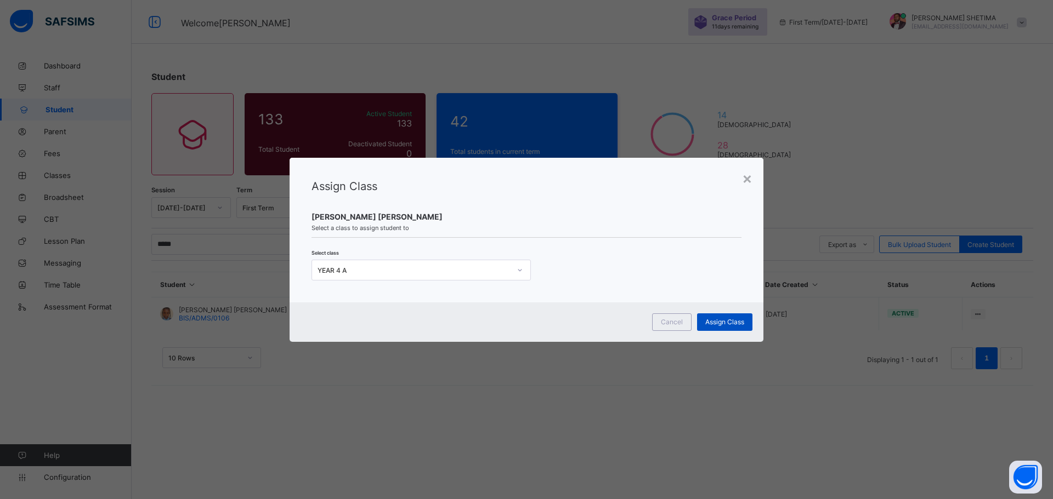
click at [729, 325] on span "Assign Class" at bounding box center [724, 322] width 39 height 8
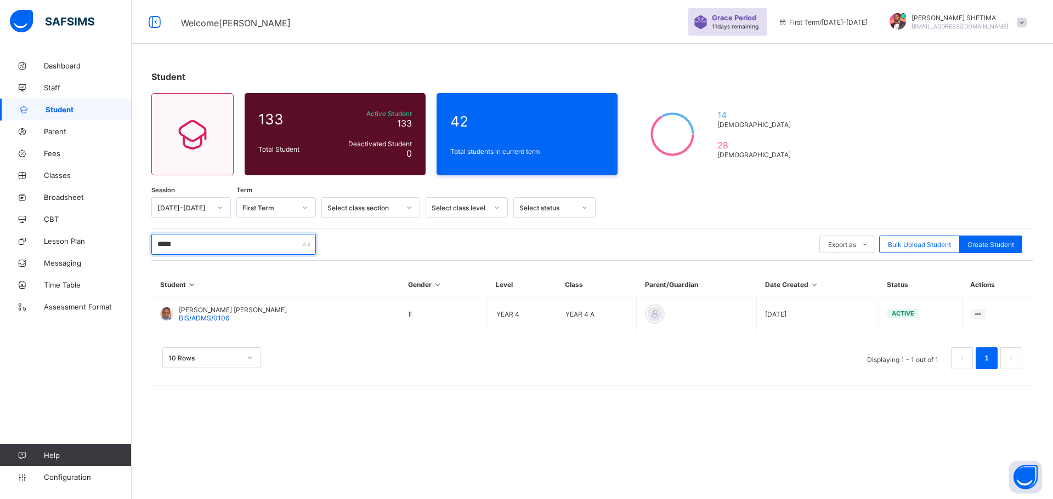
drag, startPoint x: 185, startPoint y: 242, endPoint x: 139, endPoint y: 242, distance: 45.5
click at [139, 242] on div "Student 133 Total Student Active Student 133 Deactivated Student 0 42 Total stu…" at bounding box center [592, 226] width 921 height 342
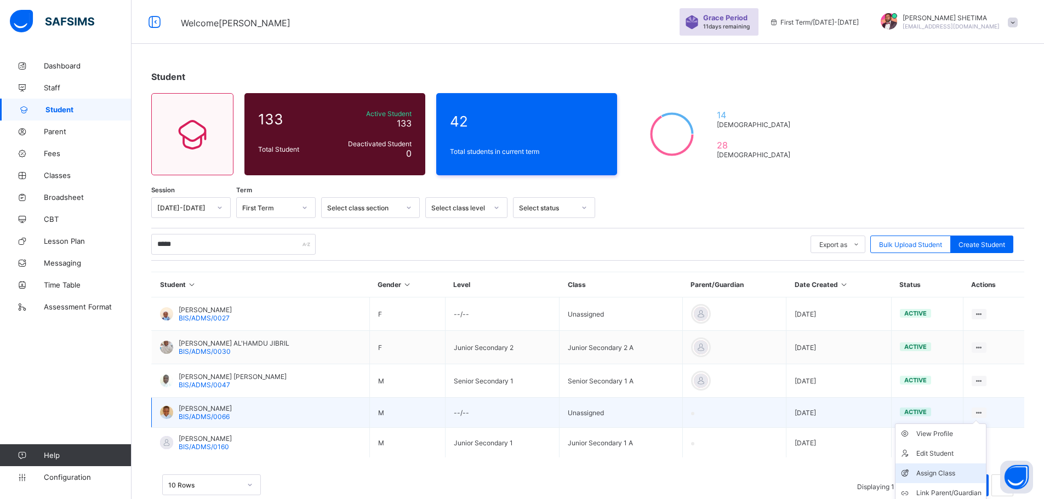
click at [928, 471] on div "Assign Class" at bounding box center [949, 473] width 65 height 11
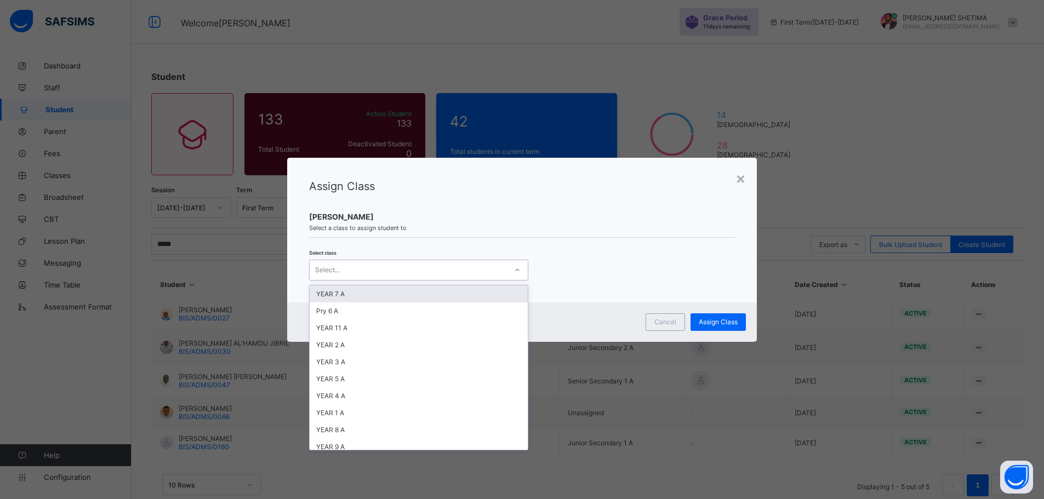
click at [415, 277] on div "Select..." at bounding box center [408, 270] width 197 height 15
click at [354, 395] on div "YEAR 4 A" at bounding box center [419, 396] width 218 height 17
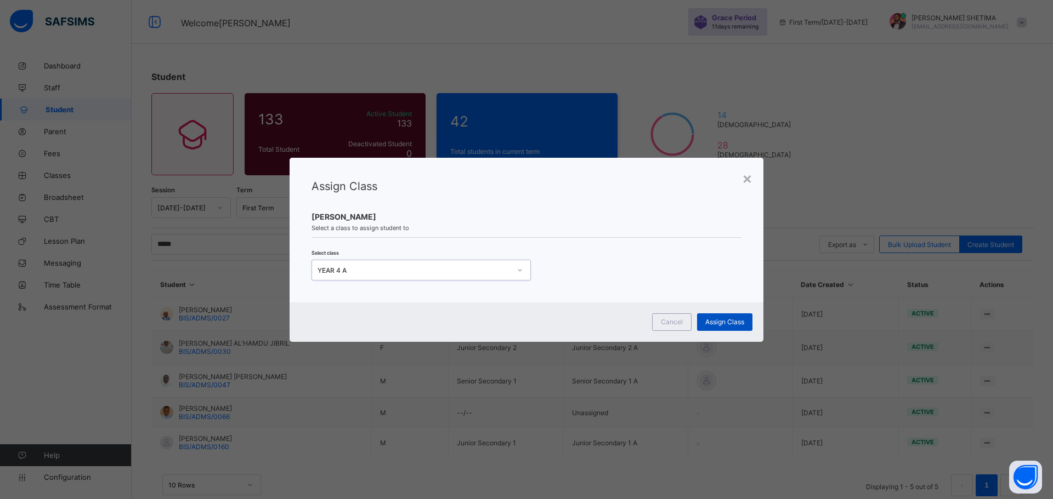
click at [715, 324] on span "Assign Class" at bounding box center [724, 322] width 39 height 8
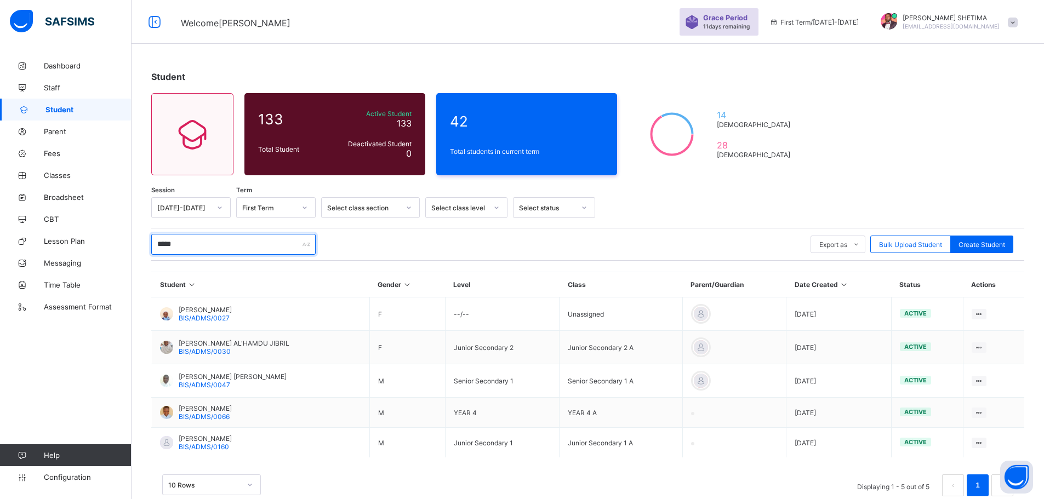
drag, startPoint x: 187, startPoint y: 244, endPoint x: 137, endPoint y: 249, distance: 50.7
click at [137, 249] on div "Student 133 Total Student Active Student 133 Deactivated Student 0 42 Total stu…" at bounding box center [588, 289] width 913 height 469
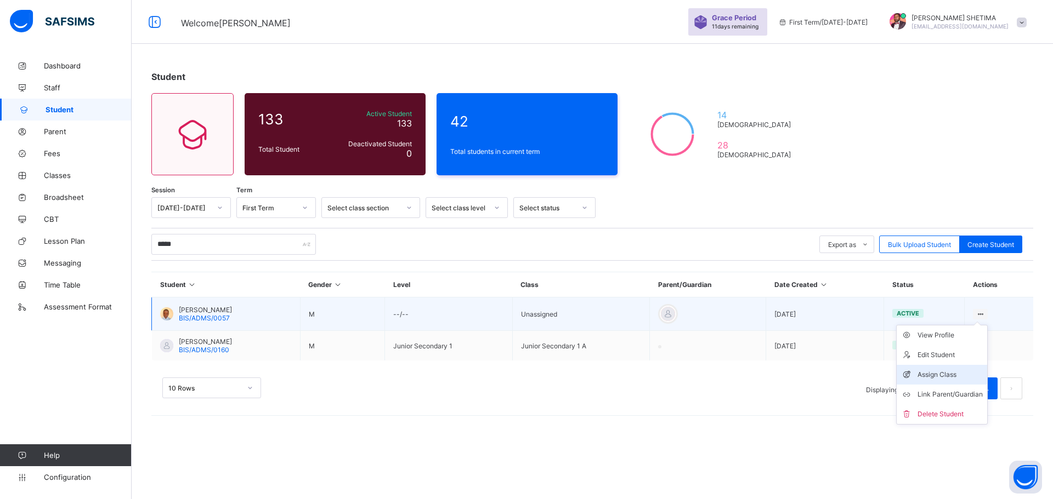
click at [929, 371] on div "Assign Class" at bounding box center [949, 374] width 65 height 11
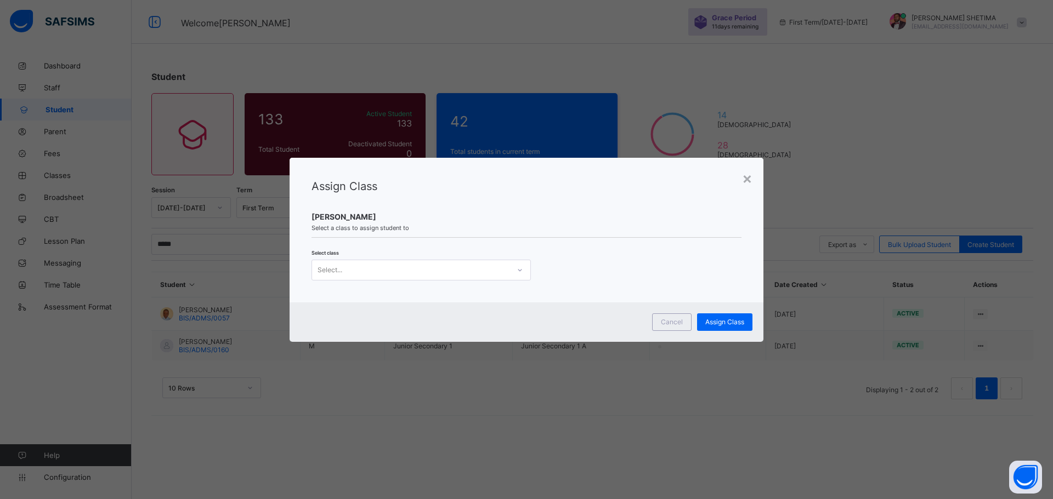
click at [411, 274] on div "Select..." at bounding box center [410, 270] width 197 height 15
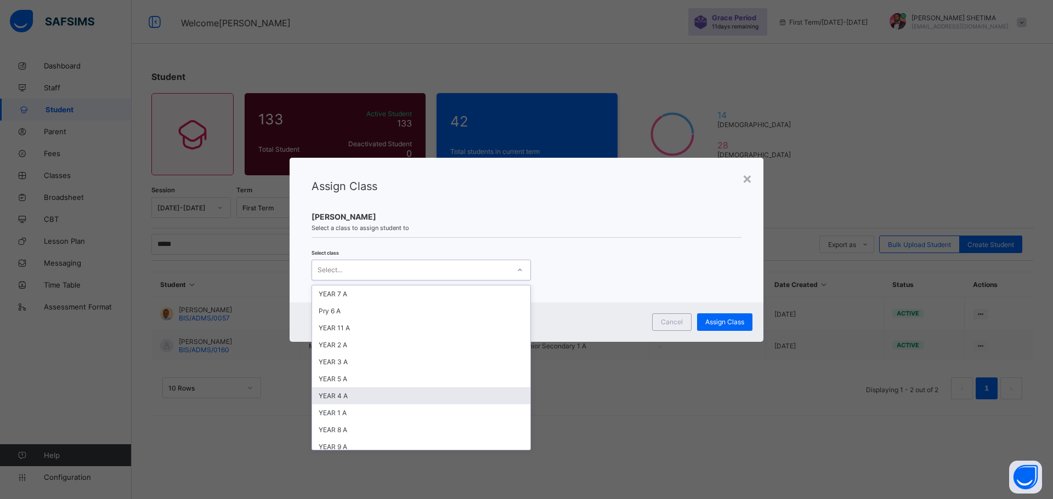
click at [354, 399] on div "YEAR 4 A" at bounding box center [421, 396] width 218 height 17
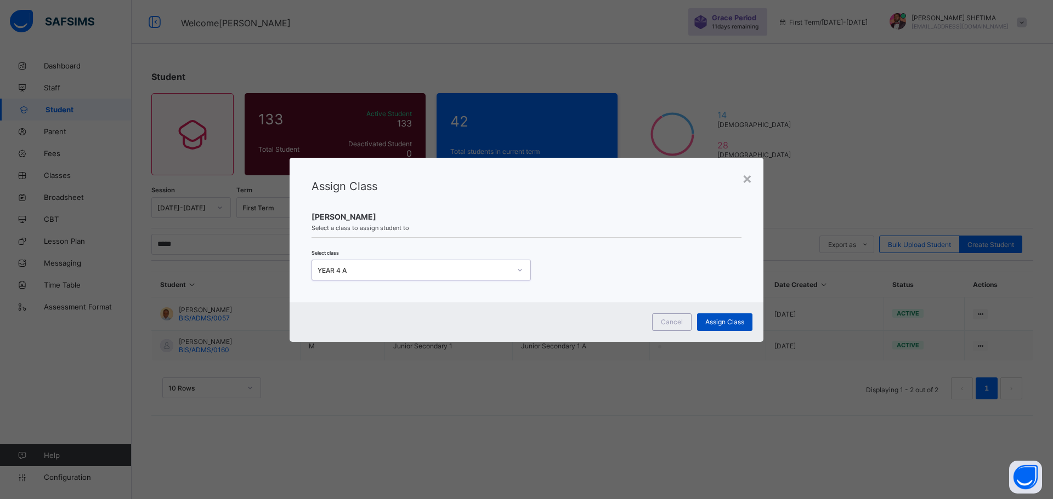
click at [714, 321] on span "Assign Class" at bounding box center [724, 322] width 39 height 8
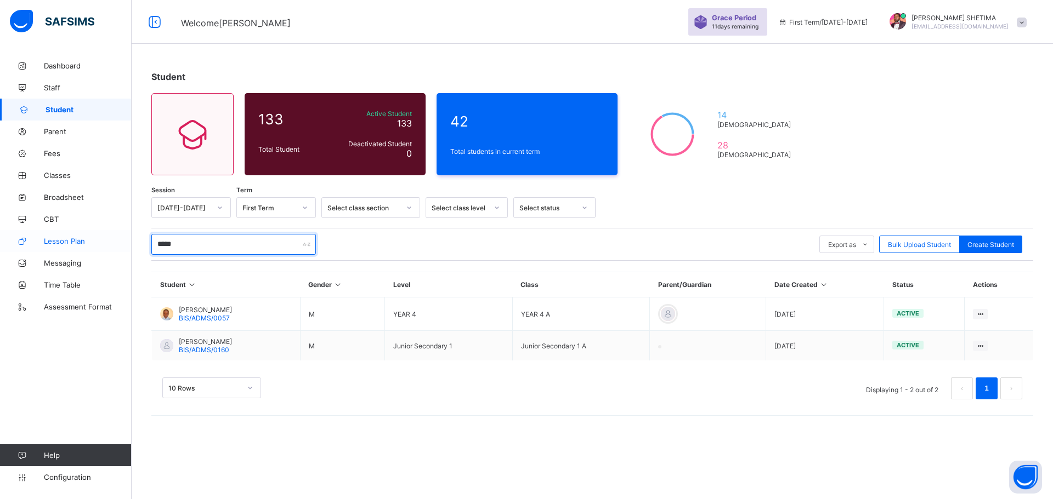
drag, startPoint x: 186, startPoint y: 247, endPoint x: 126, endPoint y: 243, distance: 60.4
click at [126, 243] on div "Welcome MAHMUD Grace Period 11 days remaining First Term / 2025-2026 MAHMUD SHE…" at bounding box center [526, 249] width 1053 height 499
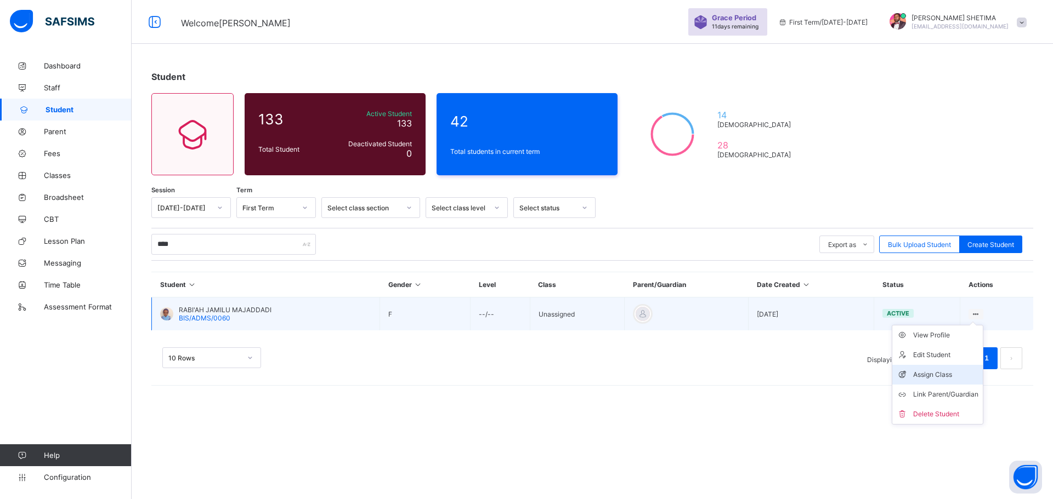
click at [940, 368] on li "Assign Class" at bounding box center [937, 375] width 90 height 20
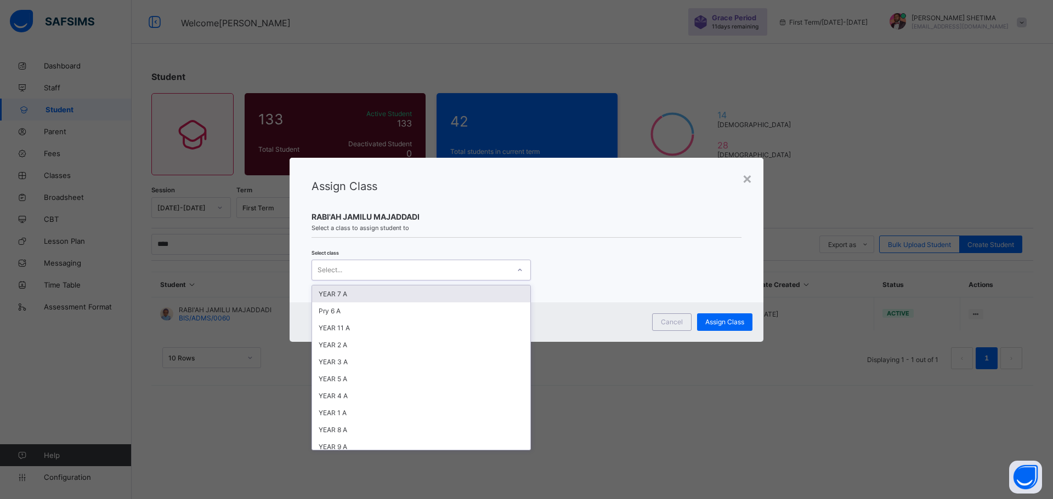
click at [415, 270] on div "Select..." at bounding box center [410, 270] width 197 height 15
click at [356, 393] on div "YEAR 4 A" at bounding box center [421, 396] width 218 height 17
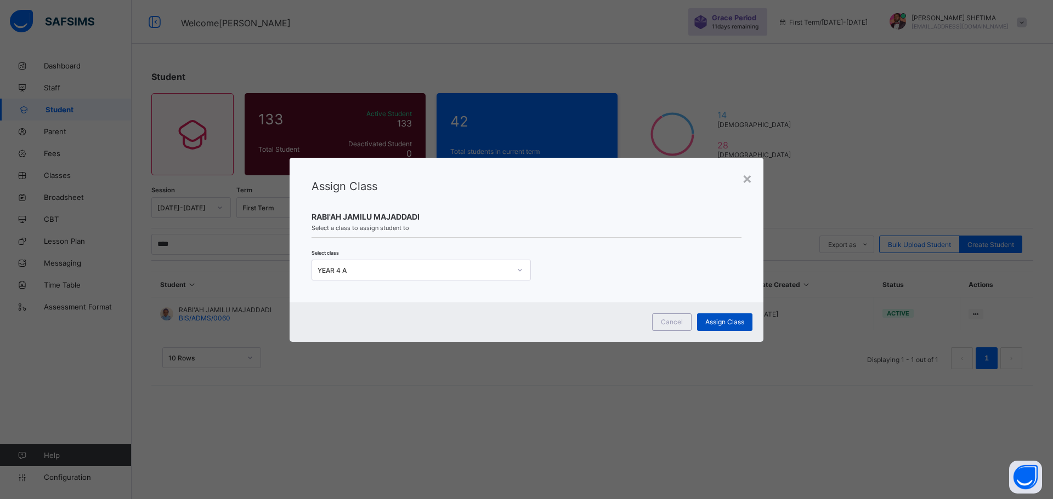
click at [705, 322] on span "Assign Class" at bounding box center [724, 322] width 39 height 8
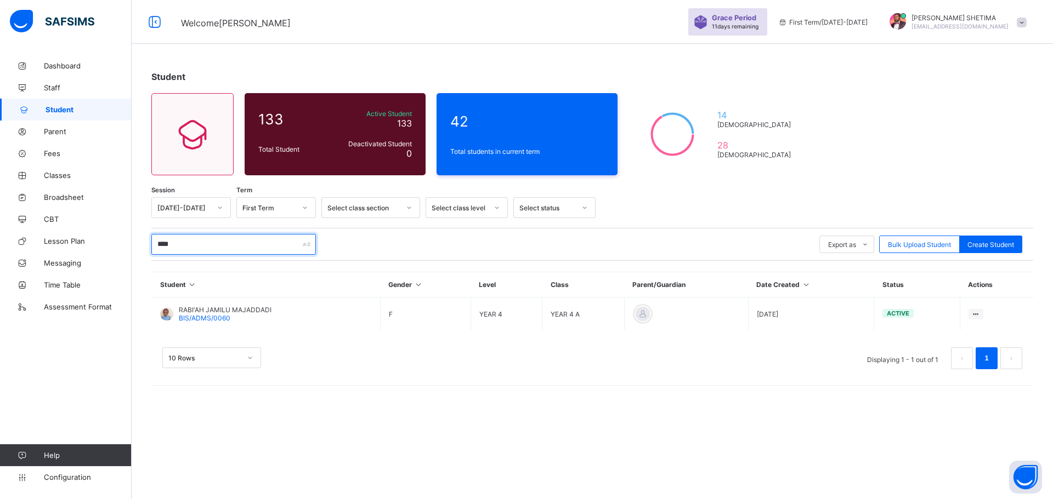
click at [205, 243] on input "****" at bounding box center [233, 244] width 164 height 21
type input "*"
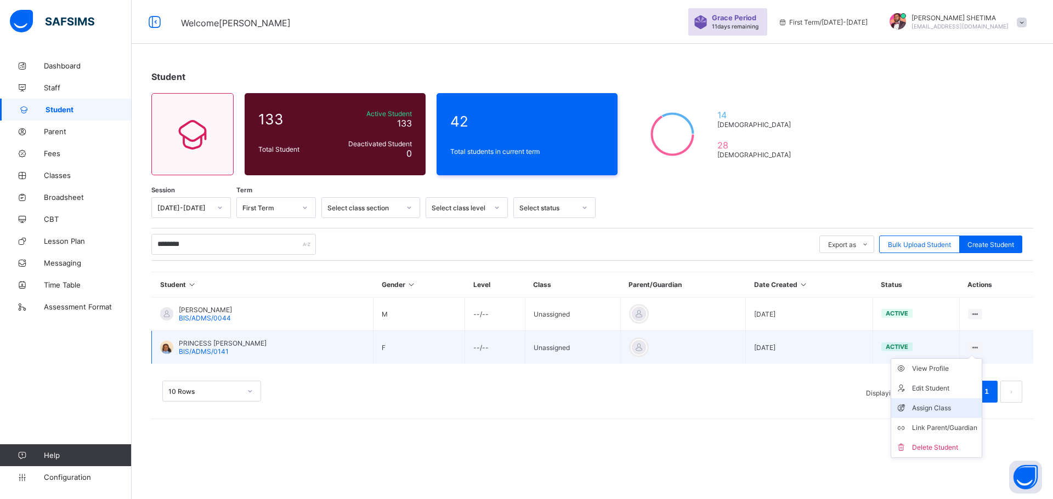
click at [942, 410] on div "Assign Class" at bounding box center [944, 408] width 65 height 11
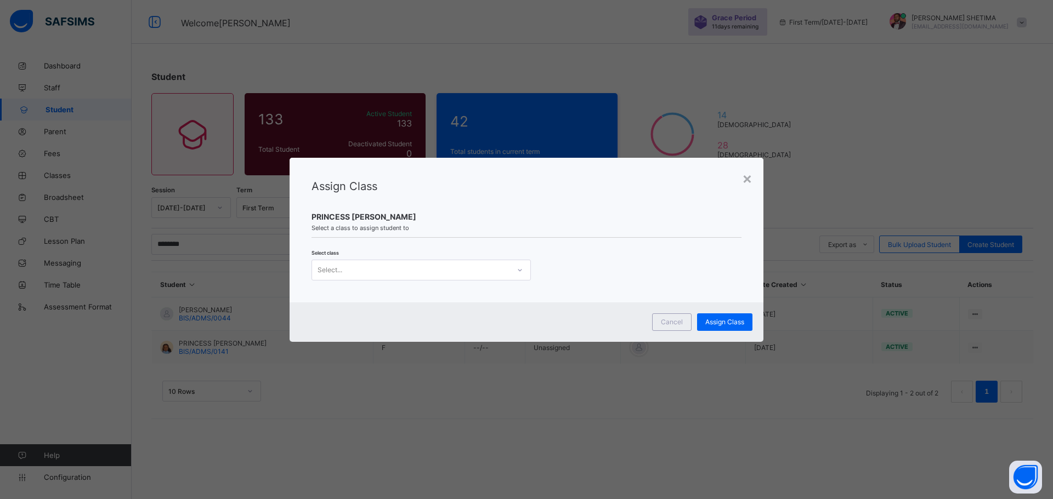
click at [476, 270] on div "Select..." at bounding box center [410, 270] width 197 height 15
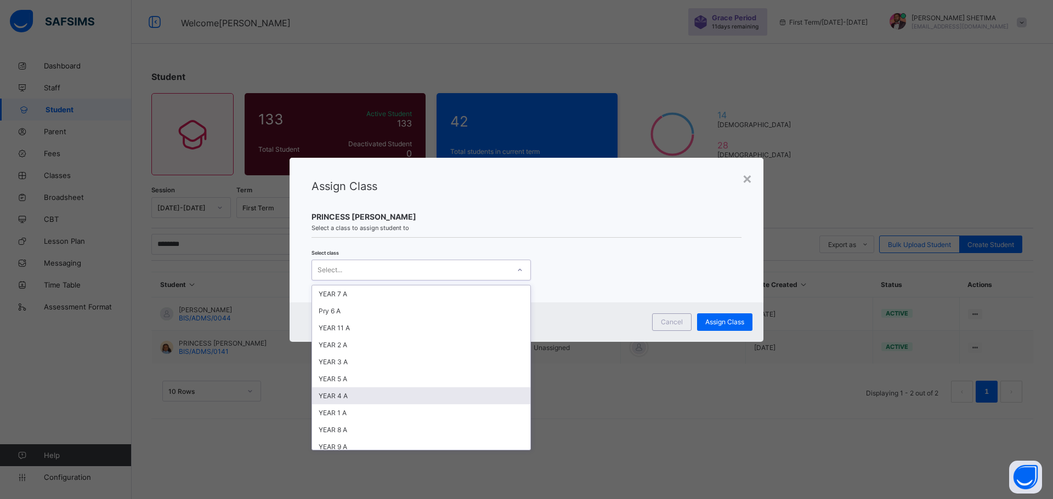
click at [350, 397] on div "YEAR 4 A" at bounding box center [421, 396] width 218 height 17
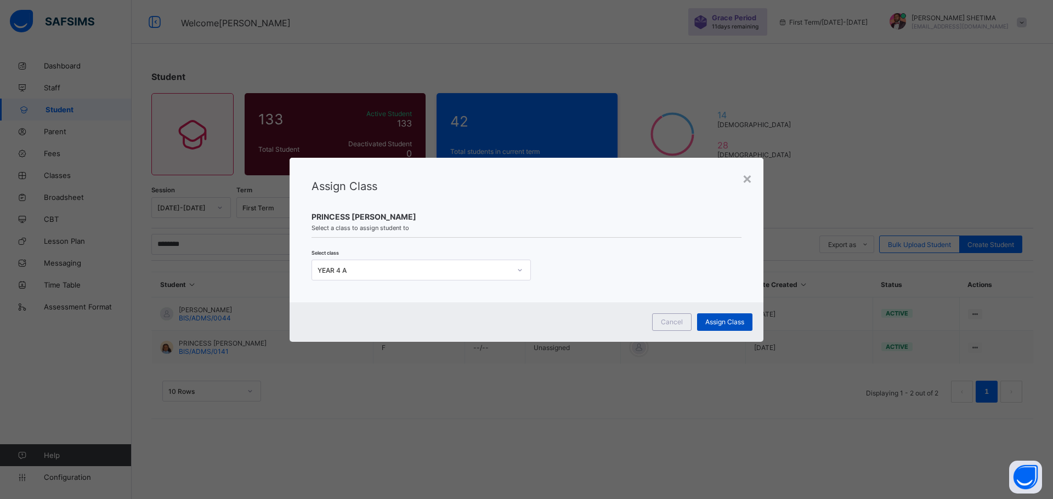
click at [713, 322] on span "Assign Class" at bounding box center [724, 322] width 39 height 8
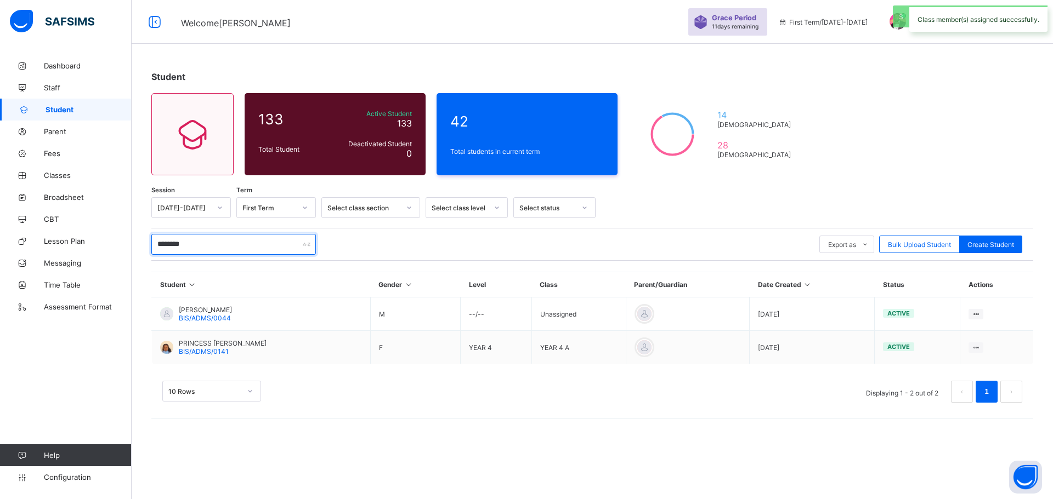
click at [207, 246] on input "********" at bounding box center [233, 244] width 164 height 21
type input "*"
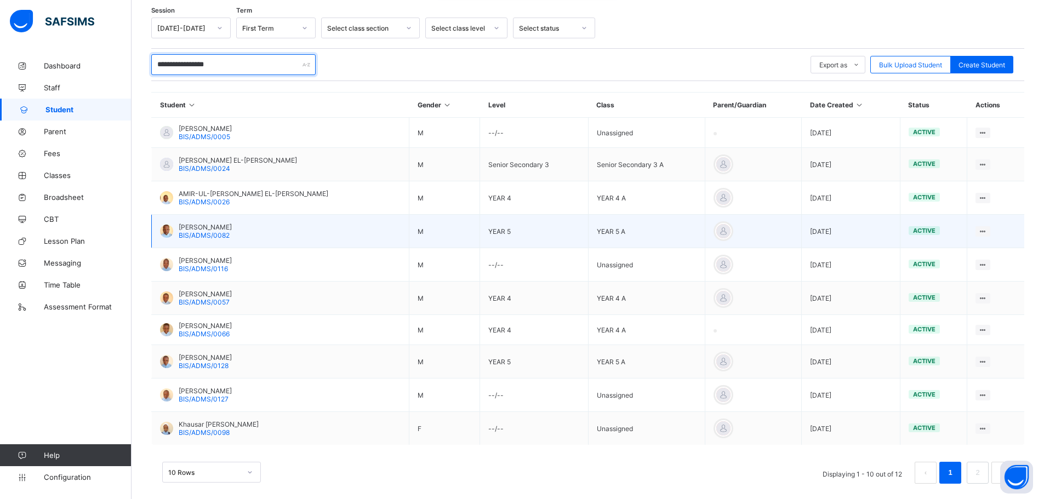
scroll to position [192, 0]
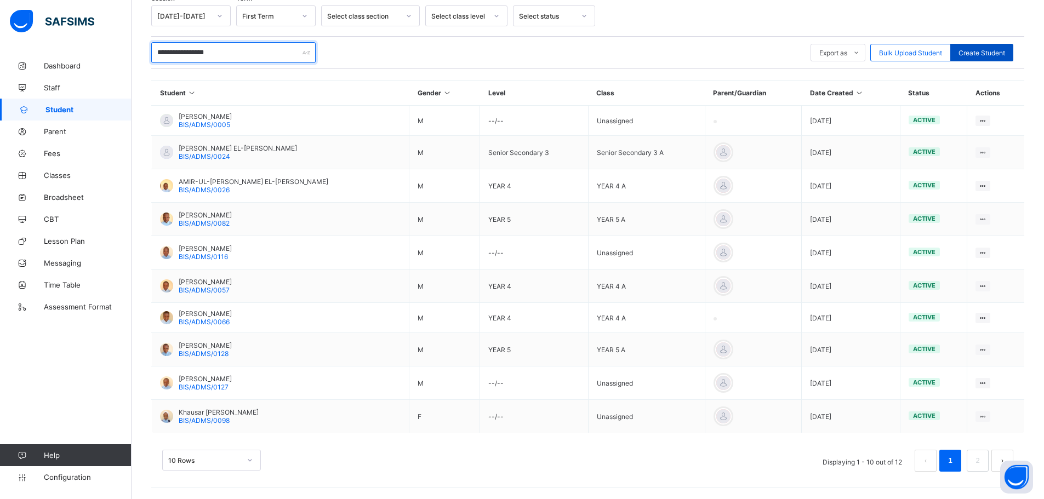
type input "**********"
click at [984, 51] on span "Create Student" at bounding box center [982, 53] width 47 height 8
select select "**"
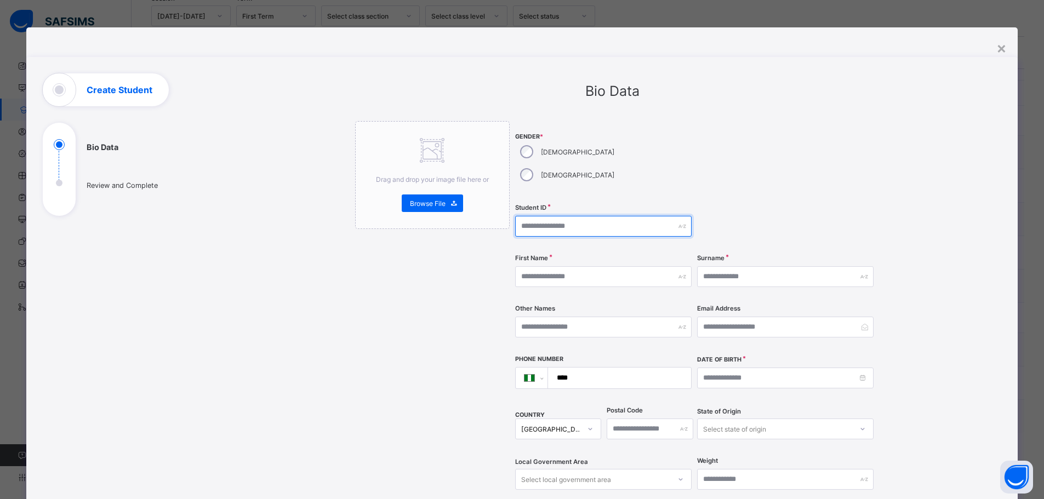
click at [568, 216] on input "text" at bounding box center [603, 226] width 177 height 21
paste input "**********"
type input "**********"
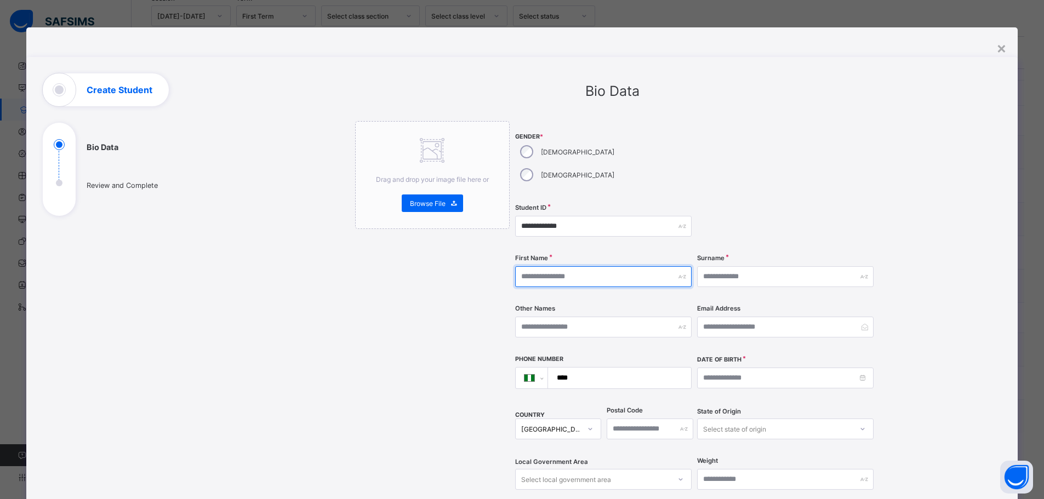
click at [621, 266] on input "text" at bounding box center [603, 276] width 177 height 21
type input "********"
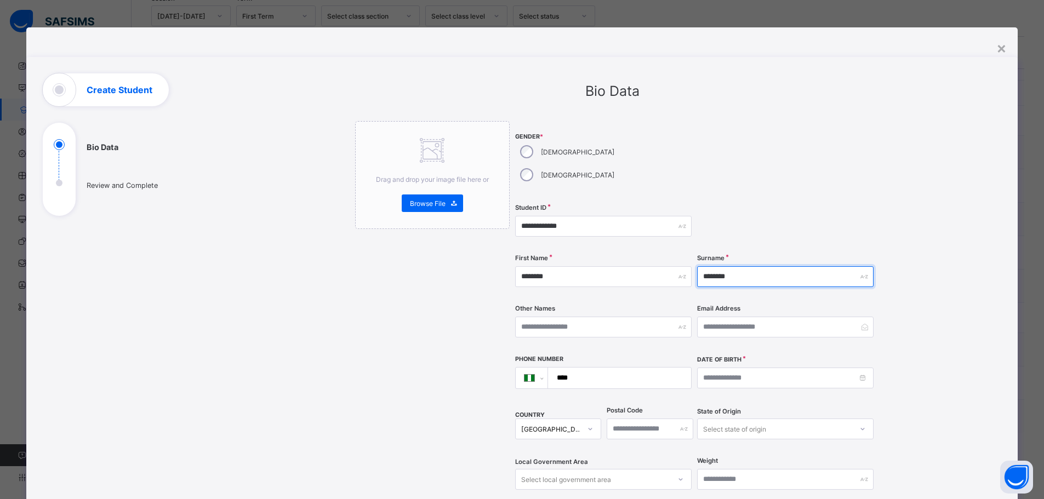
type input "********"
click at [600, 368] on input "****" at bounding box center [617, 378] width 134 height 21
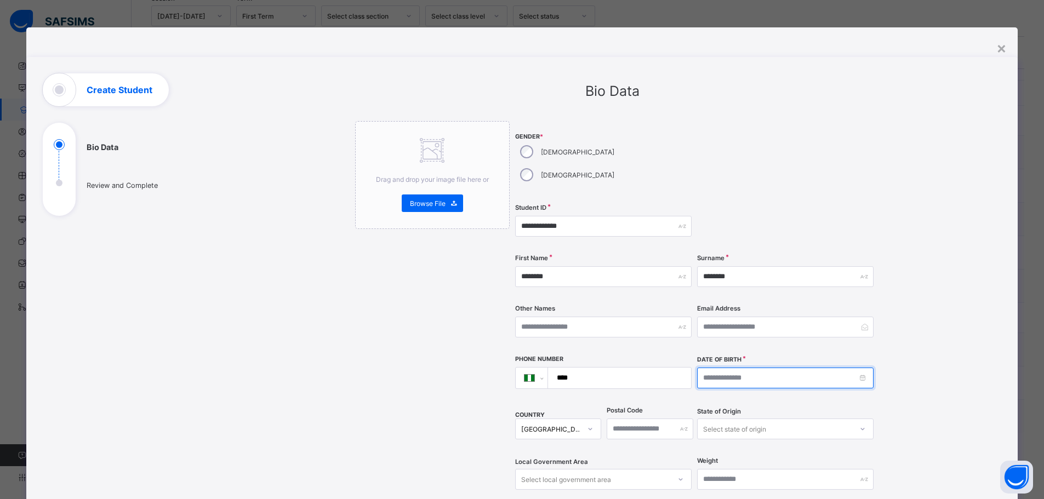
click at [723, 368] on input at bounding box center [785, 378] width 177 height 21
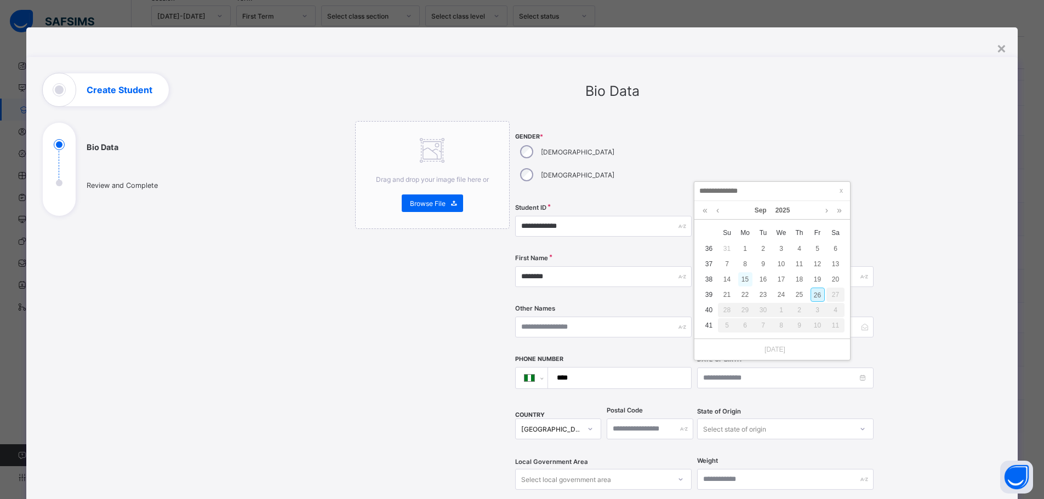
click at [739, 286] on div "15" at bounding box center [745, 279] width 14 height 14
type input "**********"
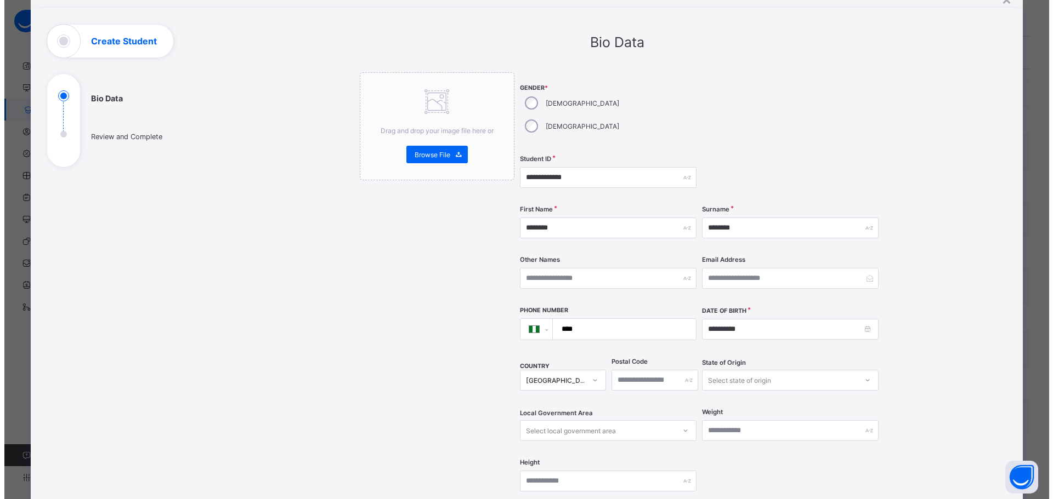
scroll to position [274, 0]
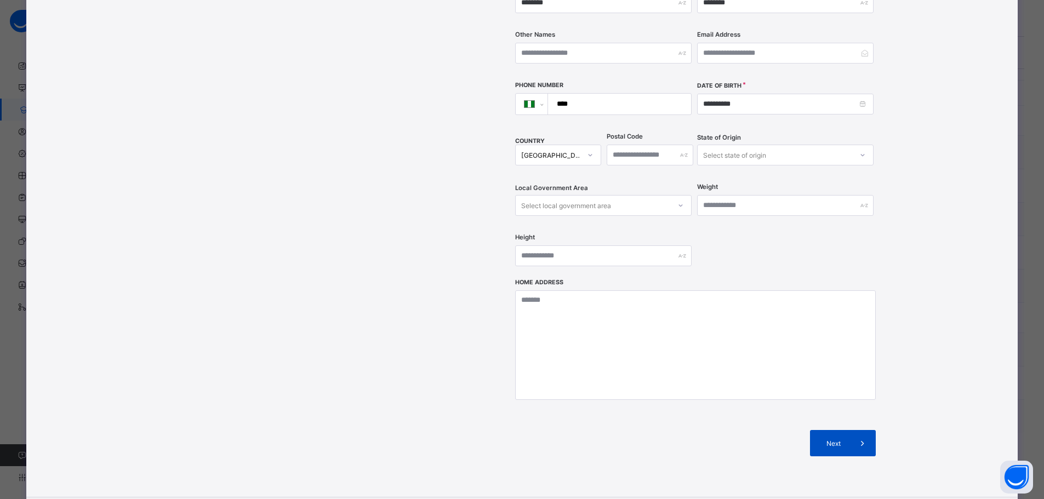
click at [835, 440] on span "Next" at bounding box center [833, 444] width 31 height 8
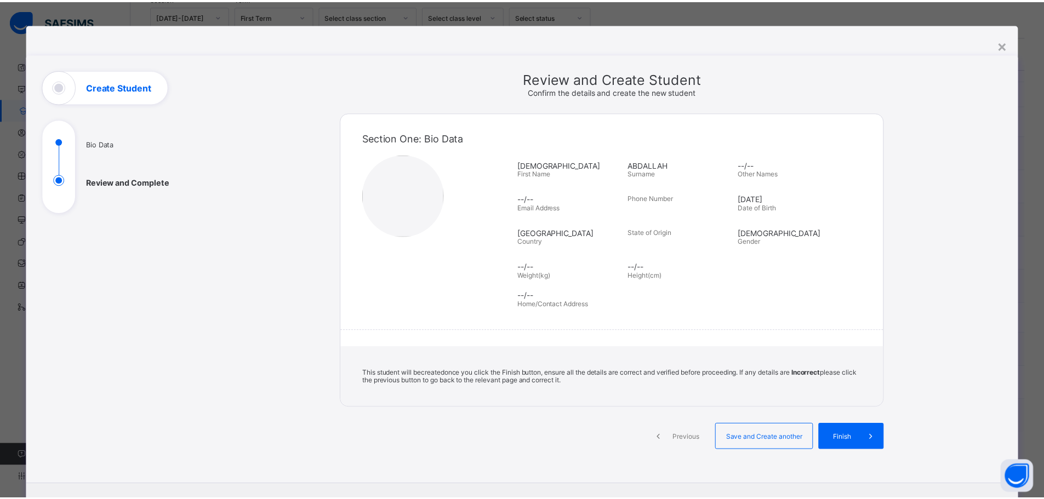
scroll to position [0, 0]
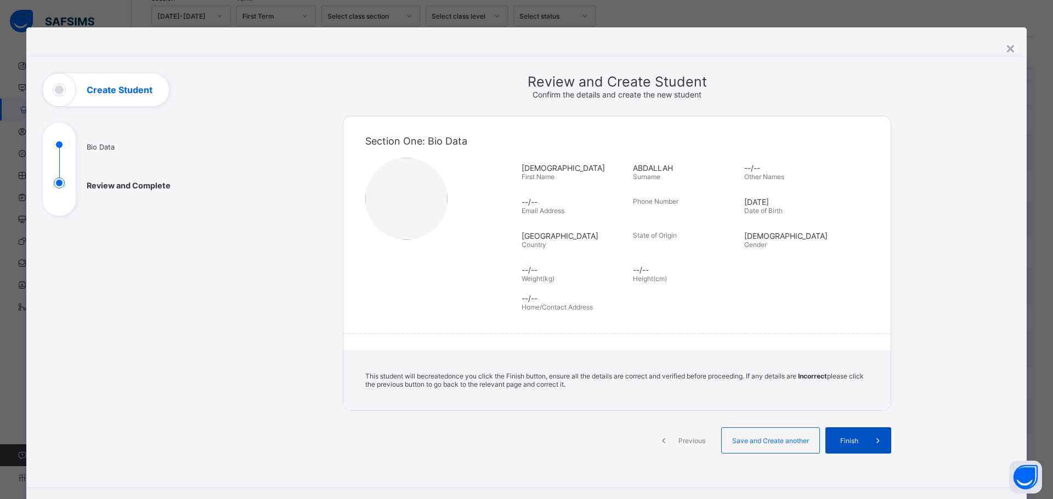
click at [853, 444] on span "Finish" at bounding box center [848, 441] width 31 height 8
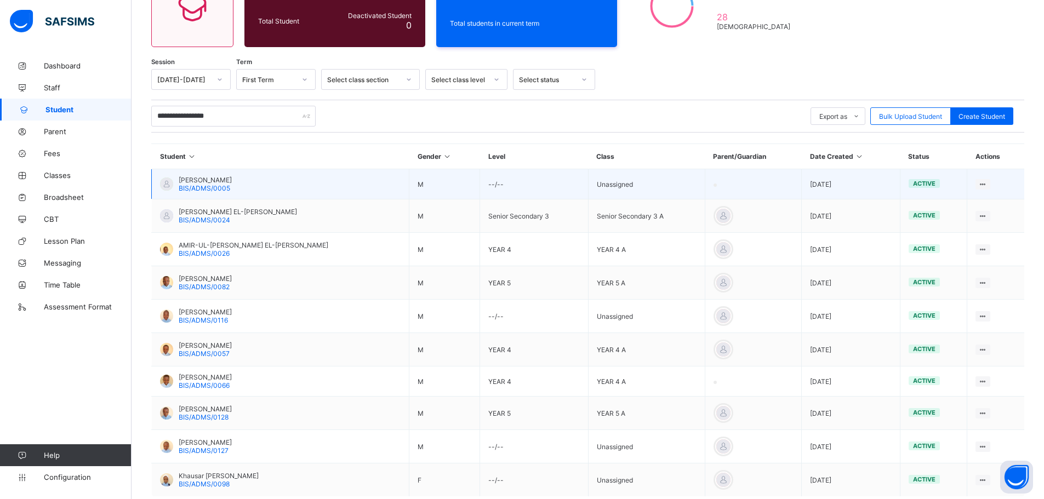
scroll to position [82, 0]
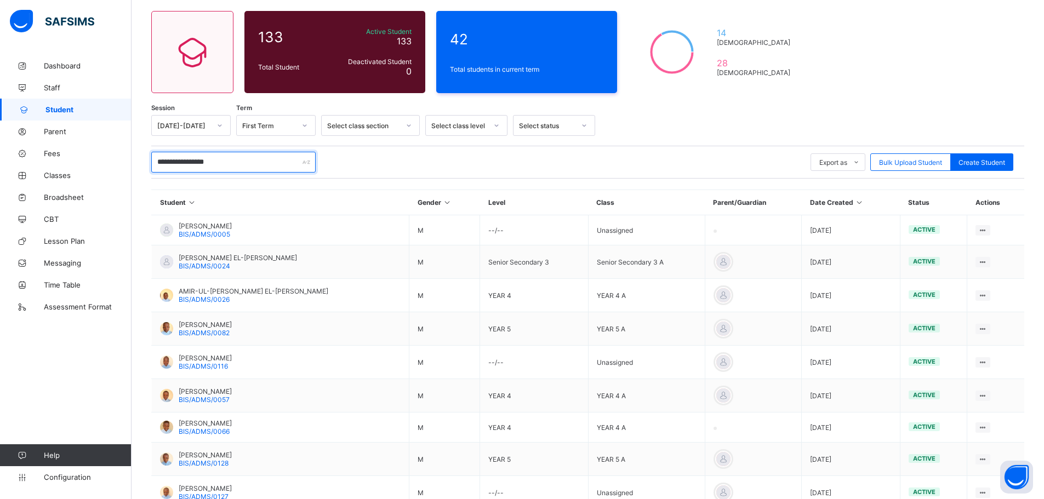
click at [271, 164] on input "**********" at bounding box center [233, 162] width 164 height 21
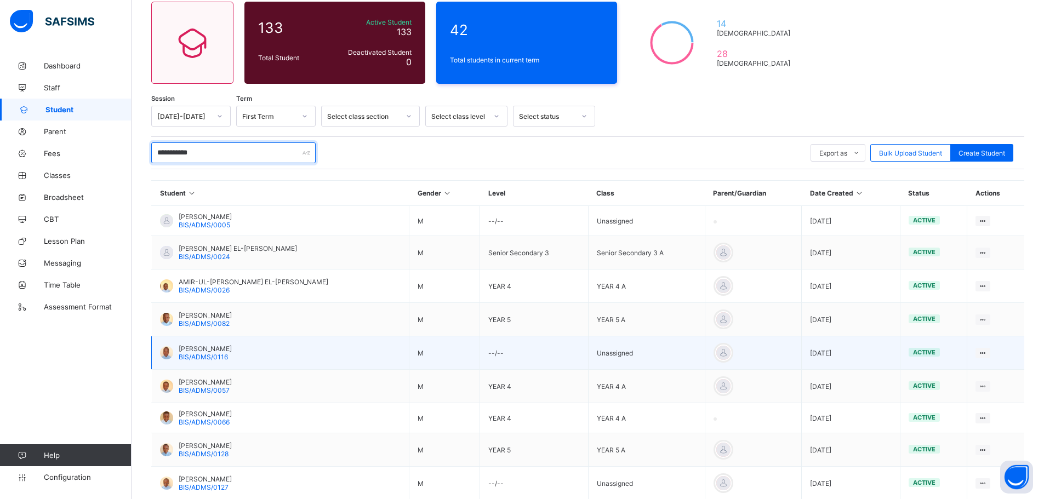
scroll to position [55, 0]
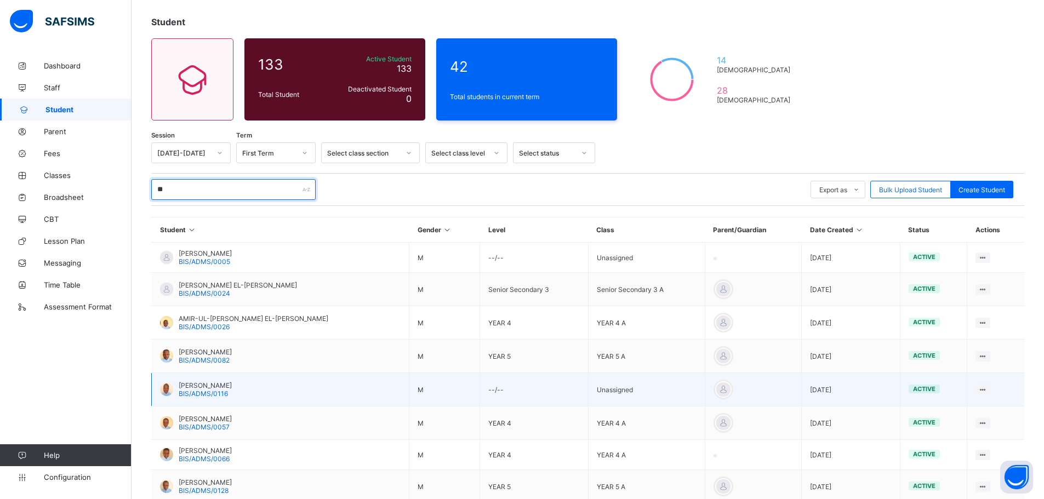
type input "*"
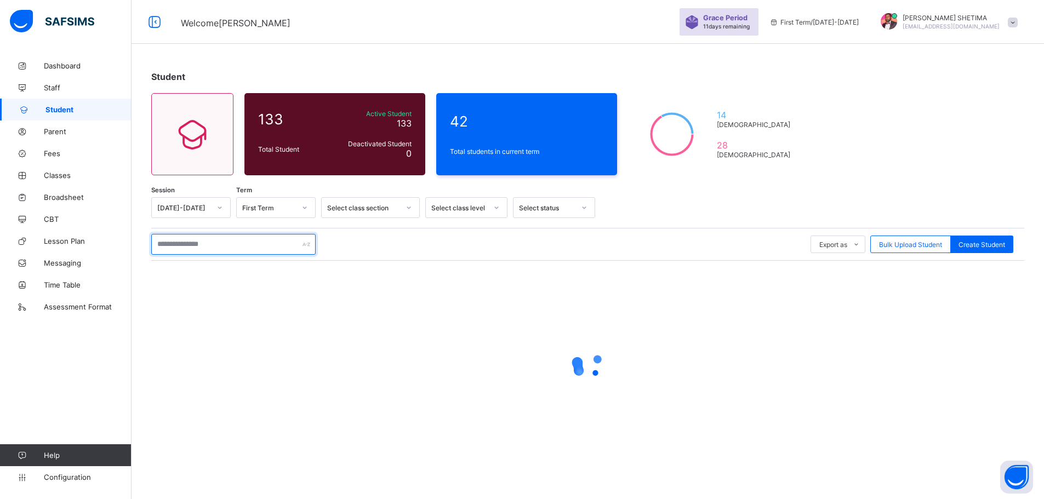
scroll to position [0, 0]
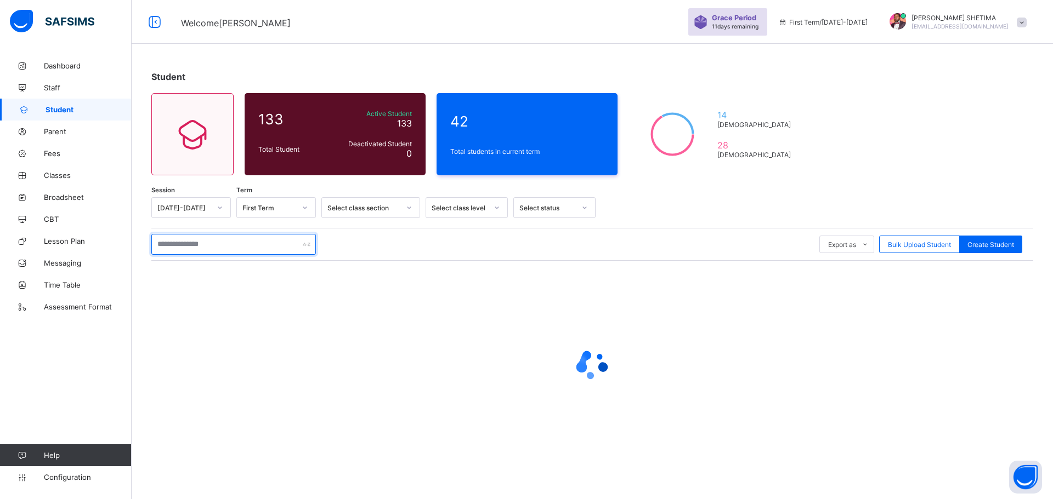
paste input "**********"
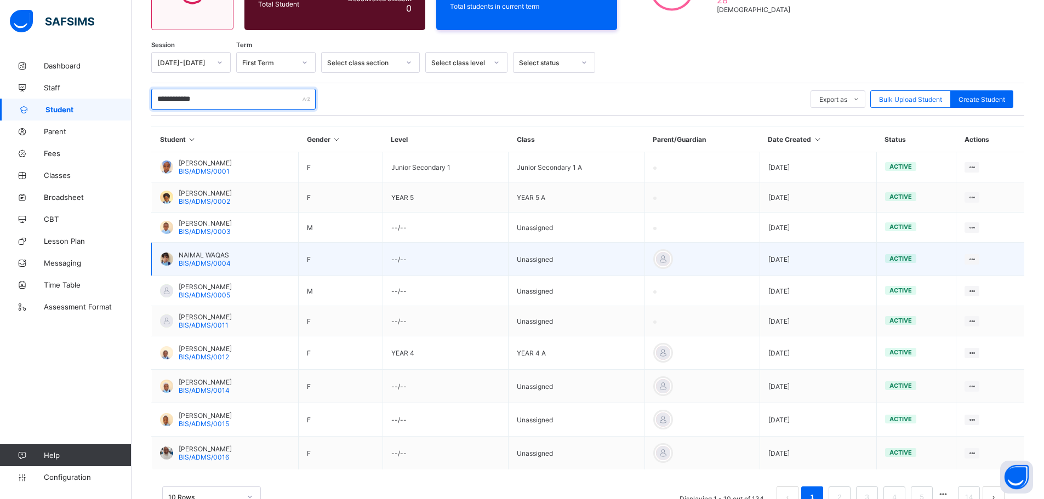
scroll to position [164, 0]
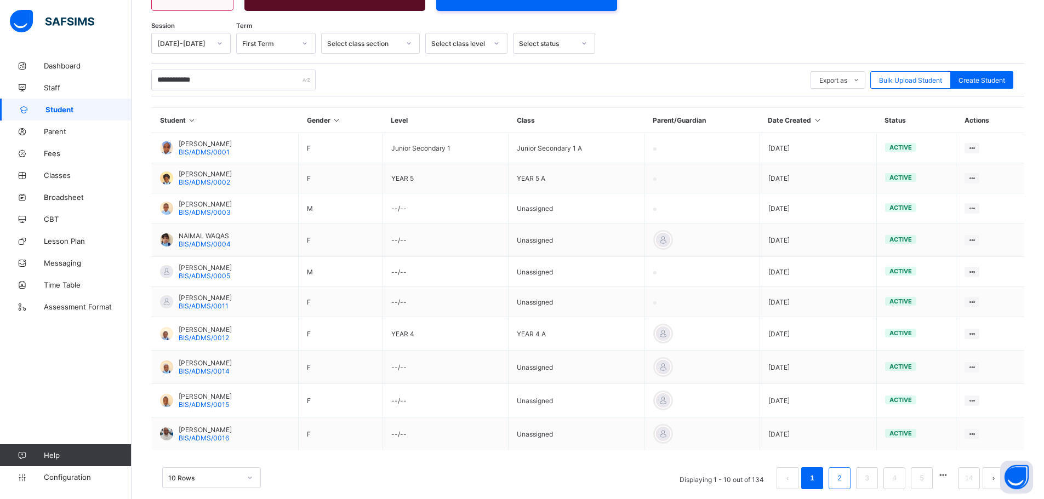
click at [845, 481] on link "2" at bounding box center [839, 478] width 10 height 14
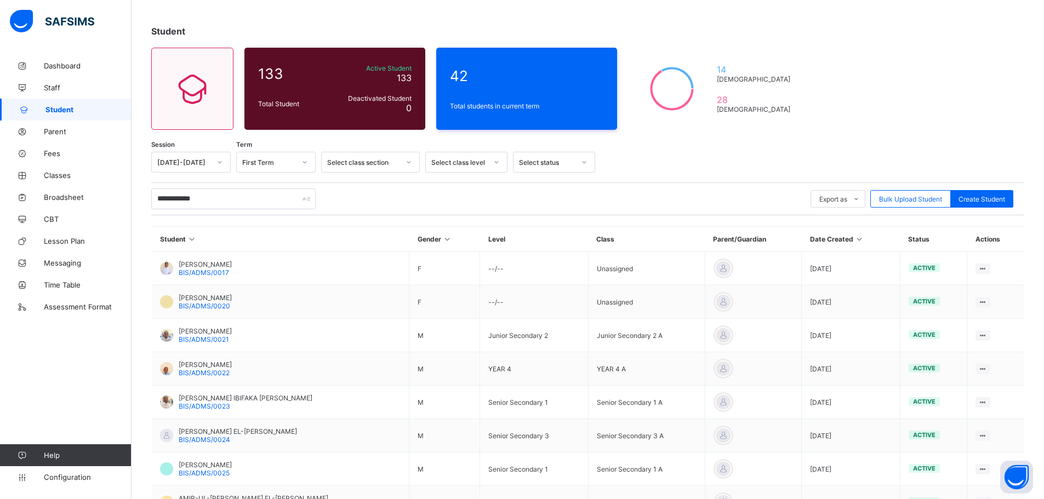
scroll to position [0, 0]
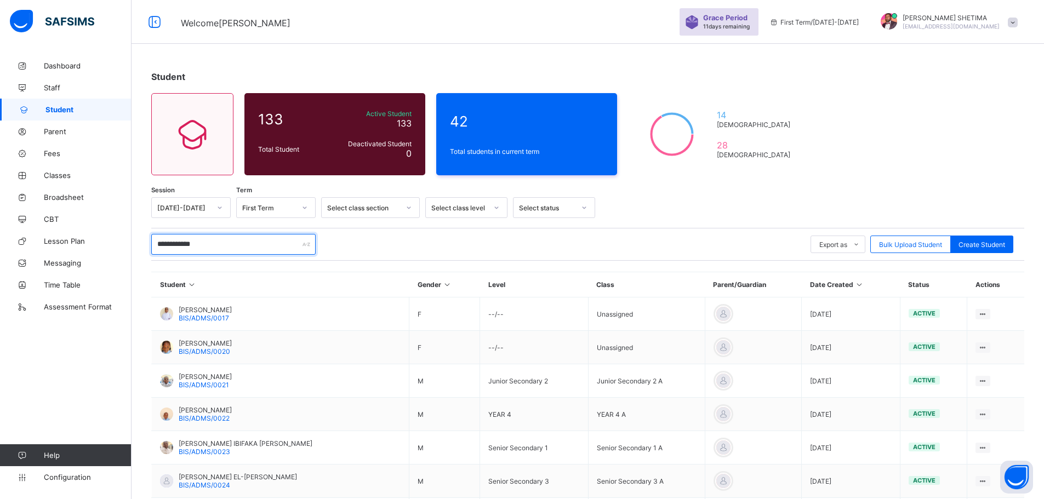
drag, startPoint x: 225, startPoint y: 241, endPoint x: 147, endPoint y: 254, distance: 79.0
click at [147, 254] on div "**********" at bounding box center [588, 376] width 913 height 643
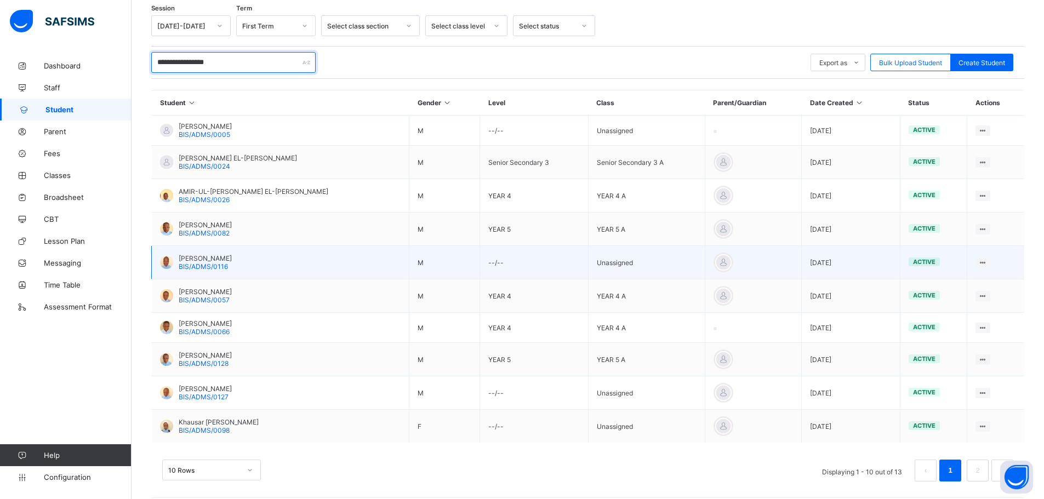
scroll to position [192, 0]
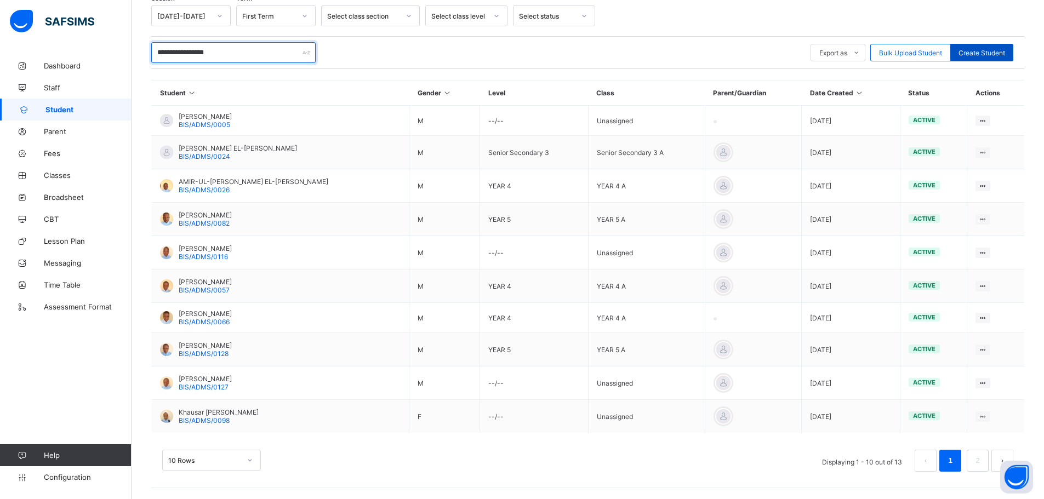
type input "**********"
click at [978, 53] on span "Create Student" at bounding box center [982, 53] width 47 height 8
select select "**"
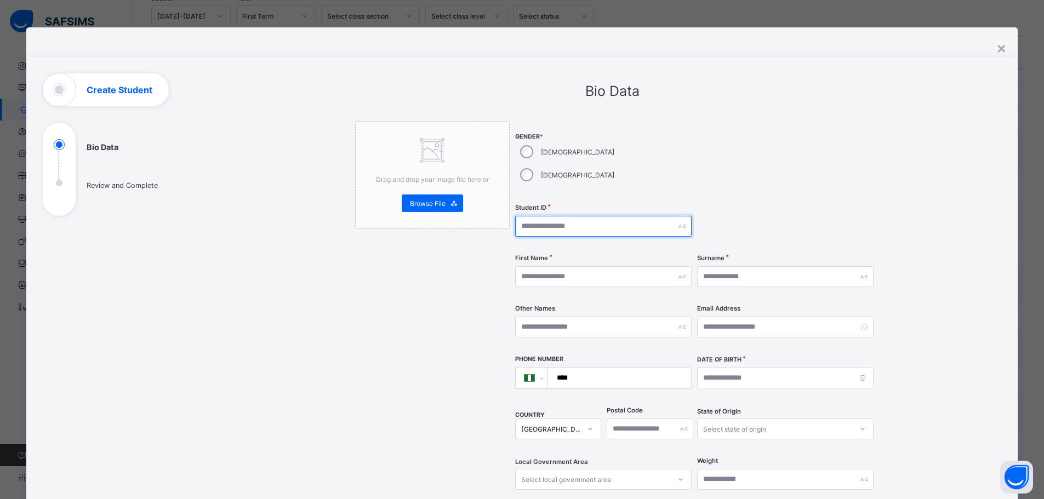
click at [577, 216] on input "text" at bounding box center [603, 226] width 177 height 21
paste input "**********"
type input "**********"
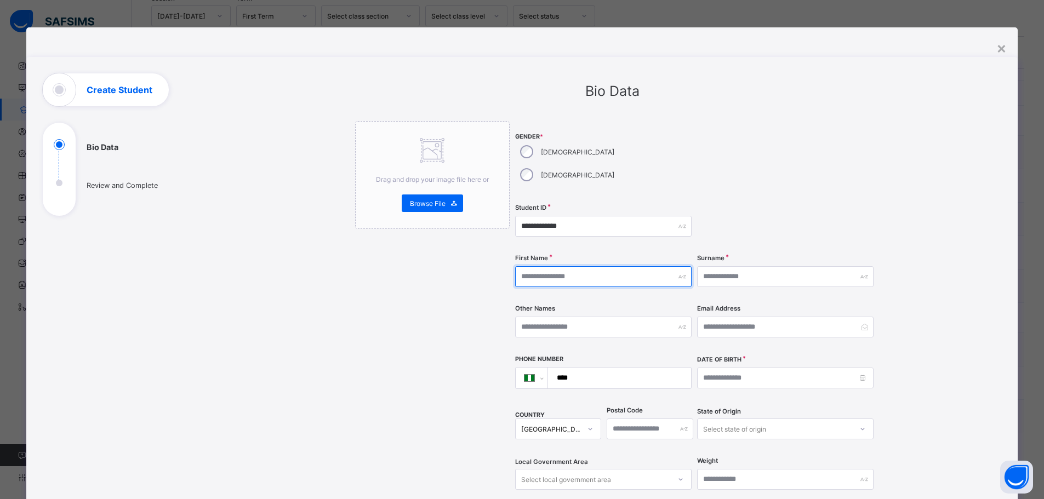
click at [637, 266] on input "text" at bounding box center [603, 276] width 177 height 21
type input "*"
type input "********"
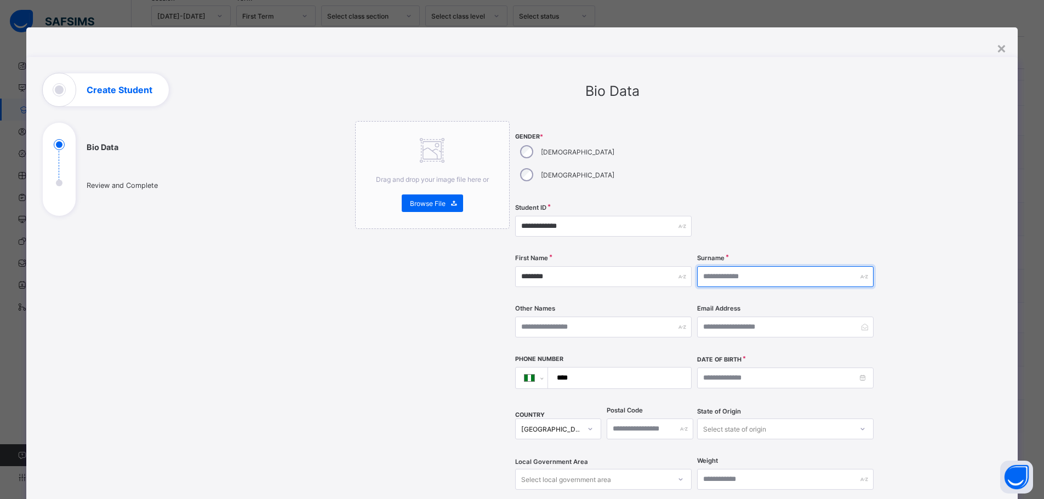
click at [732, 266] on input "text" at bounding box center [785, 276] width 177 height 21
type input "********"
click at [835, 134] on div at bounding box center [785, 159] width 177 height 77
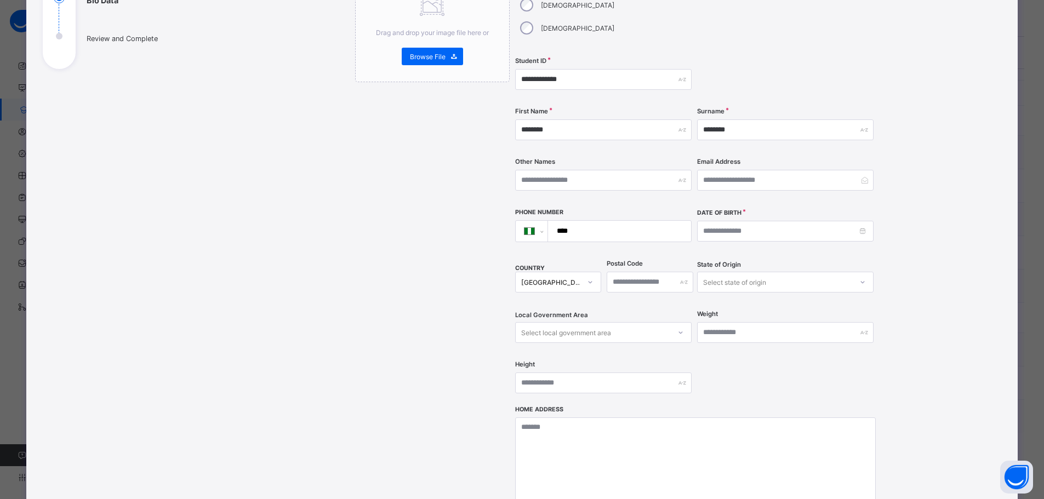
scroll to position [164, 0]
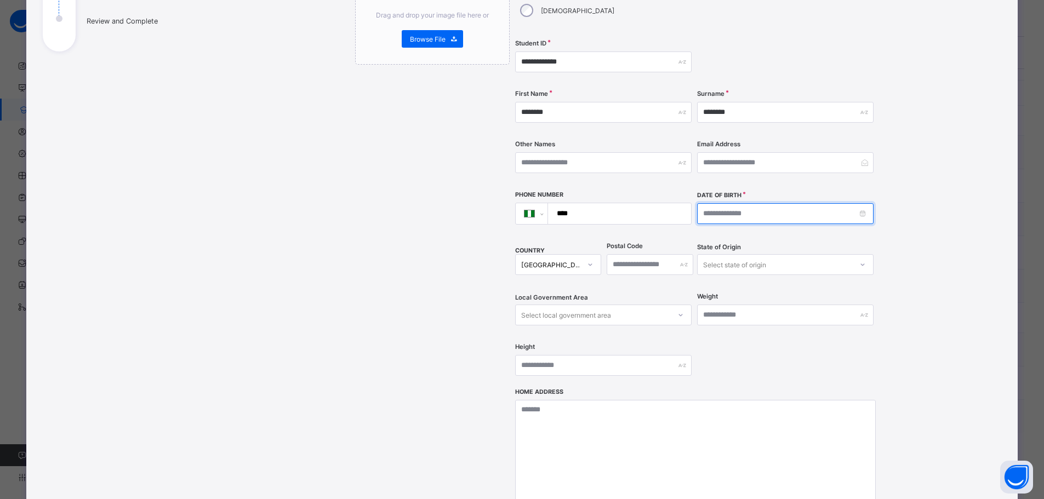
click at [750, 203] on input at bounding box center [785, 213] width 177 height 21
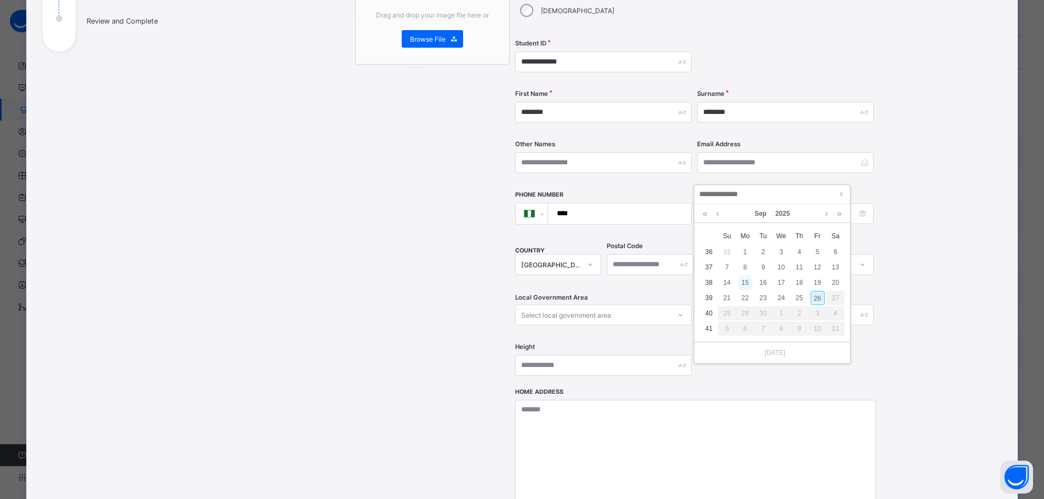
click at [743, 282] on div "15" at bounding box center [745, 283] width 14 height 14
type input "**********"
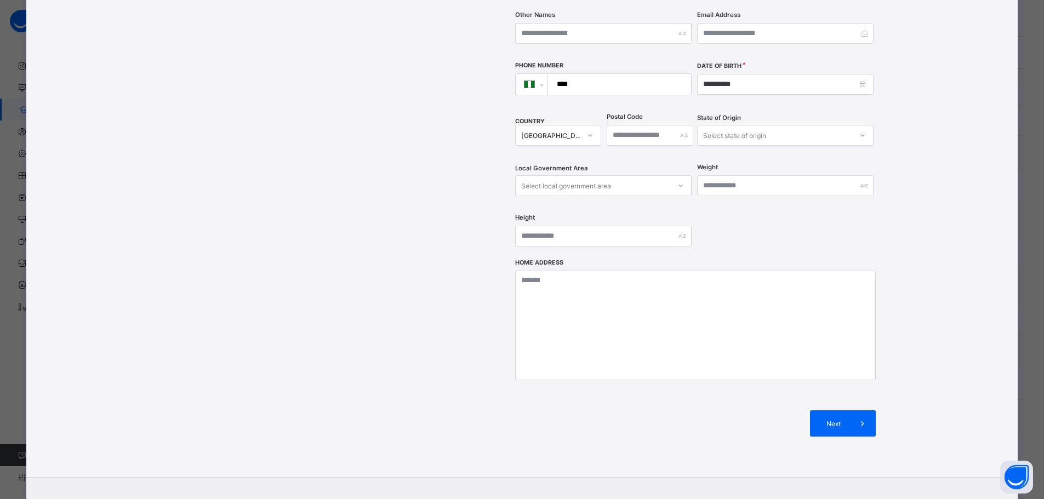
scroll to position [328, 0]
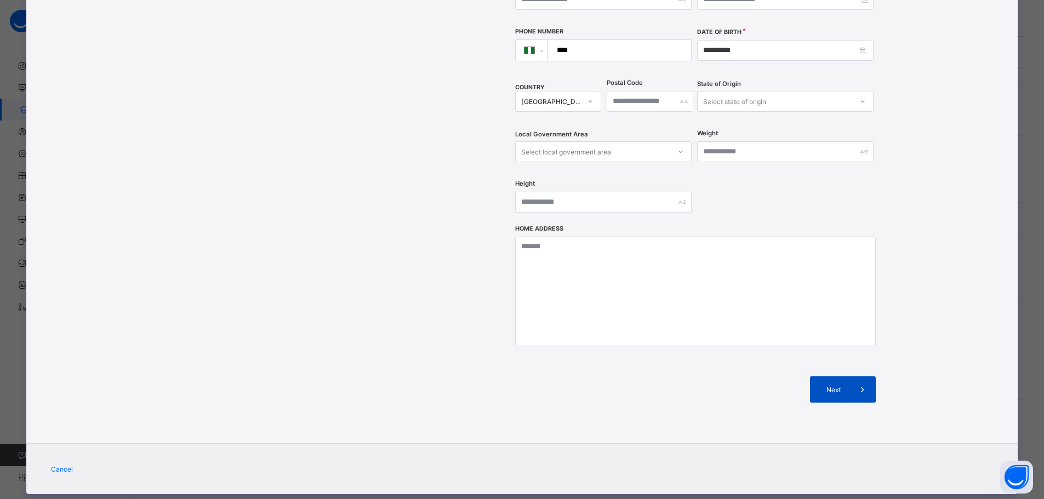
click at [850, 377] on span at bounding box center [863, 390] width 26 height 26
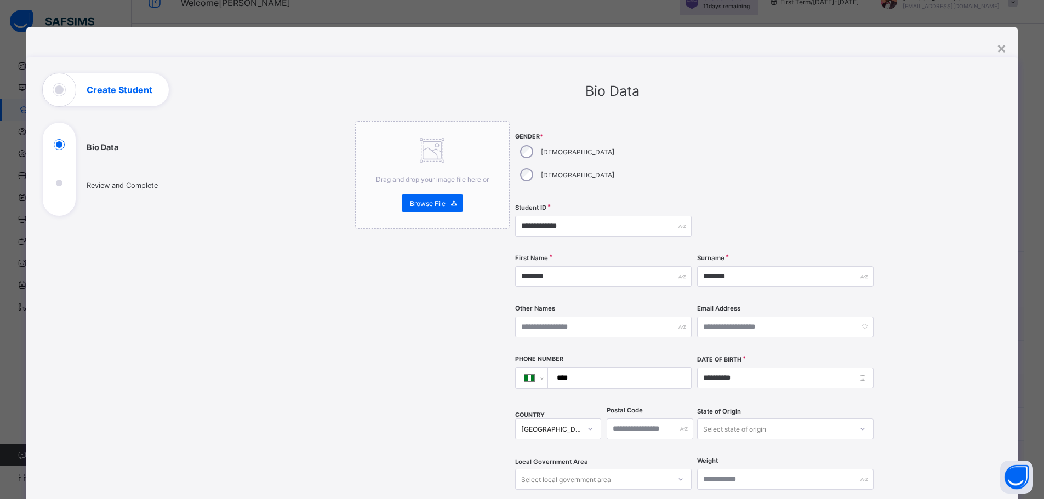
scroll to position [0, 0]
click at [1004, 46] on div "×" at bounding box center [1002, 47] width 10 height 19
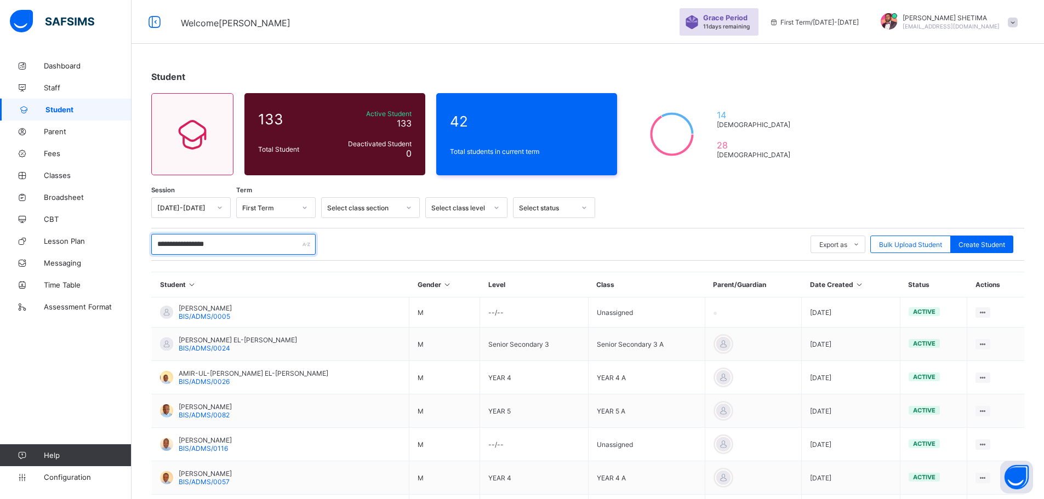
drag, startPoint x: 251, startPoint y: 248, endPoint x: 152, endPoint y: 254, distance: 98.3
click at [152, 254] on input "**********" at bounding box center [233, 244] width 164 height 21
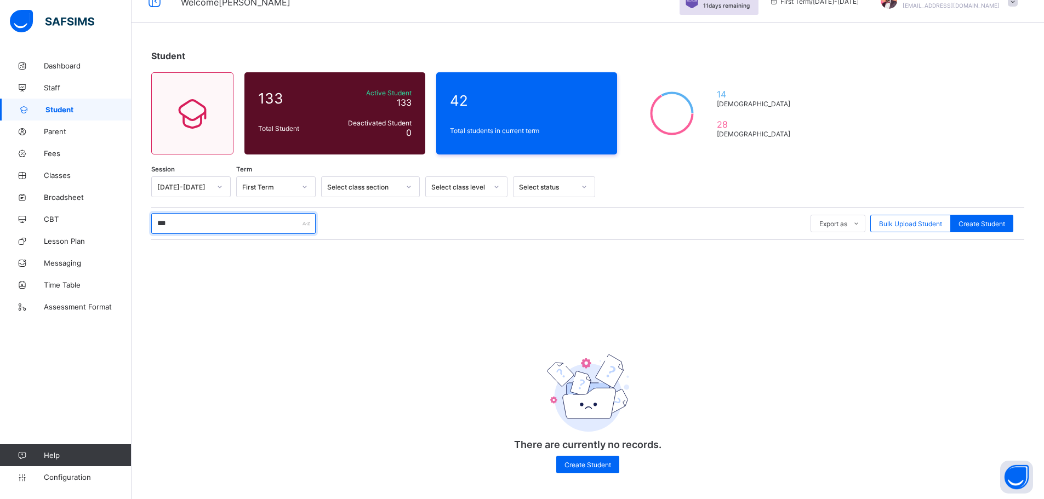
scroll to position [24, 0]
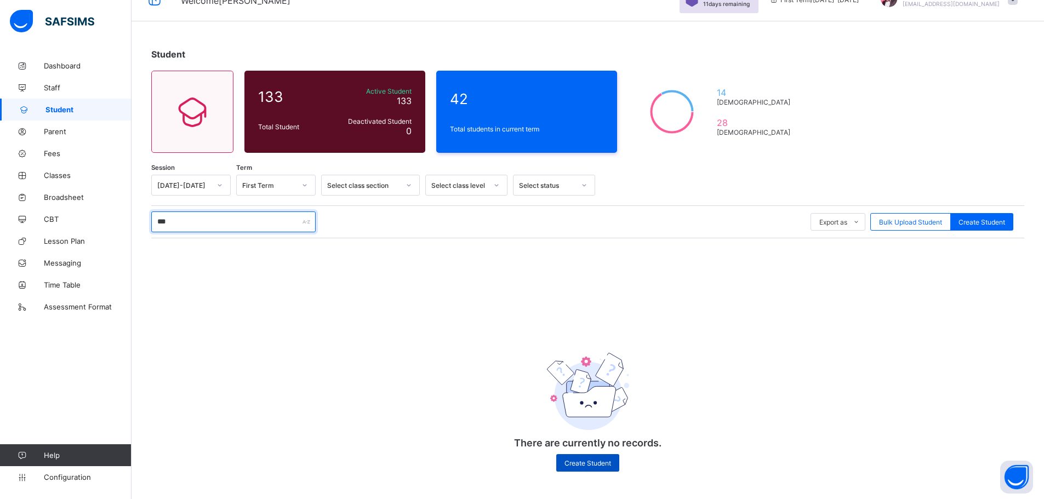
type input "***"
click at [590, 467] on span "Create Student" at bounding box center [588, 463] width 47 height 8
select select "**"
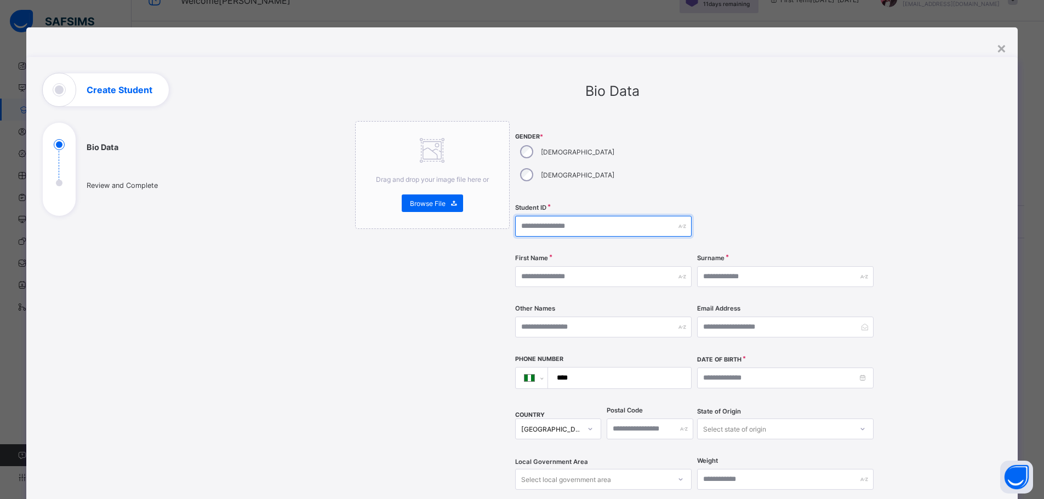
click at [599, 216] on input "text" at bounding box center [603, 226] width 177 height 21
paste input "**********"
type input "**********"
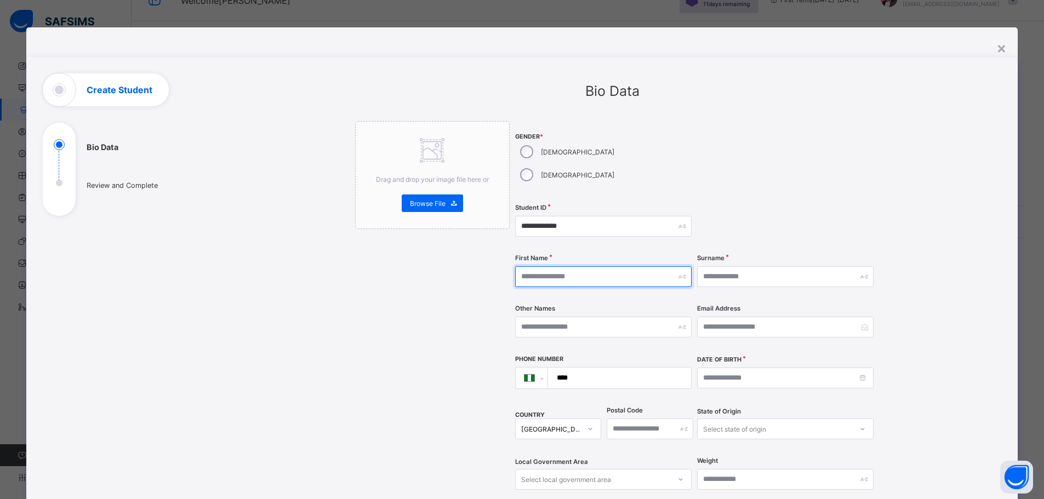
click at [549, 266] on input "text" at bounding box center [603, 276] width 177 height 21
type input "********"
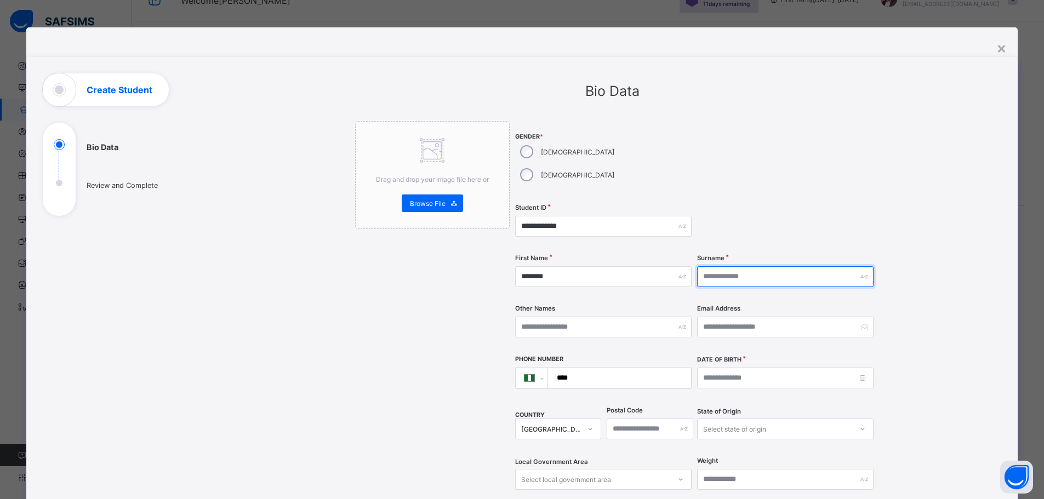
click at [732, 266] on input "text" at bounding box center [785, 276] width 177 height 21
type input "********"
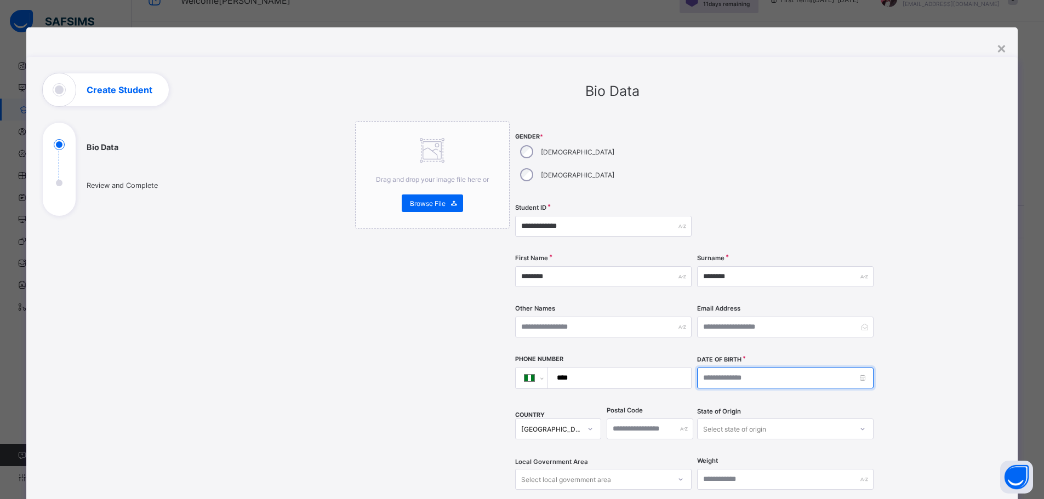
click at [733, 368] on input at bounding box center [785, 378] width 177 height 21
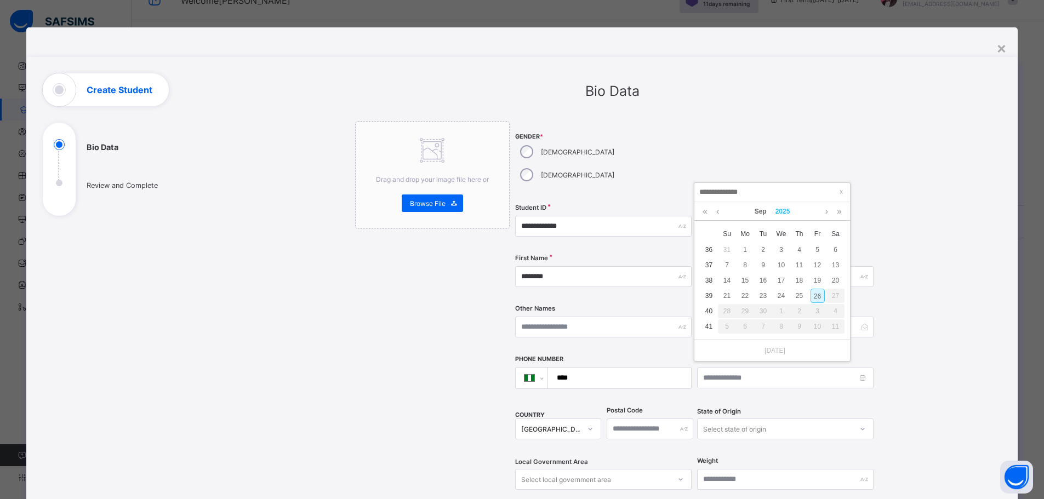
click at [787, 208] on link "2025" at bounding box center [783, 211] width 24 height 19
click at [775, 248] on link "2020" at bounding box center [772, 242] width 25 height 20
click at [744, 289] on div "21" at bounding box center [745, 296] width 14 height 14
type input "**********"
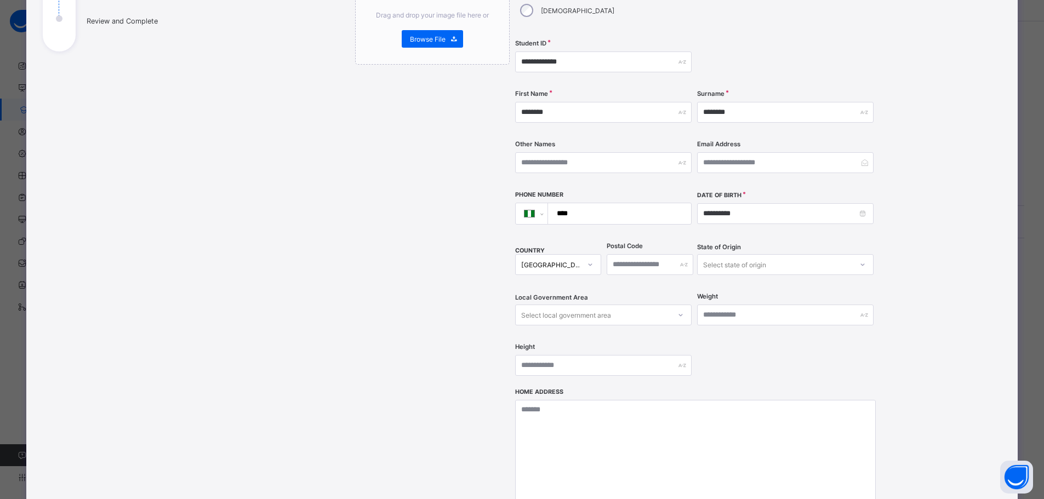
scroll to position [328, 0]
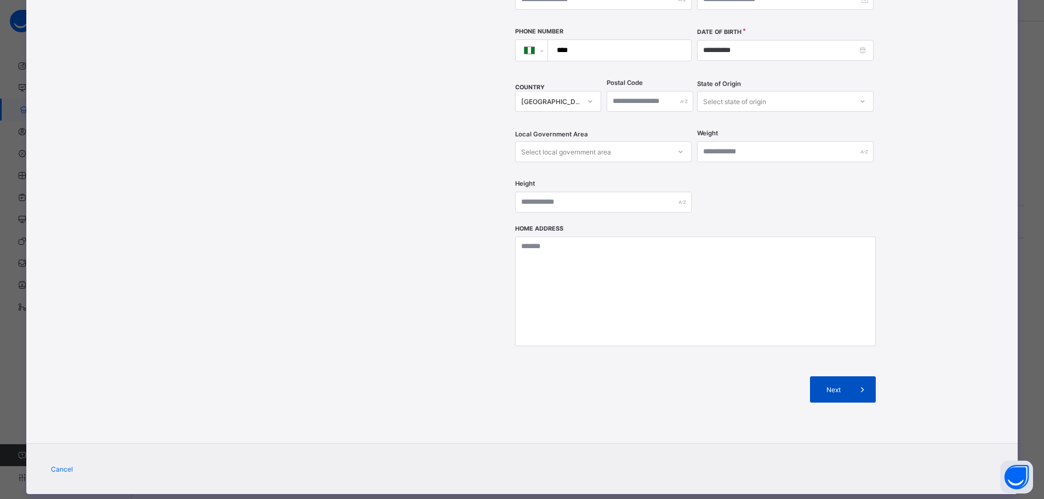
click at [828, 386] on span "Next" at bounding box center [833, 390] width 31 height 8
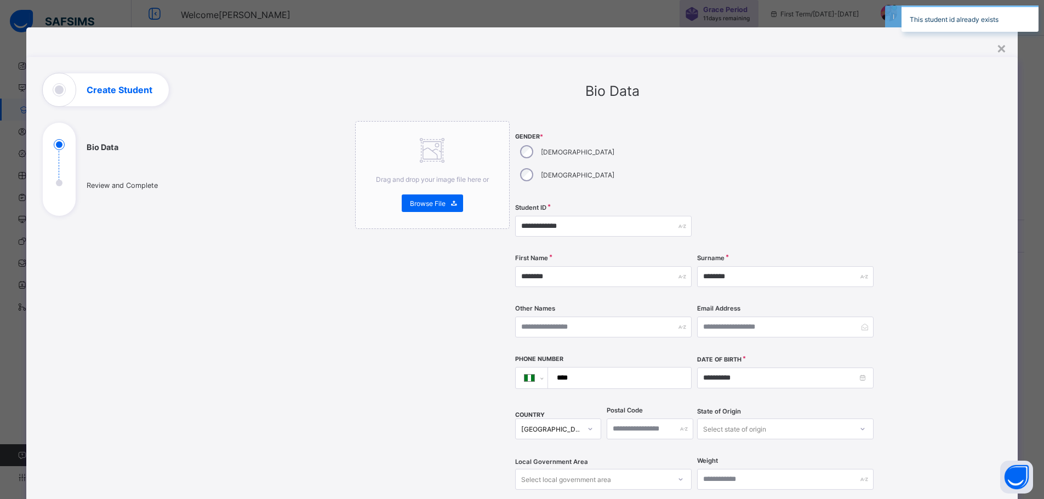
scroll to position [0, 0]
click at [1001, 47] on div "×" at bounding box center [1002, 47] width 10 height 19
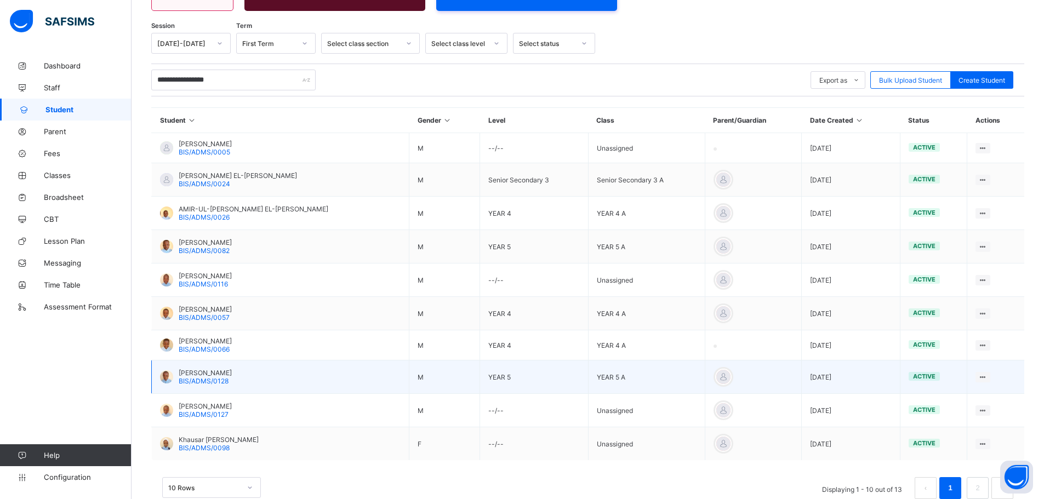
scroll to position [192, 0]
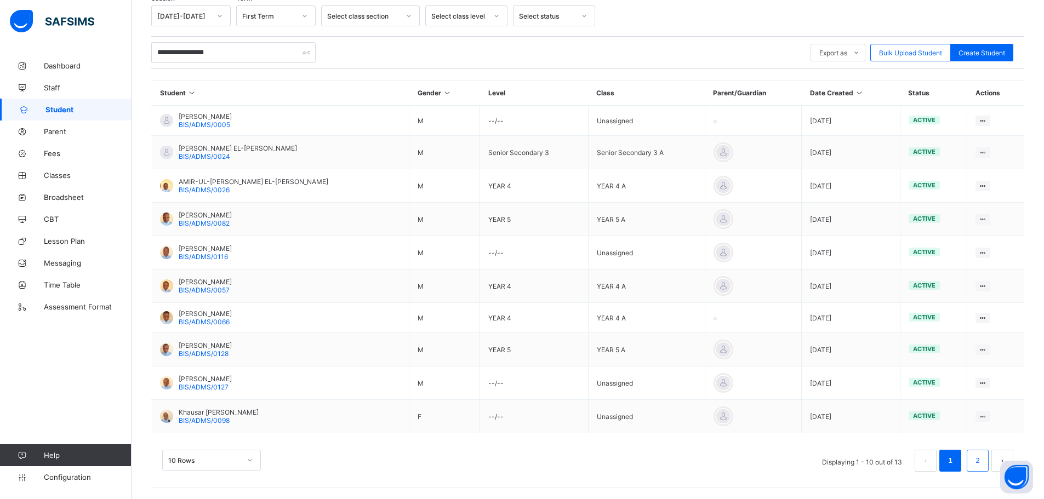
click at [981, 464] on link "2" at bounding box center [978, 461] width 10 height 14
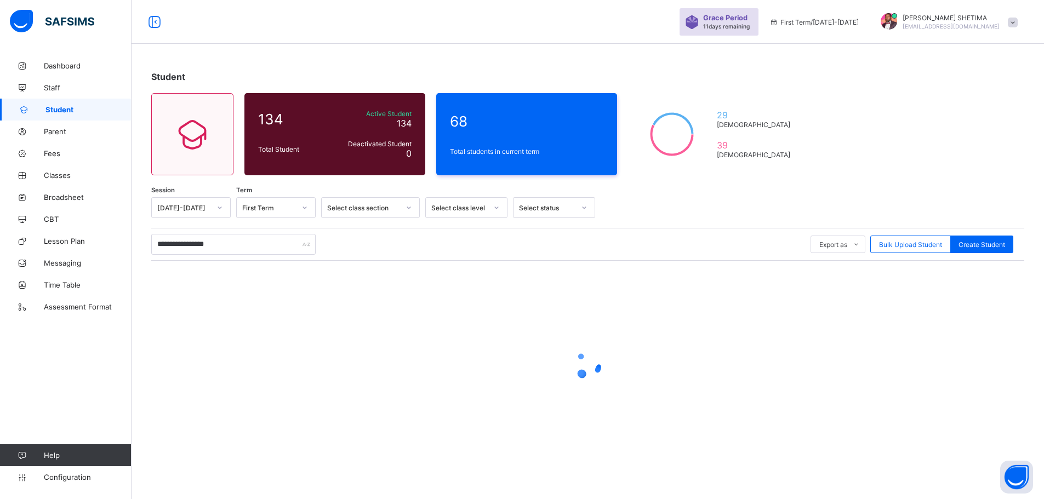
scroll to position [0, 0]
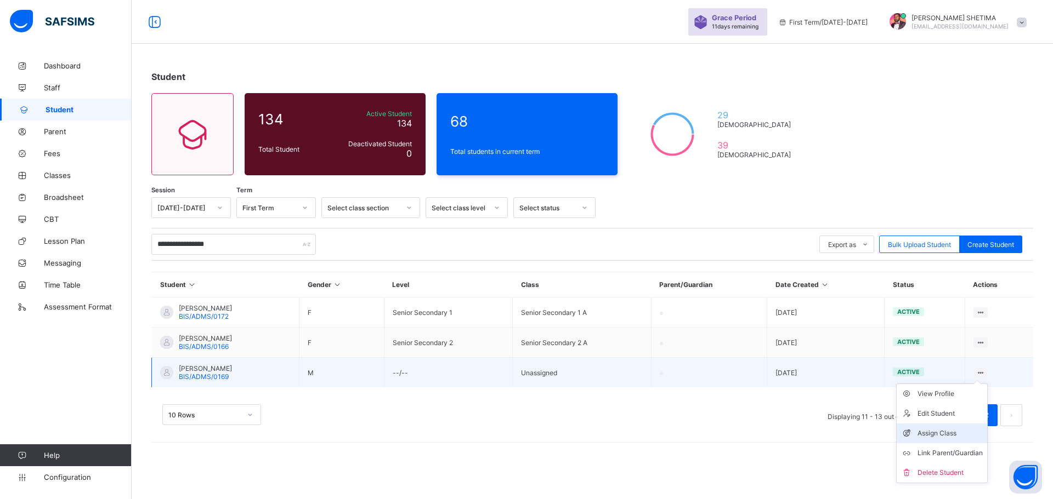
click at [943, 430] on div "Assign Class" at bounding box center [949, 433] width 65 height 11
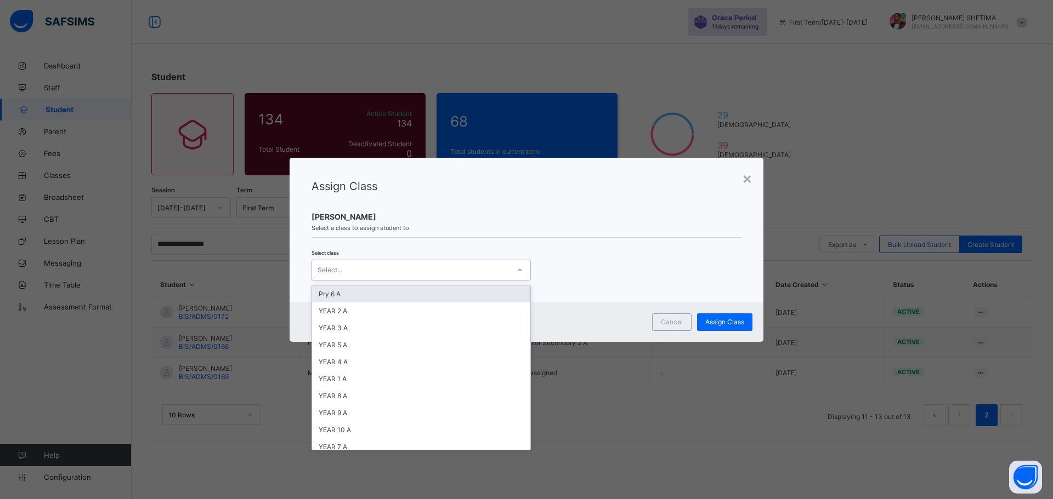
click at [453, 271] on div "Select..." at bounding box center [410, 270] width 197 height 15
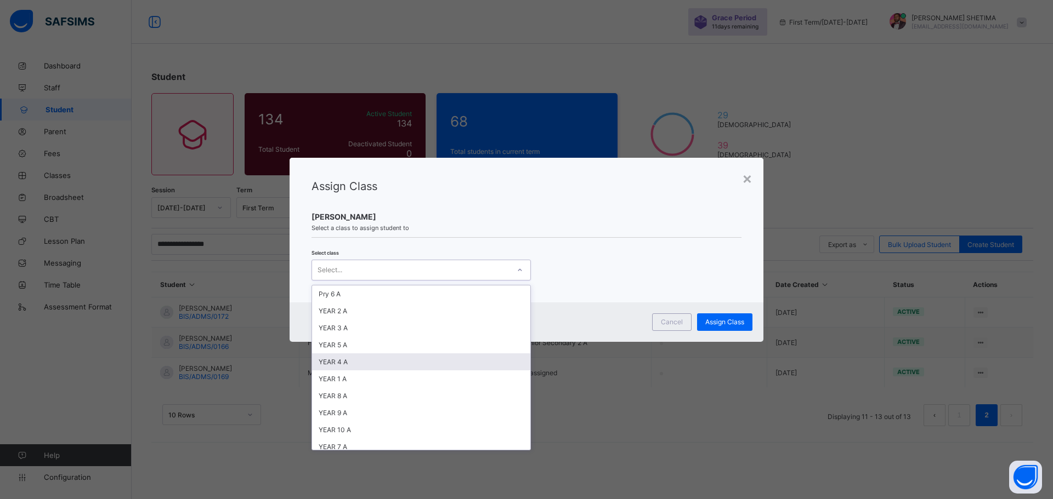
click at [349, 360] on div "YEAR 4 A" at bounding box center [421, 362] width 218 height 17
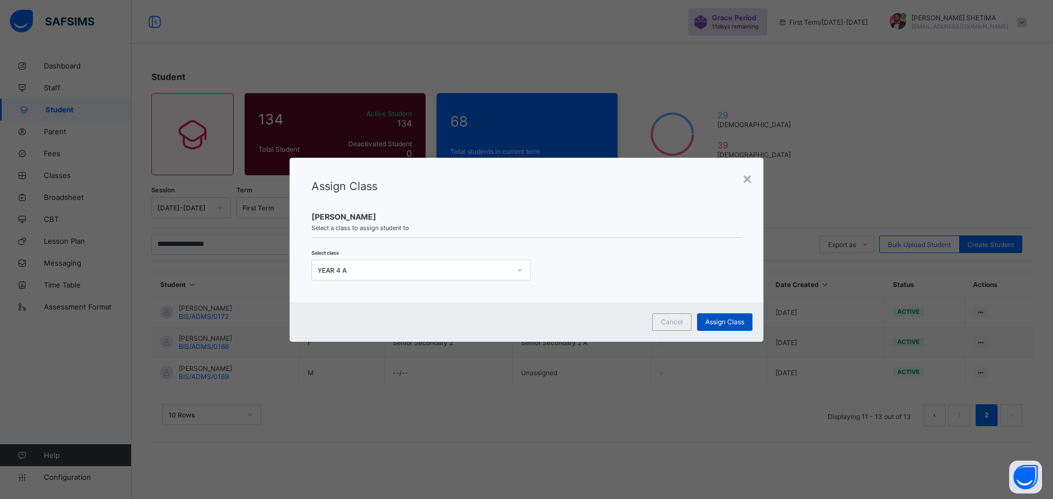
click at [718, 322] on span "Assign Class" at bounding box center [724, 322] width 39 height 8
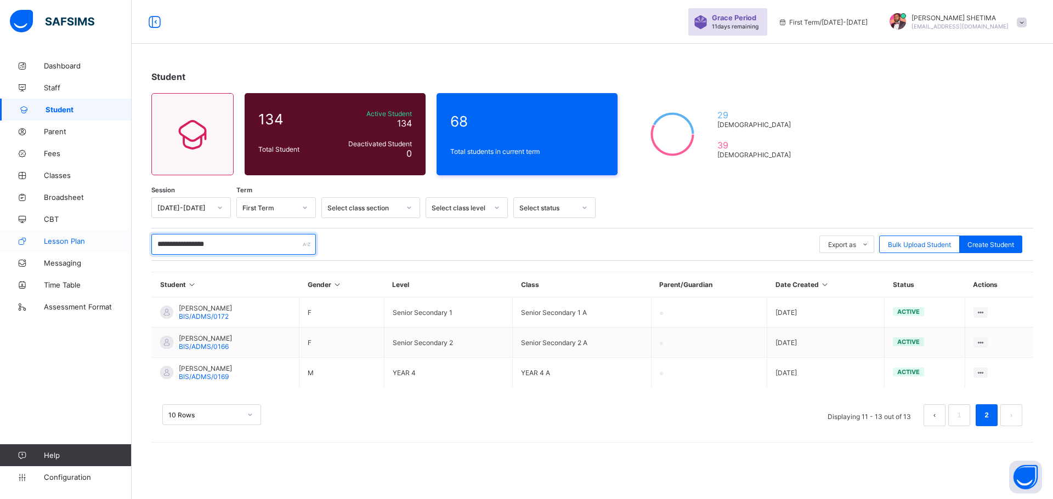
drag, startPoint x: 265, startPoint y: 242, endPoint x: 90, endPoint y: 240, distance: 175.4
click at [90, 240] on div "**********" at bounding box center [526, 249] width 1053 height 499
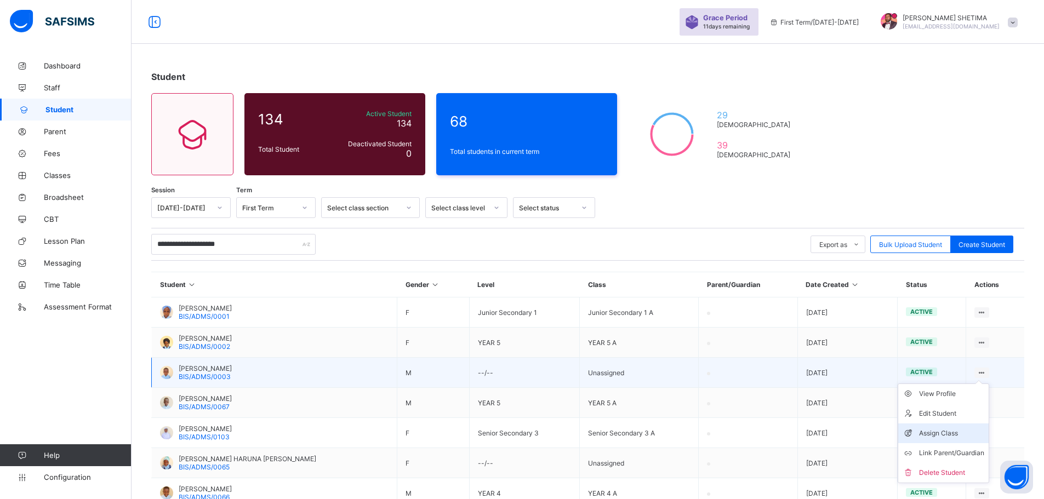
click at [948, 436] on div "Assign Class" at bounding box center [951, 433] width 65 height 11
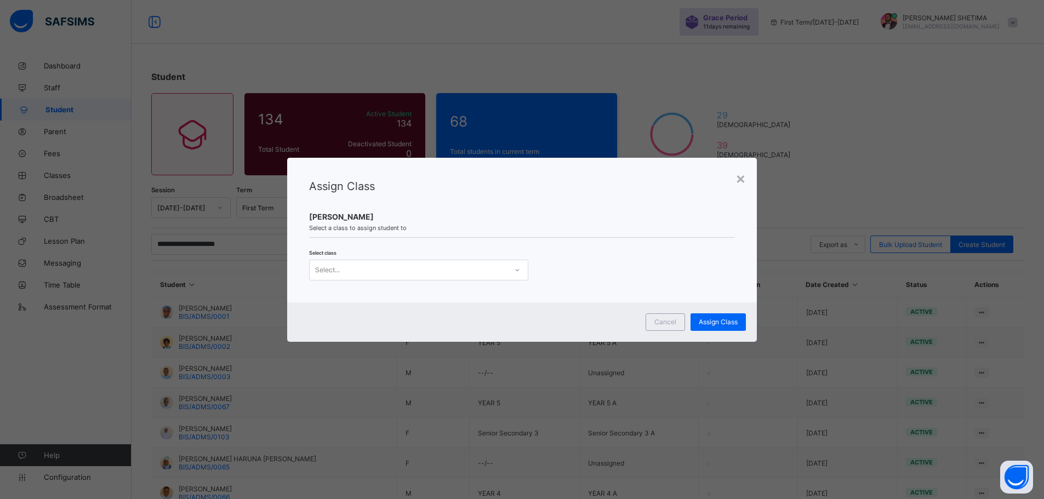
click at [374, 265] on div "Select..." at bounding box center [408, 270] width 197 height 15
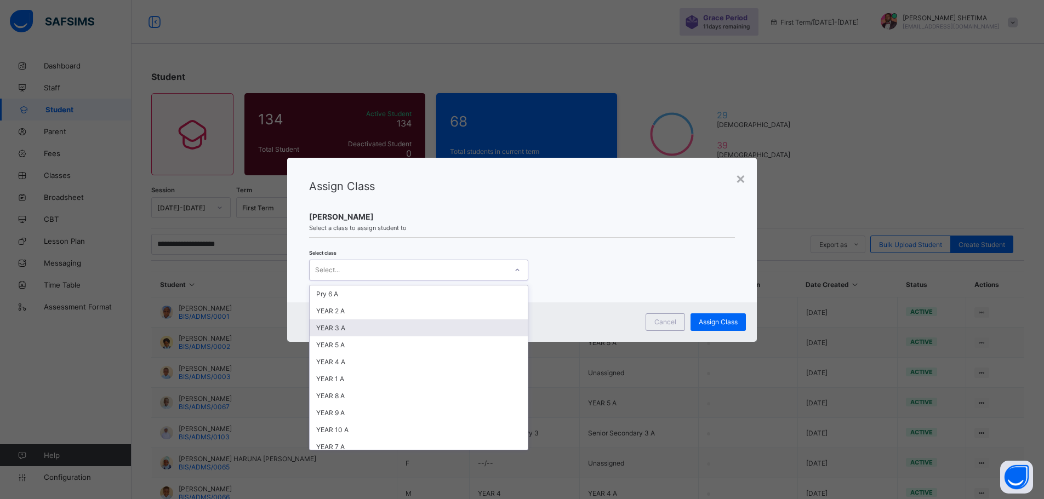
click at [340, 325] on div "YEAR 3 A" at bounding box center [419, 328] width 218 height 17
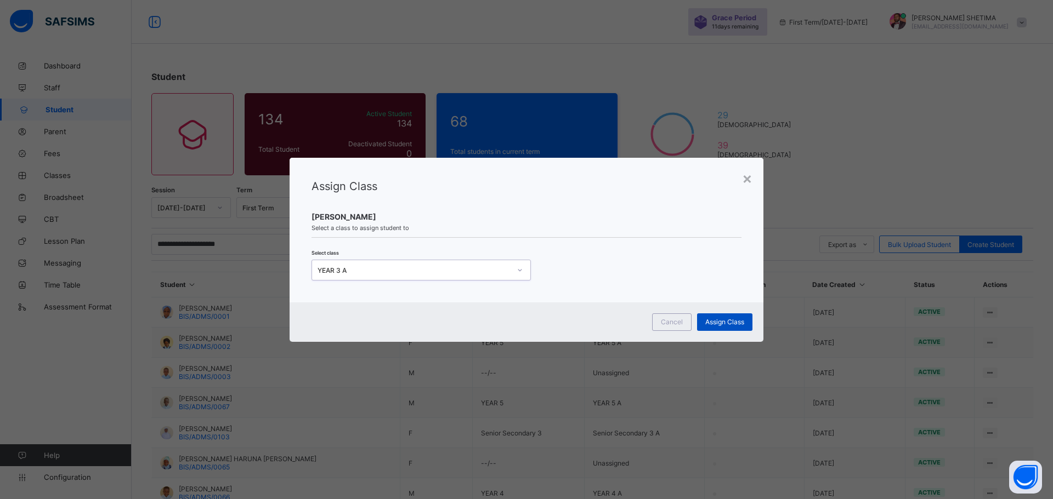
click at [741, 319] on span "Assign Class" at bounding box center [724, 322] width 39 height 8
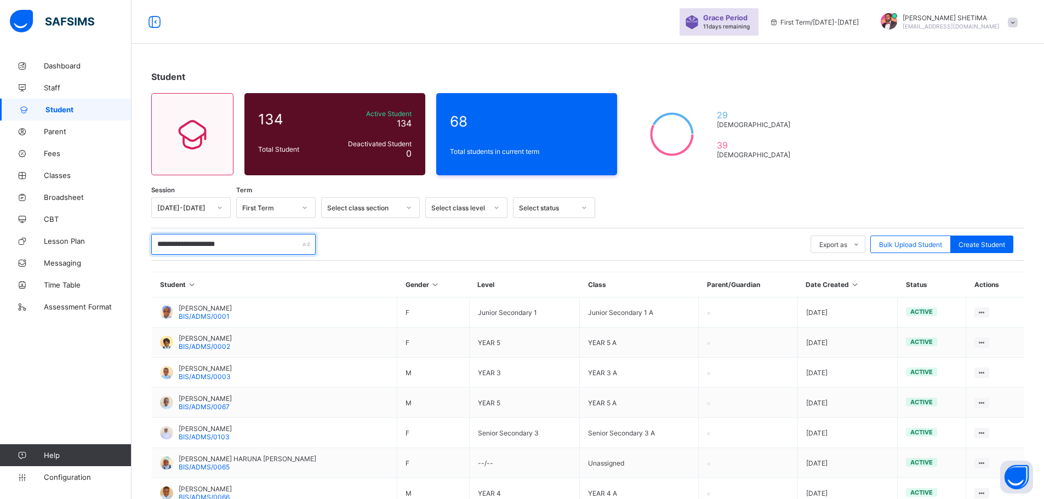
drag, startPoint x: 253, startPoint y: 248, endPoint x: 143, endPoint y: 247, distance: 109.6
click at [143, 247] on div "**********" at bounding box center [588, 331] width 913 height 553
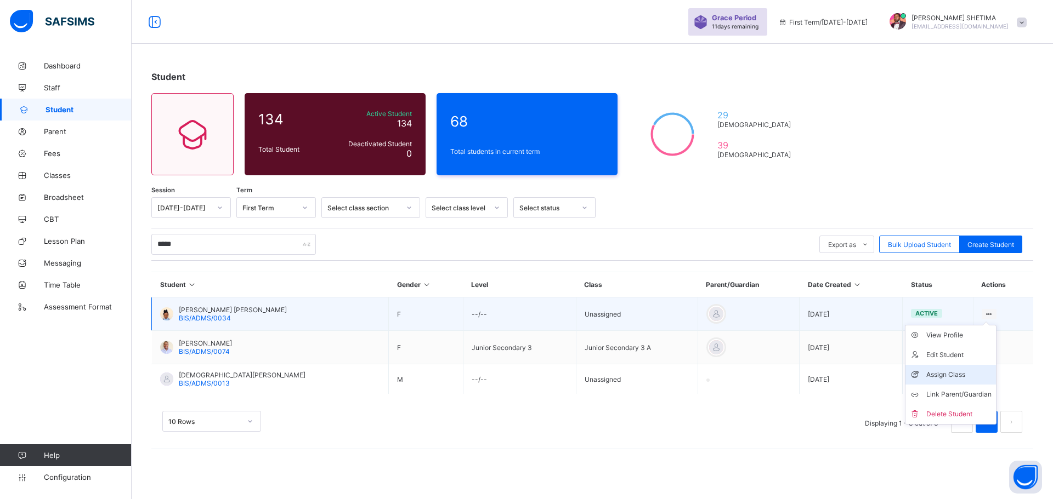
click at [934, 379] on div "Assign Class" at bounding box center [958, 374] width 65 height 11
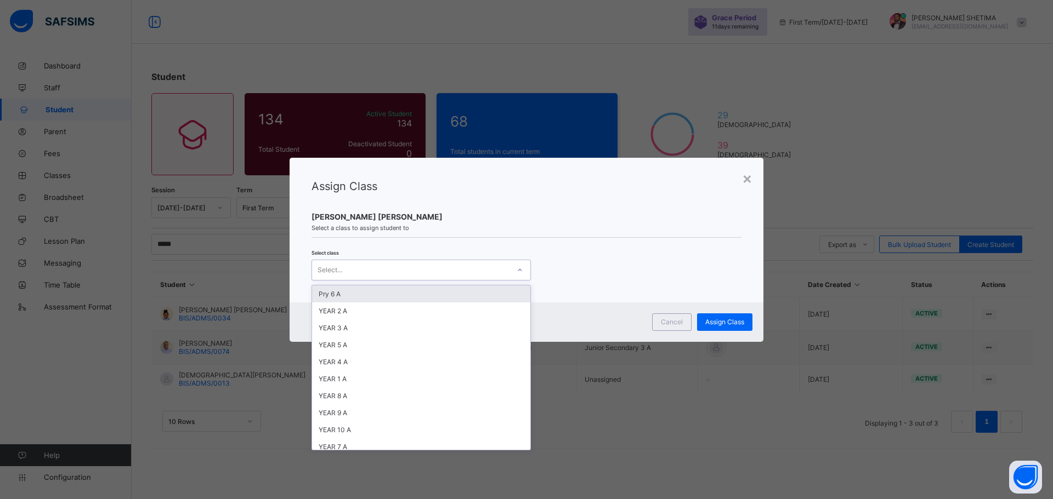
click at [442, 274] on div "Select..." at bounding box center [410, 270] width 197 height 15
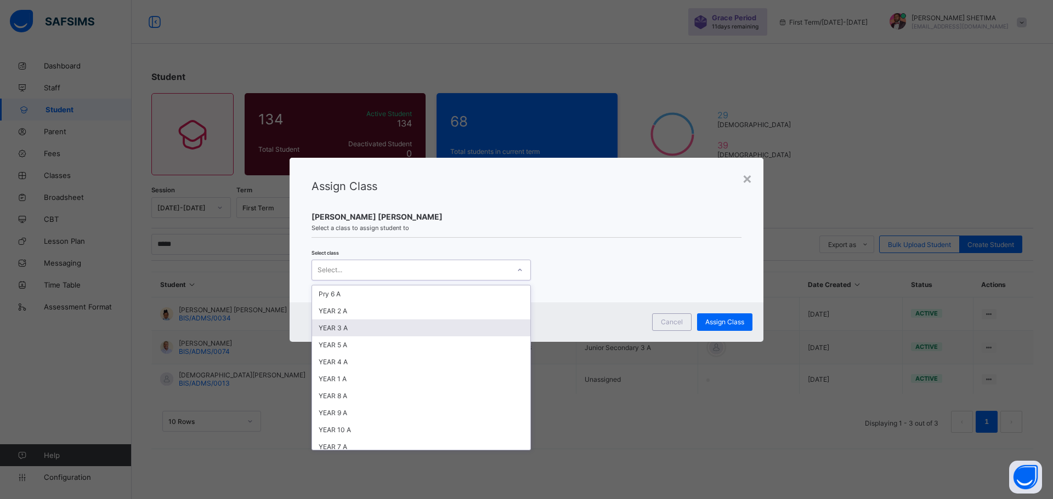
click at [332, 329] on div "YEAR 3 A" at bounding box center [421, 328] width 218 height 17
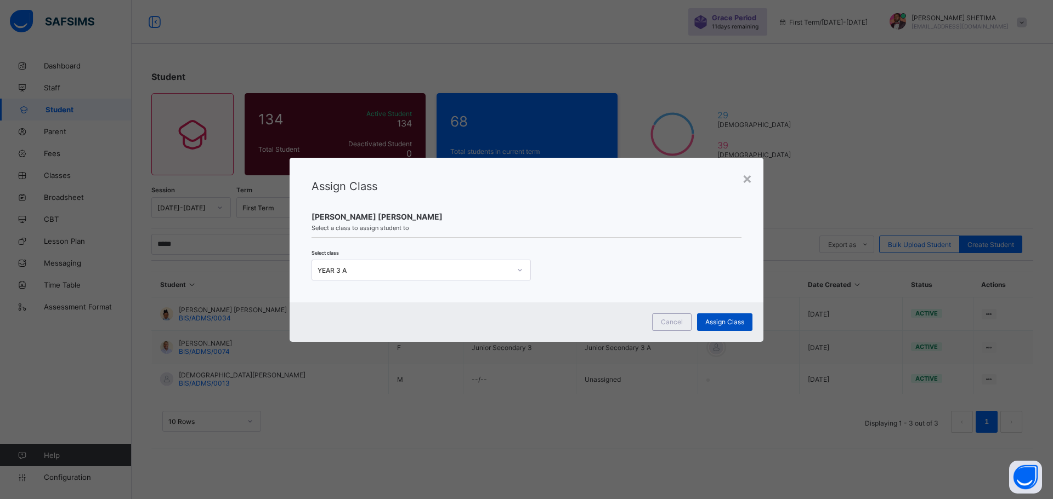
click at [715, 318] on span "Assign Class" at bounding box center [724, 322] width 39 height 8
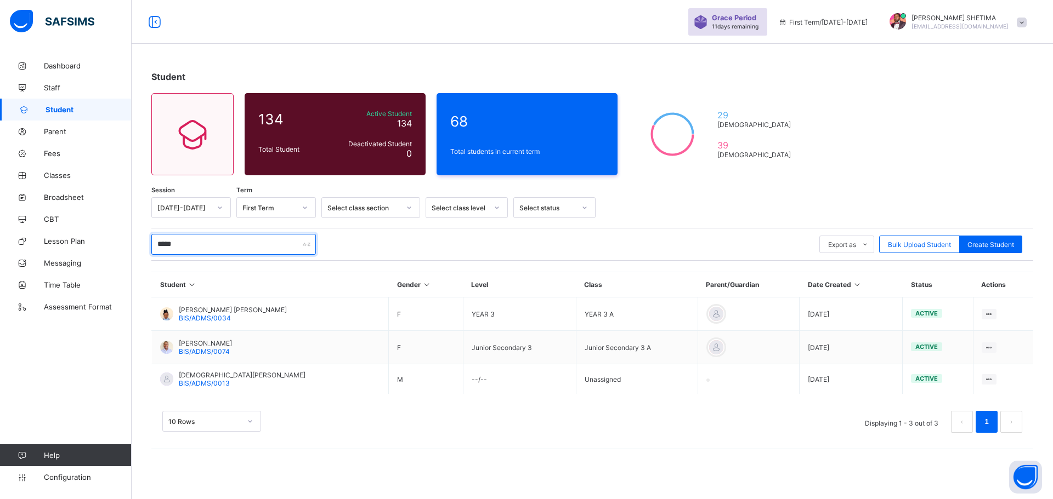
drag, startPoint x: 182, startPoint y: 243, endPoint x: 156, endPoint y: 244, distance: 25.8
click at [156, 244] on input "*****" at bounding box center [233, 244] width 164 height 21
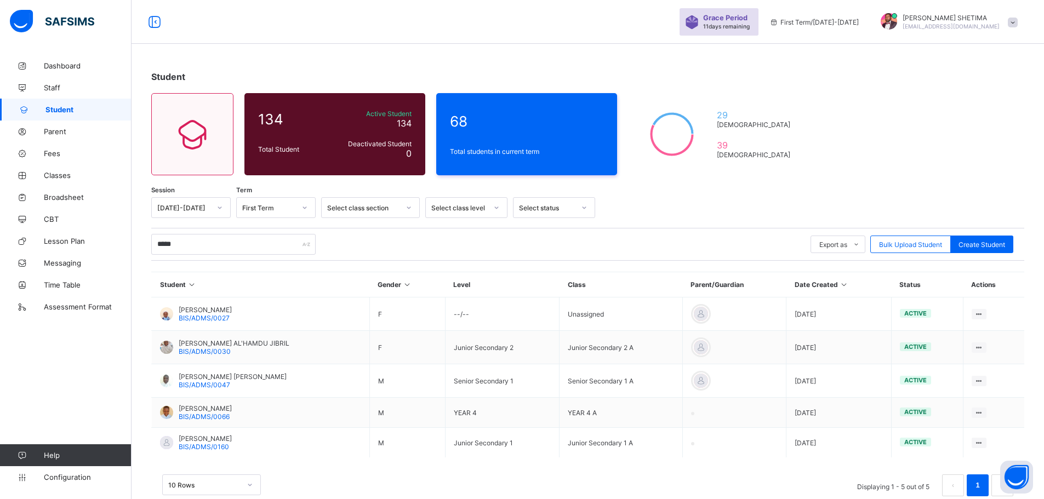
drag, startPoint x: 931, startPoint y: 376, endPoint x: 883, endPoint y: 368, distance: 49.4
click at [0, 0] on div "Assign Class" at bounding box center [0, 0] width 0 height 0
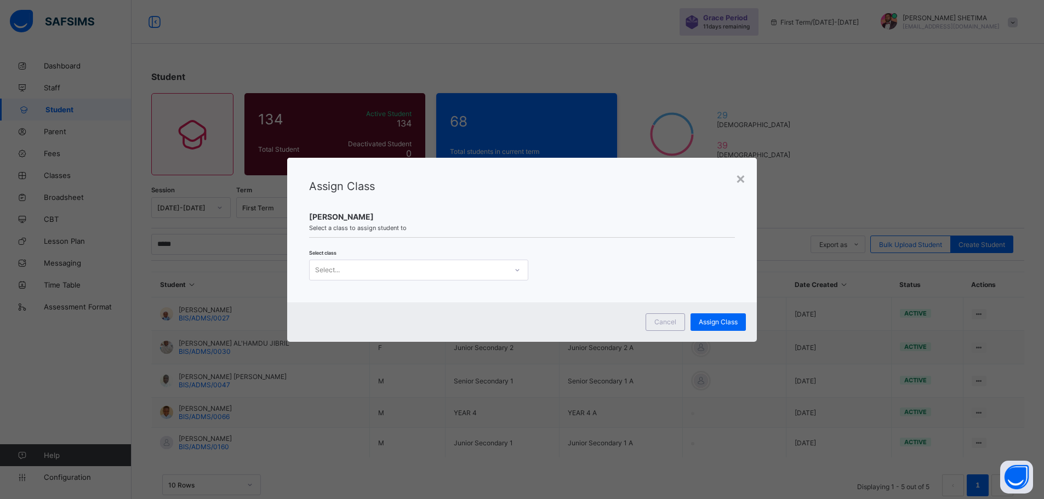
click at [359, 270] on div "Select..." at bounding box center [408, 270] width 197 height 15
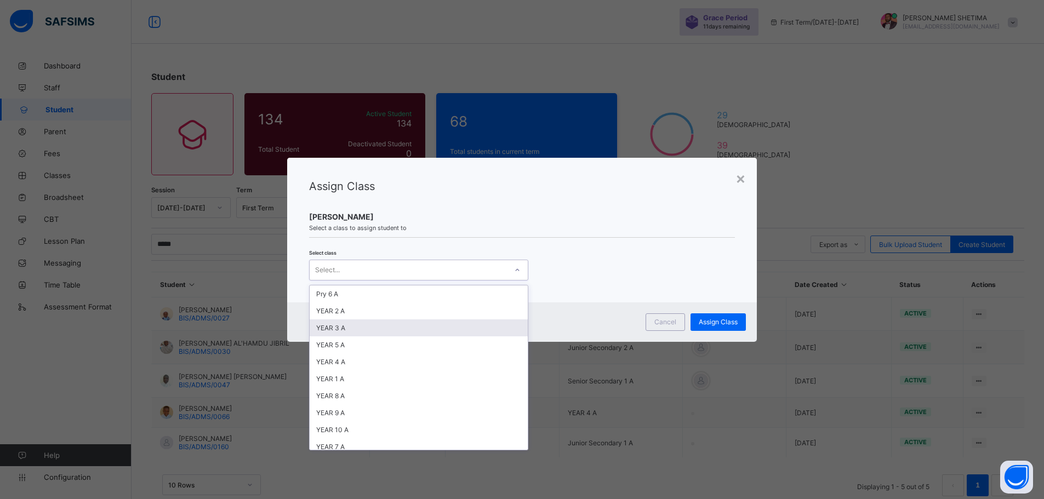
click at [359, 333] on div "YEAR 3 A" at bounding box center [419, 328] width 218 height 17
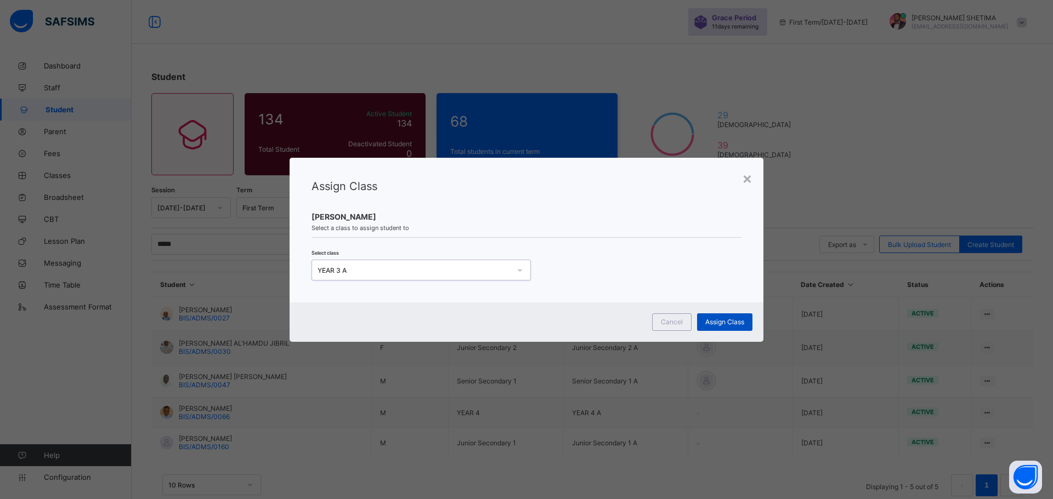
click at [733, 323] on span "Assign Class" at bounding box center [724, 322] width 39 height 8
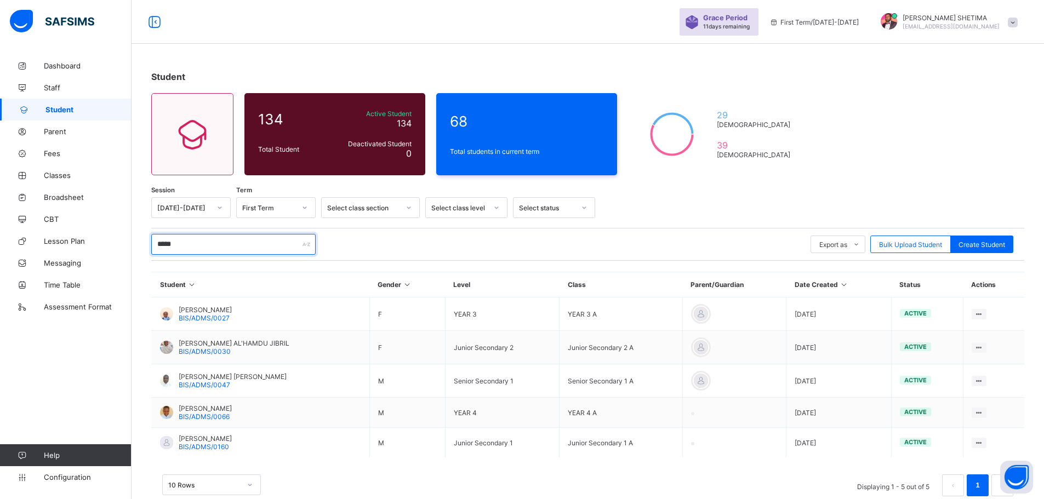
drag, startPoint x: 185, startPoint y: 246, endPoint x: 132, endPoint y: 244, distance: 53.8
click at [132, 244] on div "Student 134 Total Student Active Student 134 Deactivated Student 0 68 Total stu…" at bounding box center [588, 289] width 913 height 469
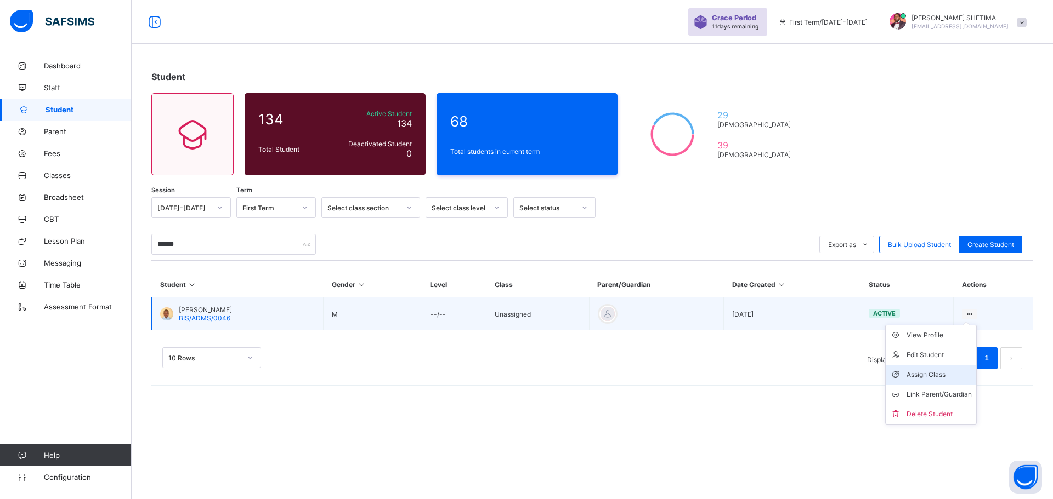
click at [918, 375] on div "Assign Class" at bounding box center [938, 374] width 65 height 11
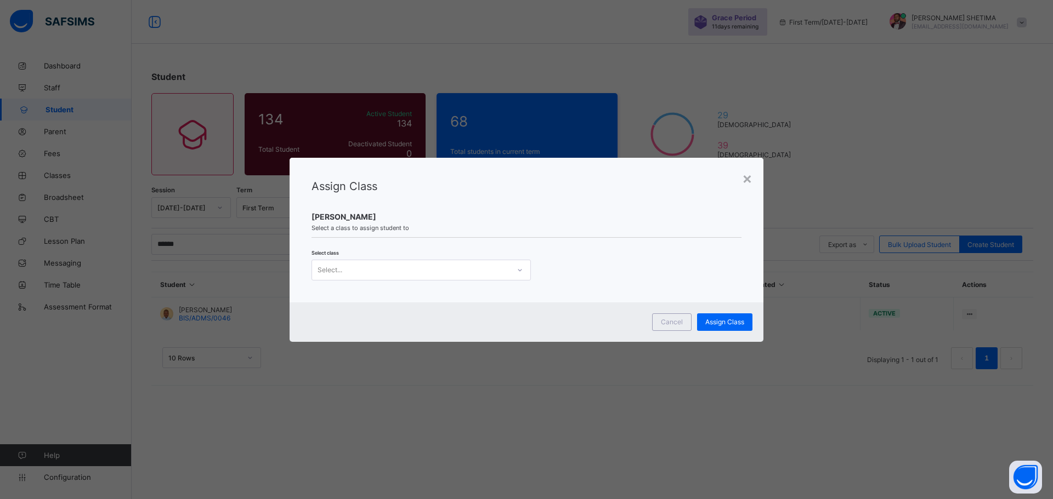
click at [385, 273] on div "Select..." at bounding box center [410, 270] width 197 height 15
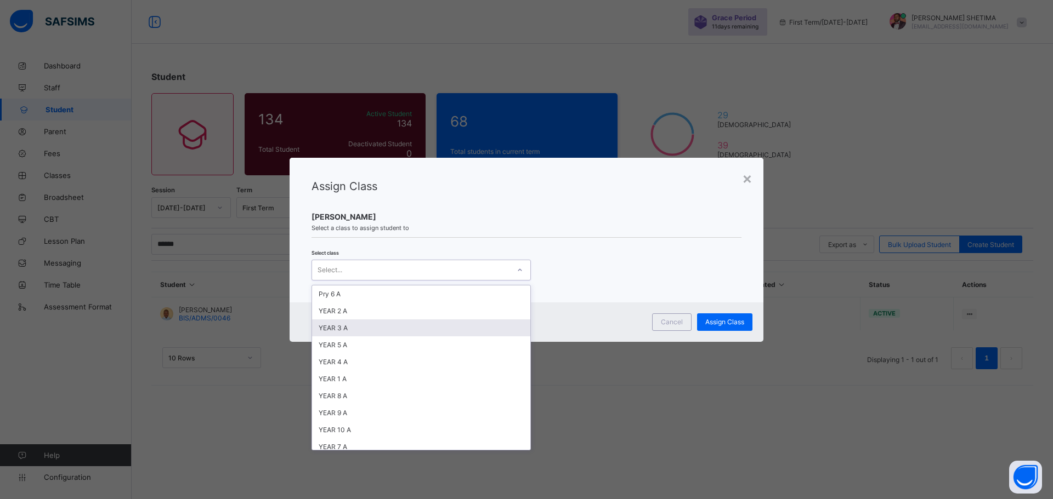
click at [356, 333] on div "YEAR 3 A" at bounding box center [421, 328] width 218 height 17
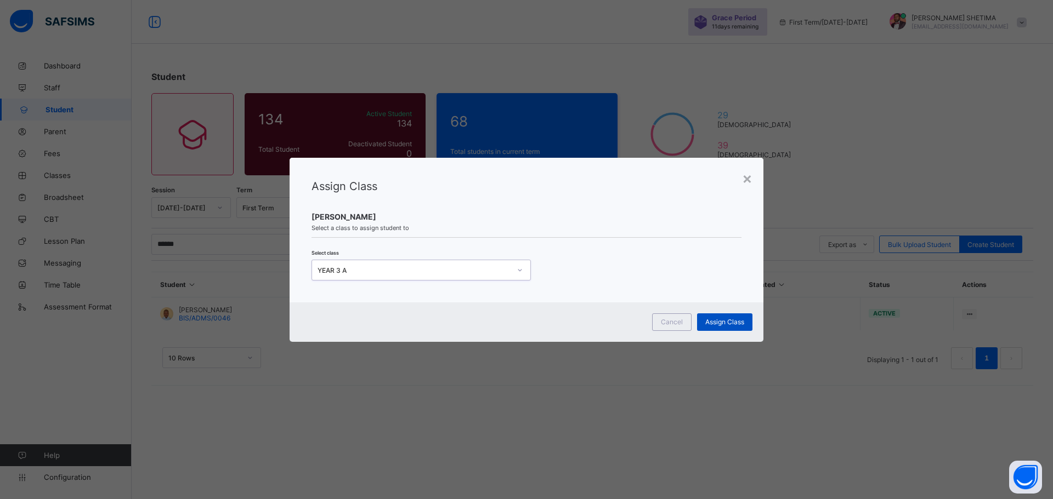
click at [725, 321] on span "Assign Class" at bounding box center [724, 322] width 39 height 8
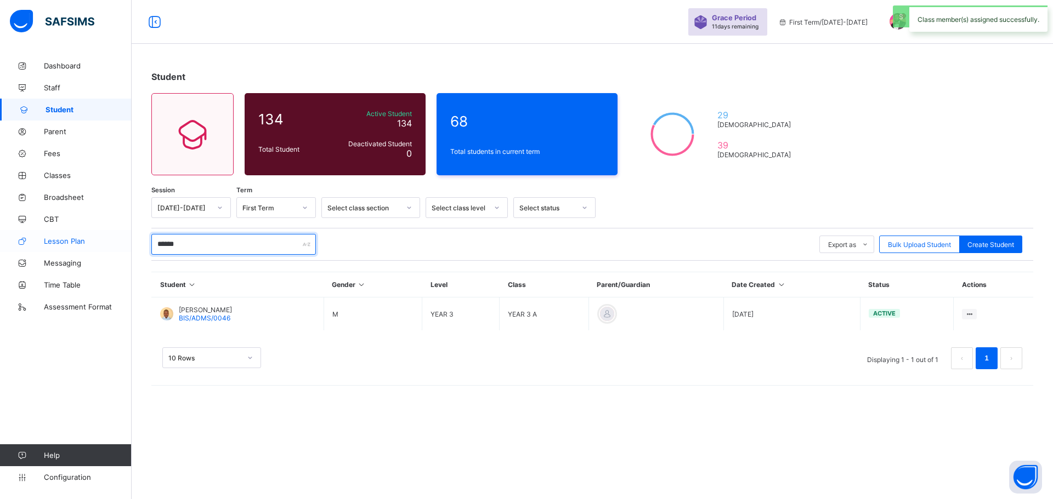
drag, startPoint x: 153, startPoint y: 246, endPoint x: 126, endPoint y: 248, distance: 28.0
click at [126, 248] on div "Grace Period 11 days remaining First Term / 2025-2026 MAHMUD SHETIMA shetimamis…" at bounding box center [526, 249] width 1053 height 499
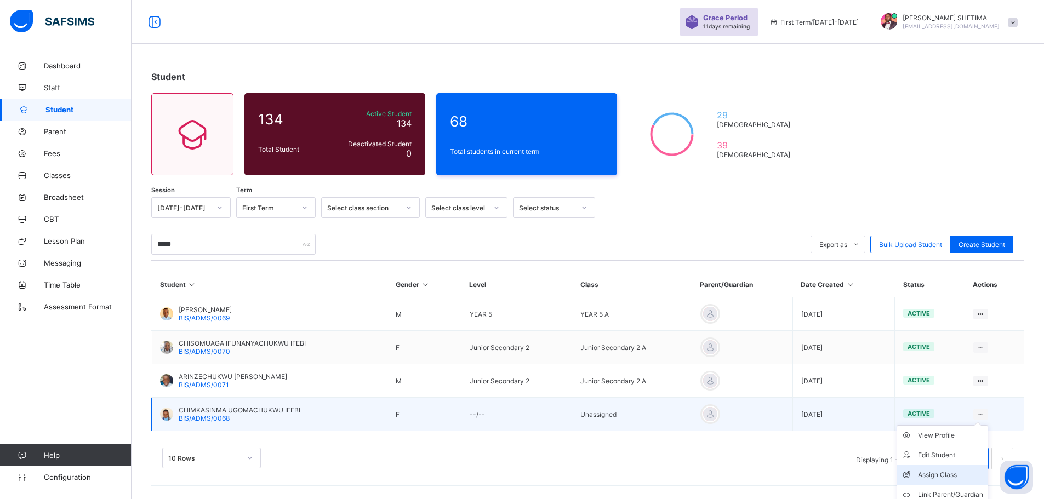
click at [931, 474] on div "Assign Class" at bounding box center [950, 475] width 65 height 11
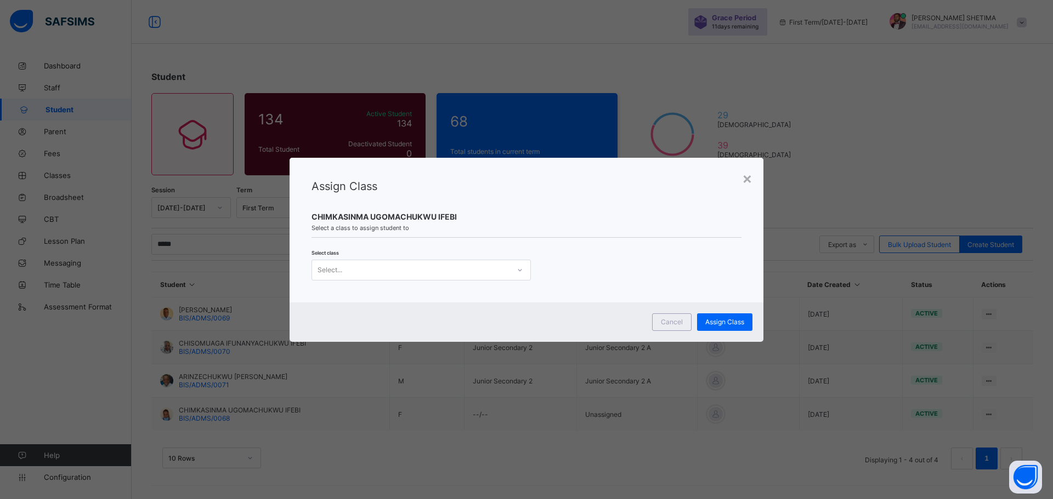
drag, startPoint x: 415, startPoint y: 273, endPoint x: 417, endPoint y: 281, distance: 7.8
click at [416, 273] on div "Select..." at bounding box center [410, 270] width 197 height 15
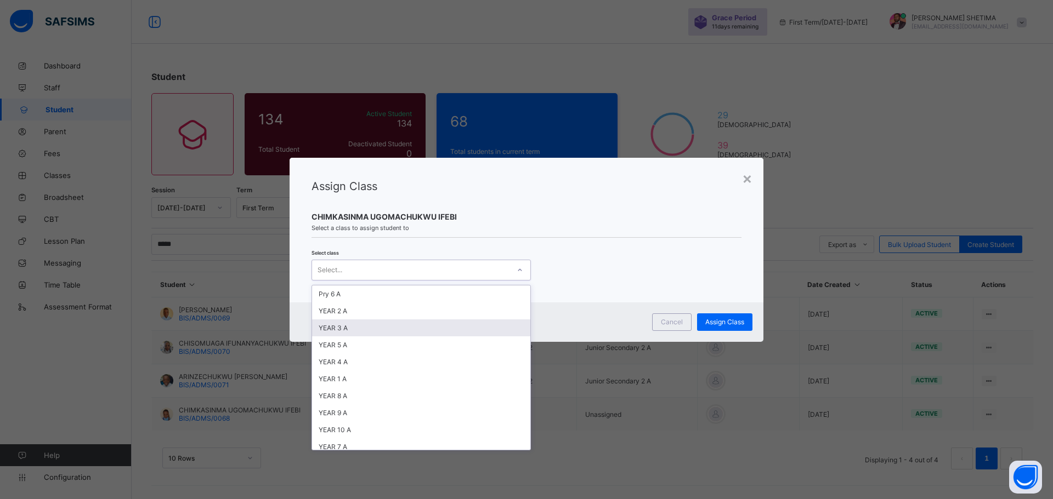
click at [358, 331] on div "YEAR 3 A" at bounding box center [421, 328] width 218 height 17
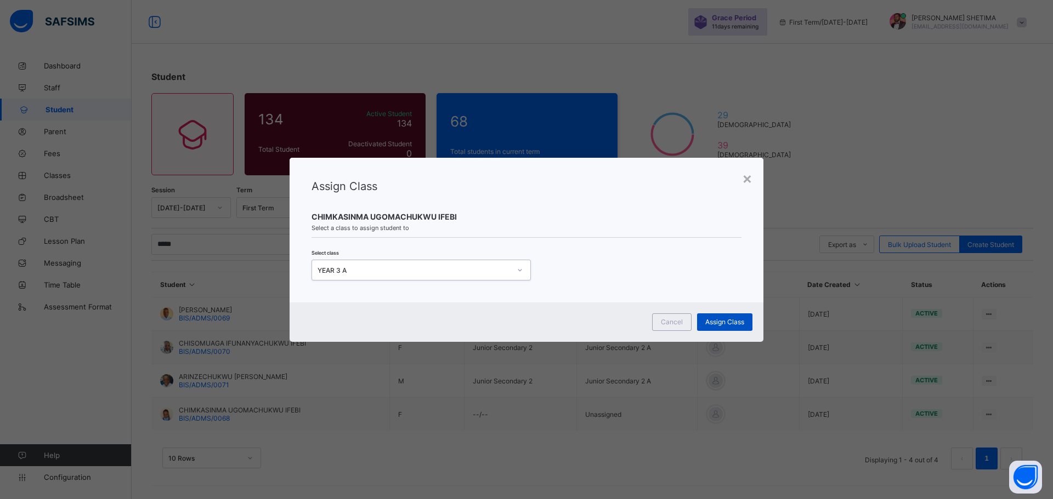
click at [720, 318] on span "Assign Class" at bounding box center [724, 322] width 39 height 8
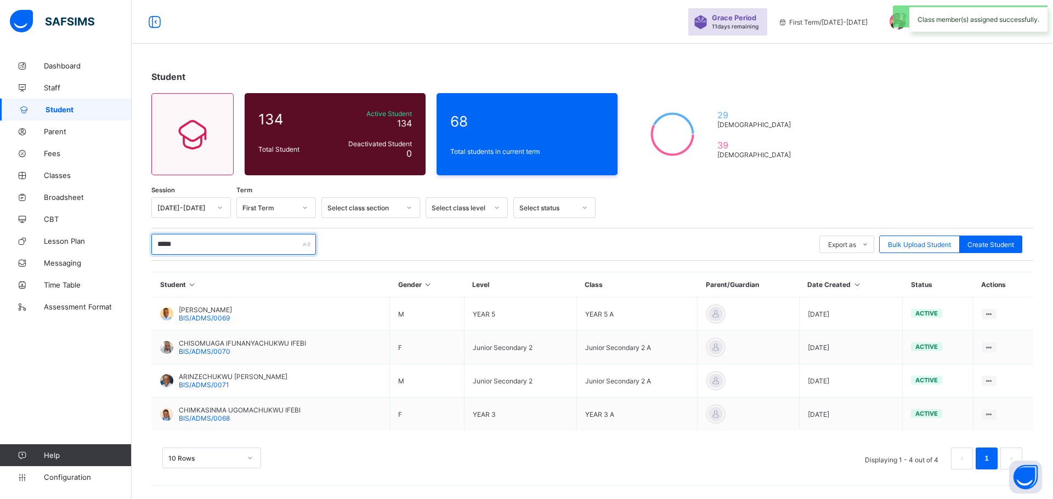
drag, startPoint x: 177, startPoint y: 243, endPoint x: 146, endPoint y: 242, distance: 30.7
click at [146, 242] on div "Student 134 Total Student Active Student 134 Deactivated Student 0 68 Total stu…" at bounding box center [592, 276] width 921 height 442
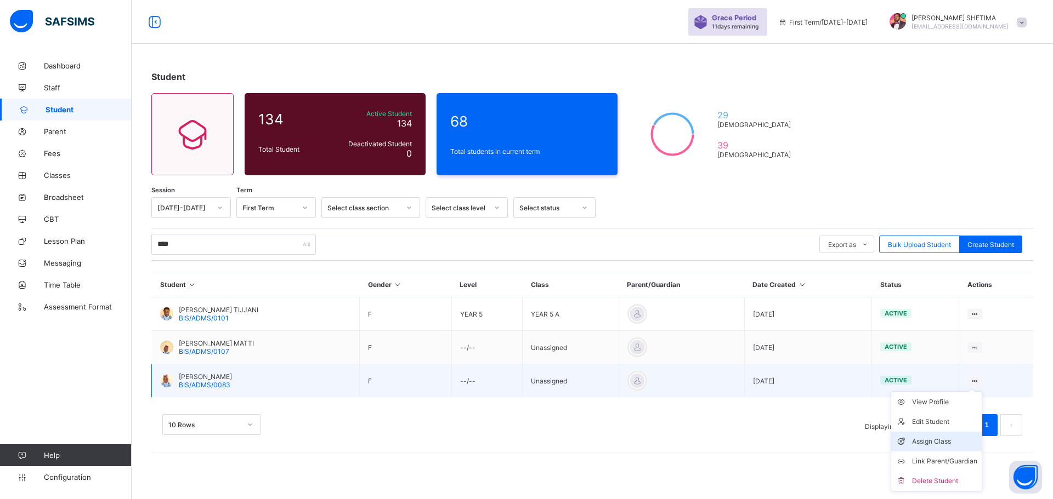
click at [929, 438] on div "Assign Class" at bounding box center [944, 441] width 65 height 11
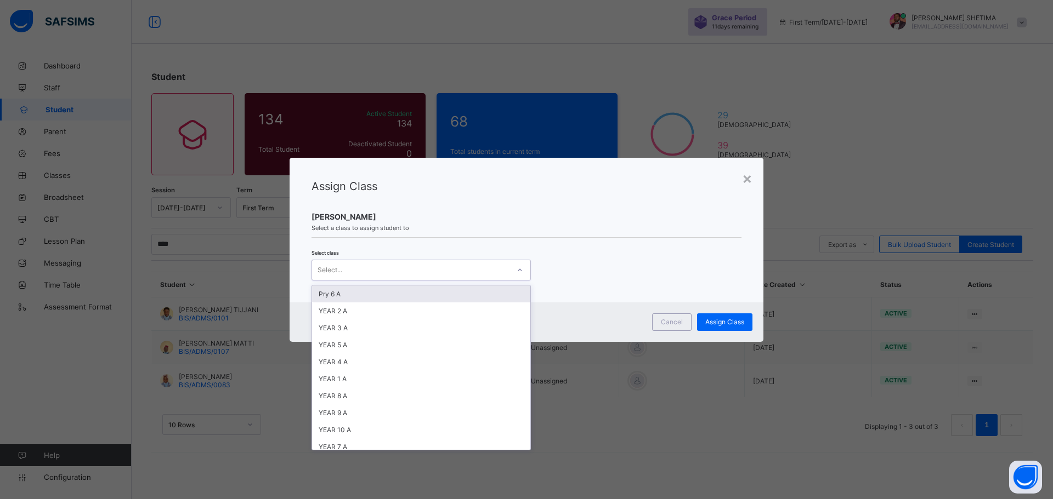
click at [323, 268] on div "Select..." at bounding box center [329, 270] width 25 height 21
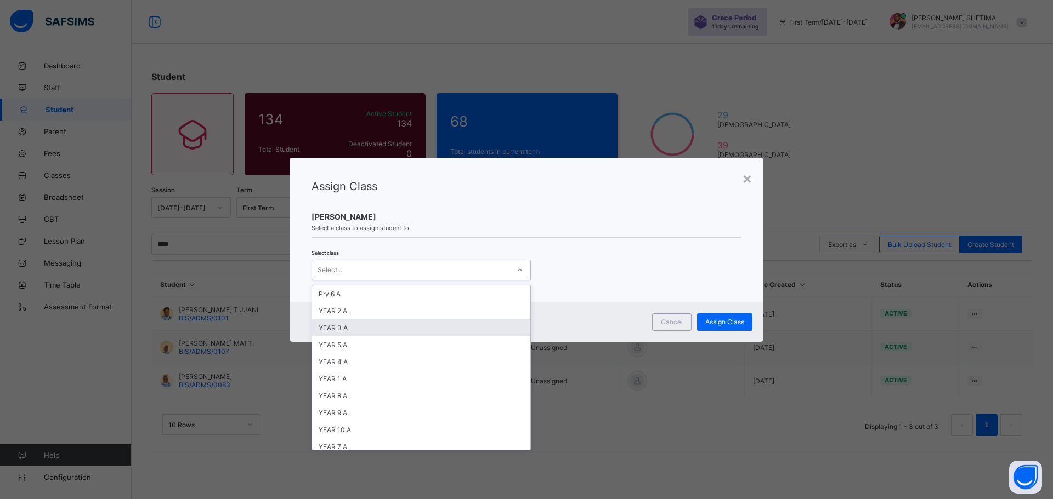
click at [347, 333] on div "YEAR 3 A" at bounding box center [421, 328] width 218 height 17
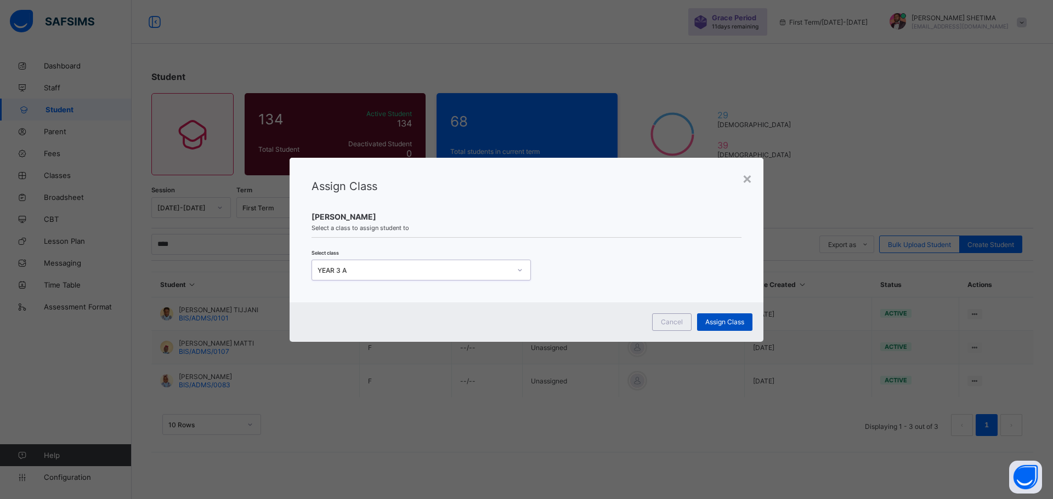
click at [732, 323] on span "Assign Class" at bounding box center [724, 322] width 39 height 8
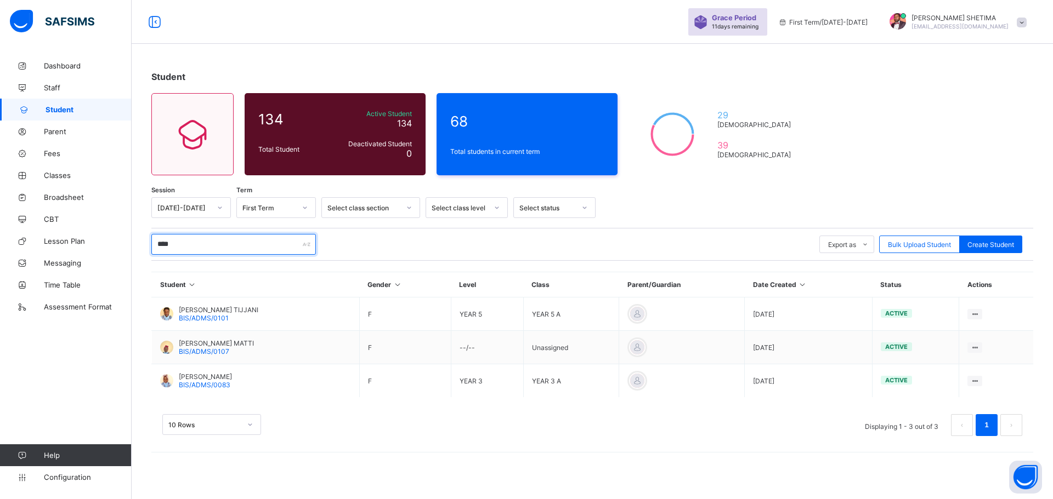
drag, startPoint x: 178, startPoint y: 240, endPoint x: 151, endPoint y: 241, distance: 27.4
click at [151, 241] on div "Student 134 Total Student Active Student 134 Deactivated Student 0 68 Total stu…" at bounding box center [592, 259] width 921 height 409
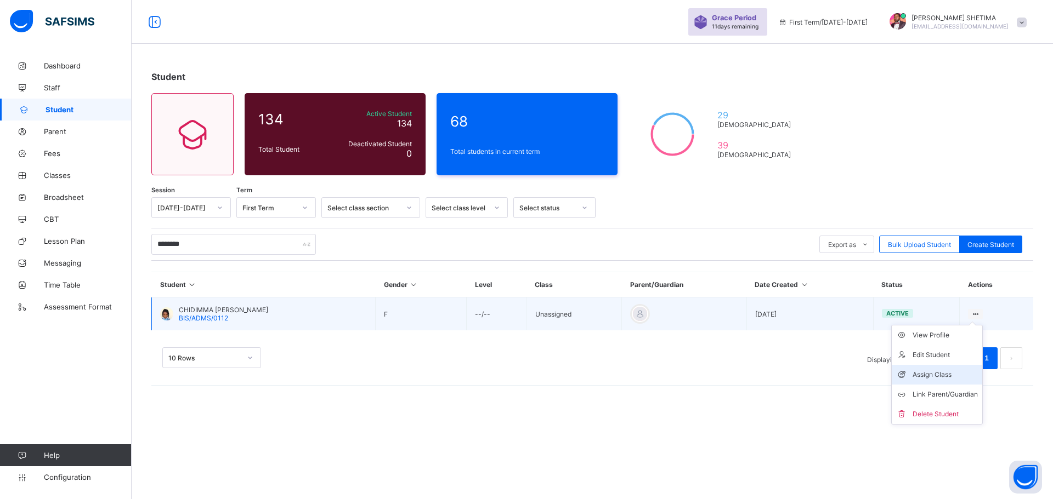
click at [931, 373] on div "Assign Class" at bounding box center [944, 374] width 65 height 11
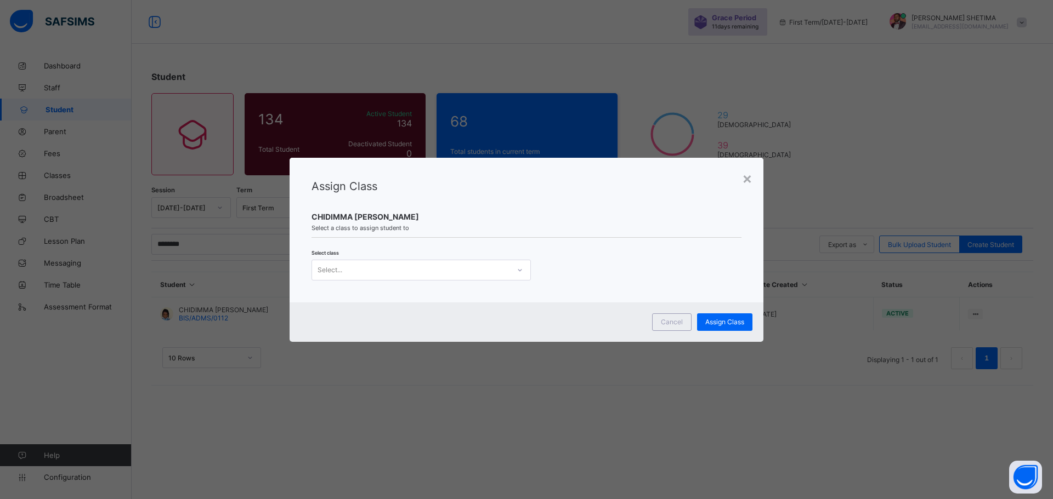
click at [338, 269] on div "Select..." at bounding box center [329, 270] width 25 height 21
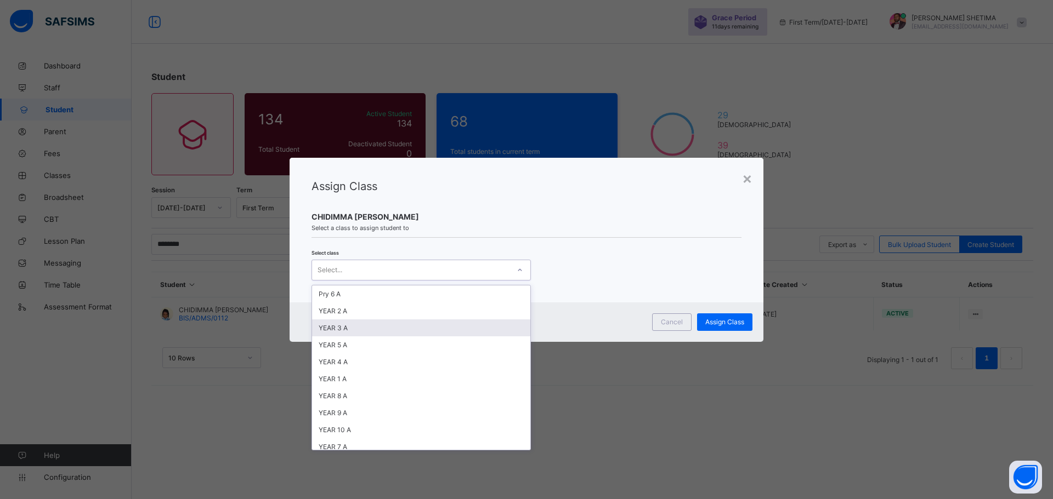
click at [350, 335] on div "YEAR 3 A" at bounding box center [421, 328] width 218 height 17
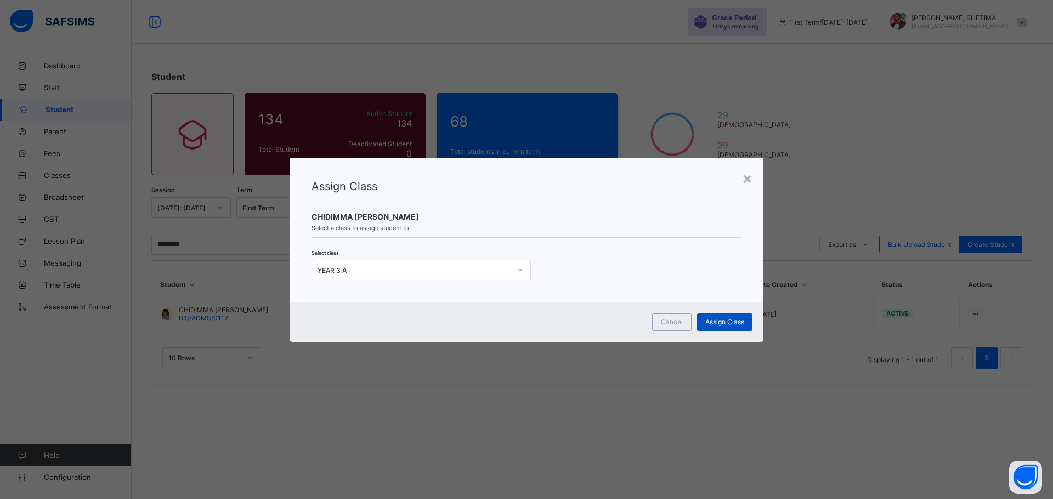
click at [703, 326] on div "Assign Class" at bounding box center [724, 323] width 55 height 18
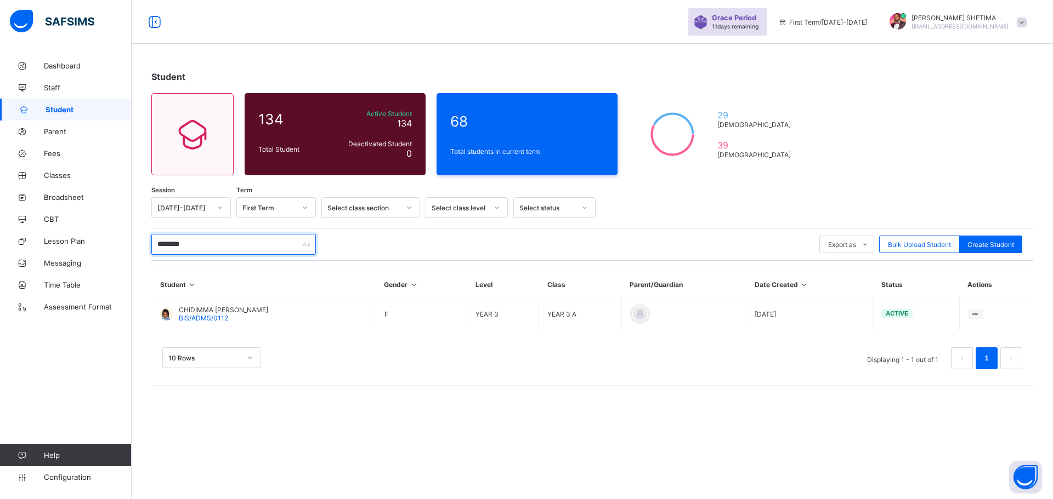
drag, startPoint x: 203, startPoint y: 251, endPoint x: 132, endPoint y: 245, distance: 72.0
click at [132, 245] on div "Student 134 Total Student Active Student 134 Deactivated Student 0 68 Total stu…" at bounding box center [592, 226] width 921 height 342
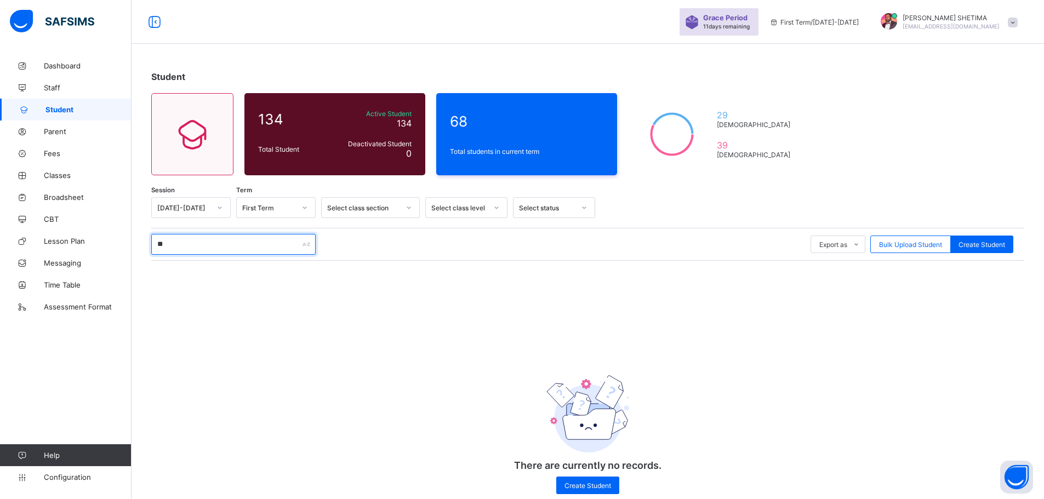
type input "*"
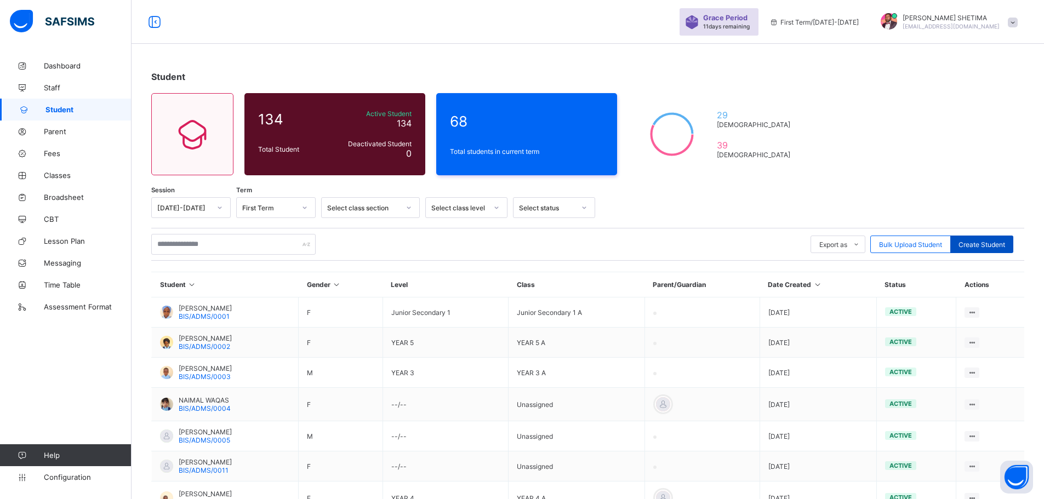
click at [993, 246] on span "Create Student" at bounding box center [982, 245] width 47 height 8
select select "**"
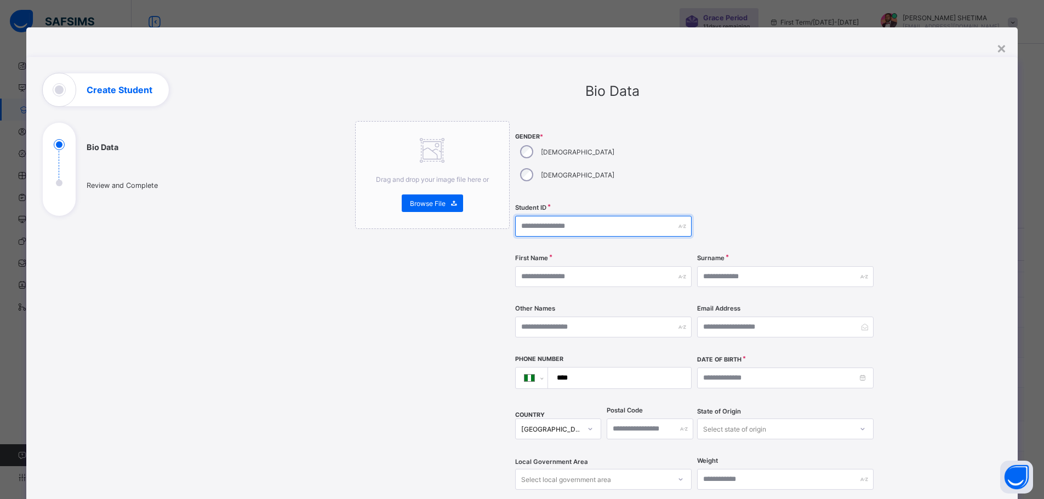
click at [573, 216] on input "text" at bounding box center [603, 226] width 177 height 21
paste input "**********"
type input "**********"
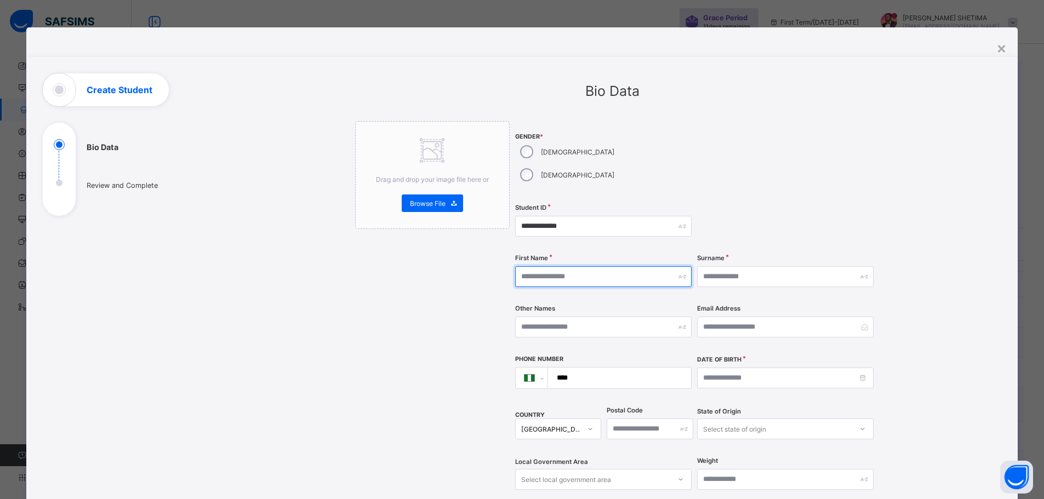
click at [602, 266] on input "text" at bounding box center [603, 276] width 177 height 21
type input "**********"
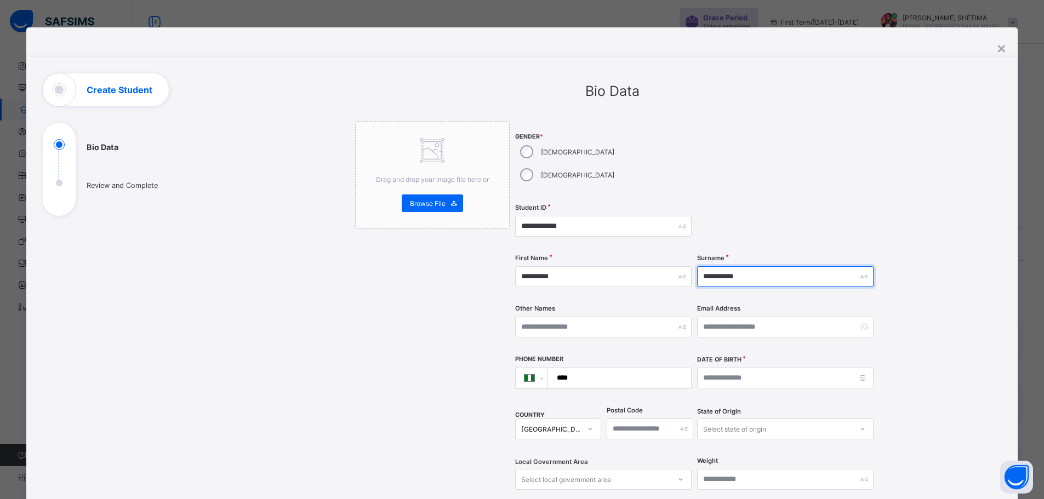
type input "**********"
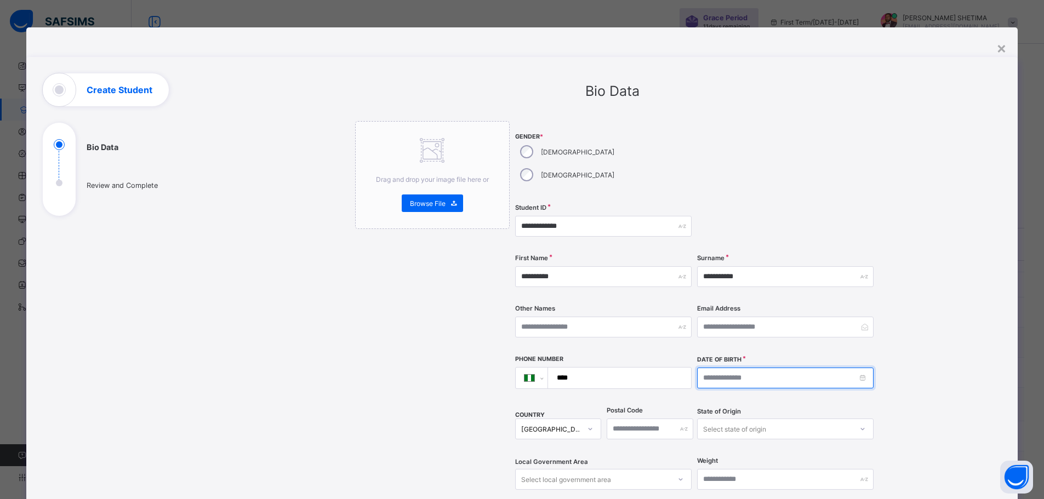
click at [763, 368] on input at bounding box center [785, 378] width 177 height 21
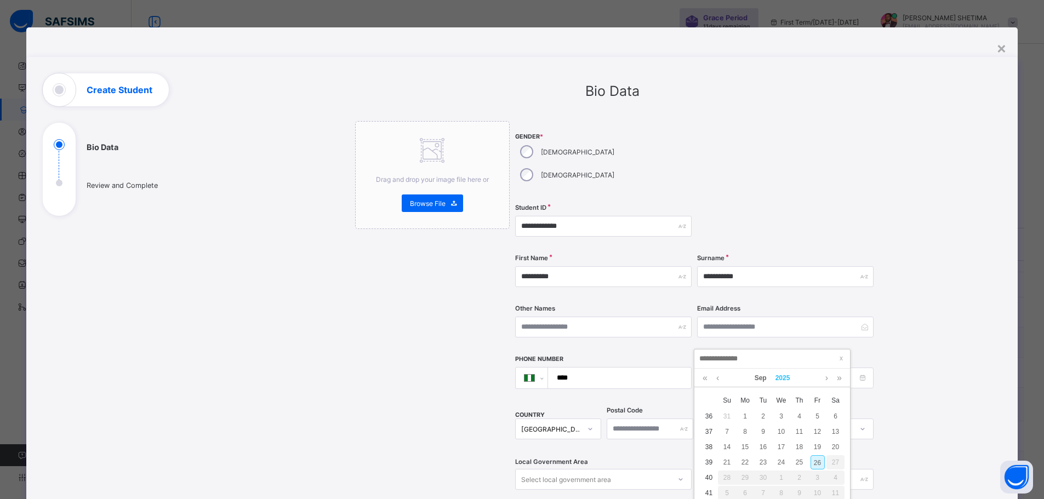
click at [788, 379] on link "2025" at bounding box center [783, 378] width 24 height 19
click at [780, 438] on link "2023" at bounding box center [772, 441] width 25 height 20
click at [927, 320] on div "**********" at bounding box center [613, 414] width 778 height 683
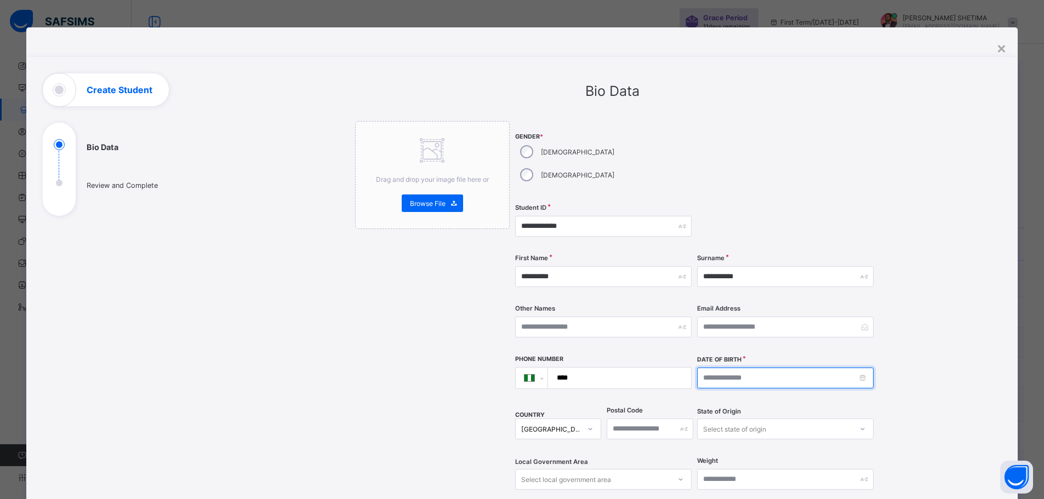
click at [845, 368] on input at bounding box center [785, 378] width 177 height 21
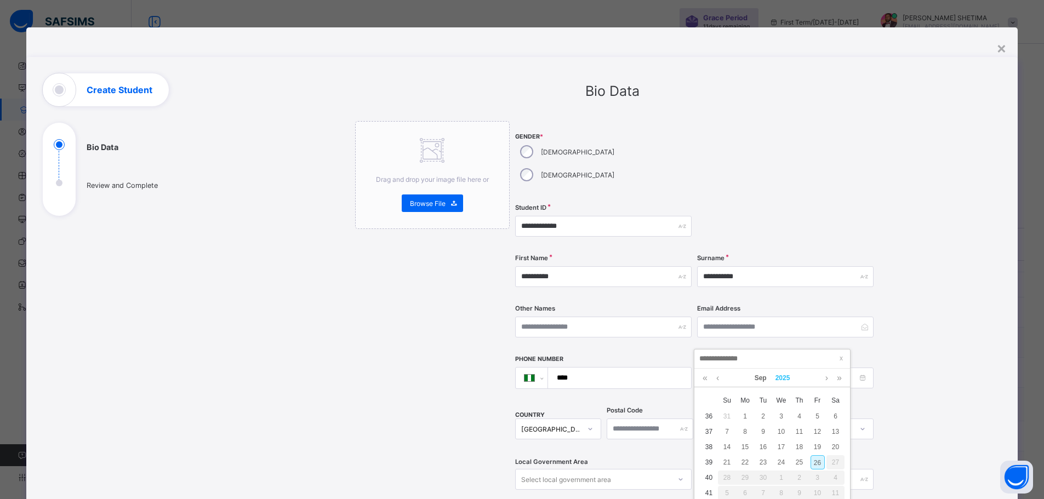
click at [784, 374] on link "2025" at bounding box center [783, 378] width 24 height 19
click at [769, 411] on link "2020" at bounding box center [772, 409] width 25 height 20
click at [784, 447] on div "16" at bounding box center [782, 447] width 14 height 14
type input "**********"
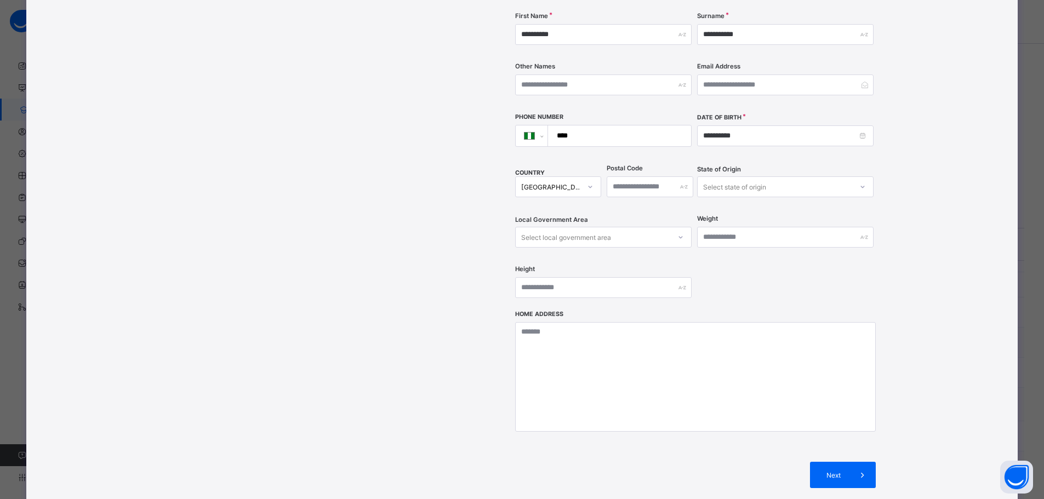
scroll to position [274, 0]
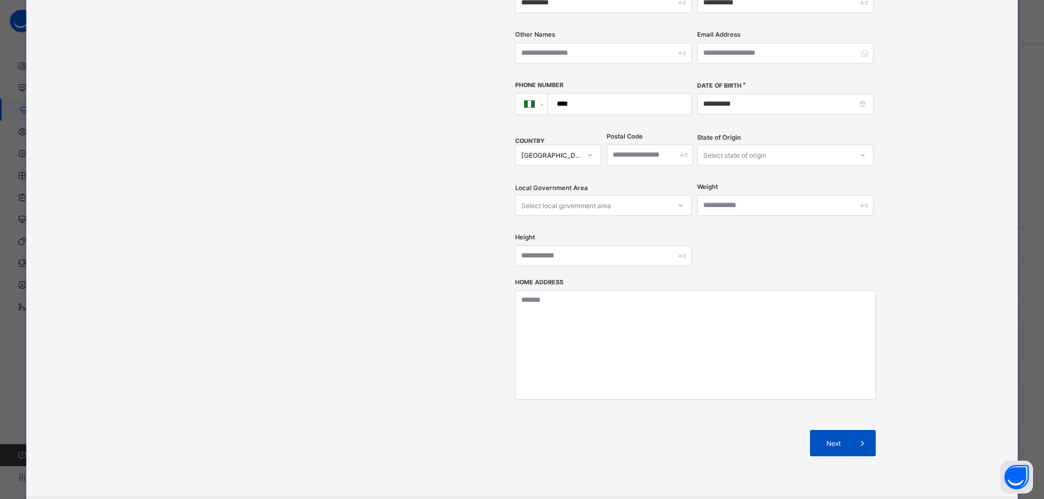
click at [850, 430] on span at bounding box center [863, 443] width 26 height 26
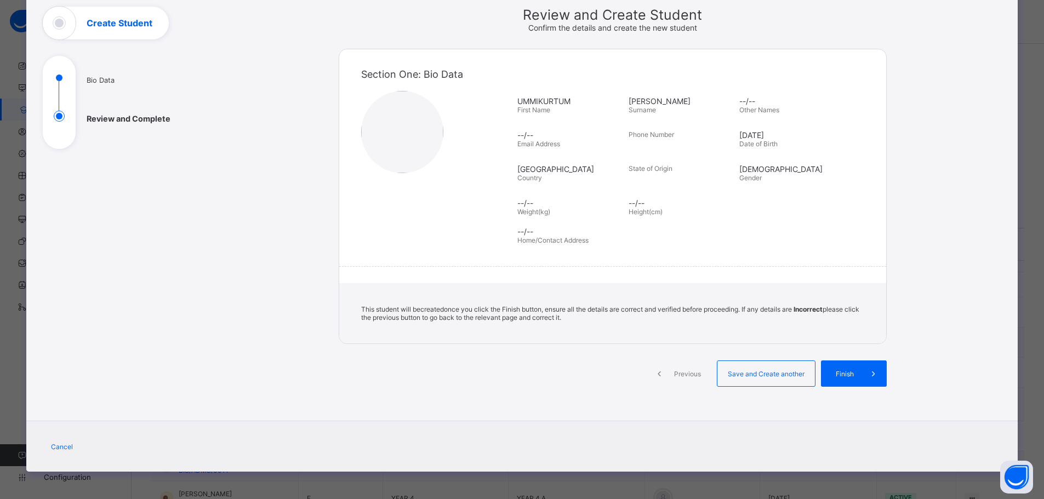
scroll to position [67, 0]
click at [844, 371] on span "Finish" at bounding box center [848, 374] width 31 height 8
